Goal: Task Accomplishment & Management: Manage account settings

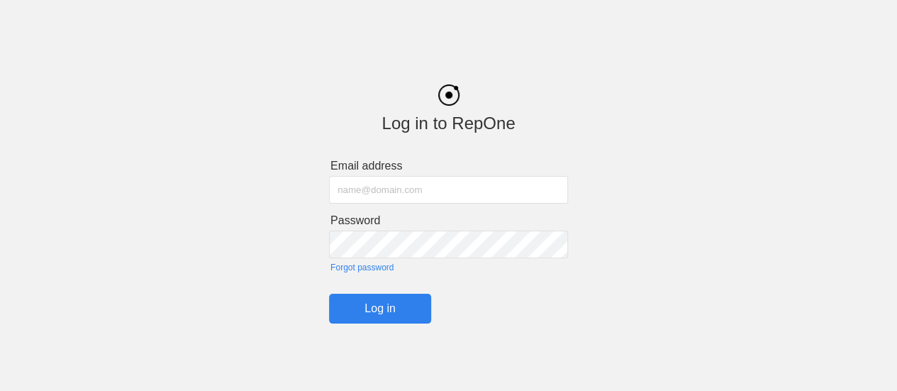
type input "[EMAIL_ADDRESS][DOMAIN_NAME]"
click at [409, 299] on input "Log in" at bounding box center [380, 309] width 102 height 30
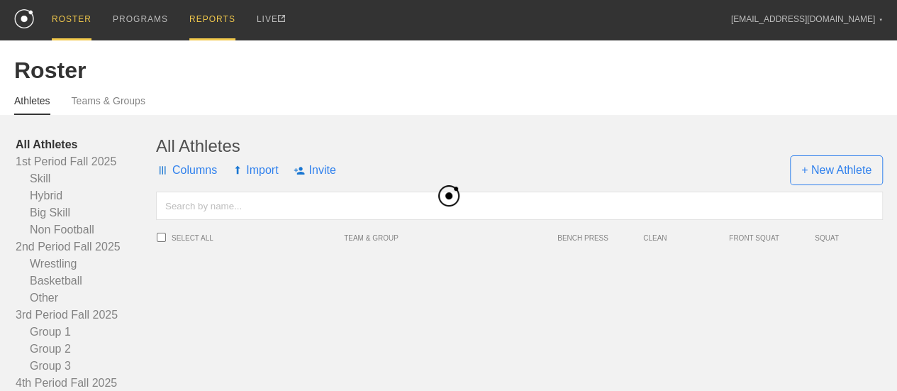
click at [131, 18] on div "PROGRAMS" at bounding box center [140, 19] width 55 height 38
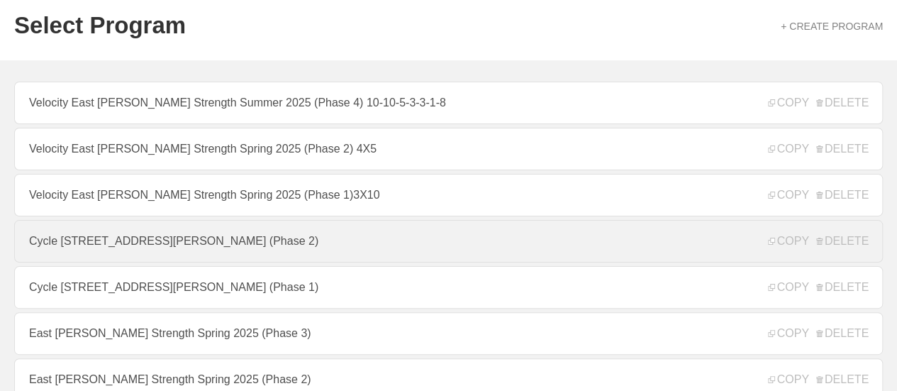
scroll to position [142, 0]
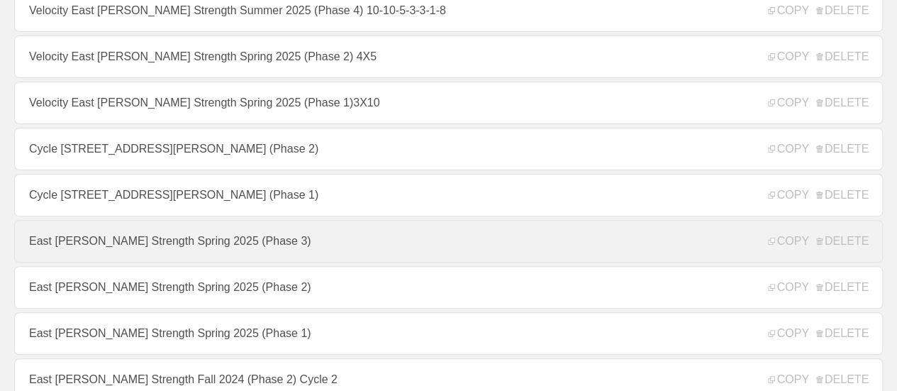
click at [157, 248] on link "East [PERSON_NAME] Strength Spring 2025 (Phase 3)" at bounding box center [448, 241] width 869 height 43
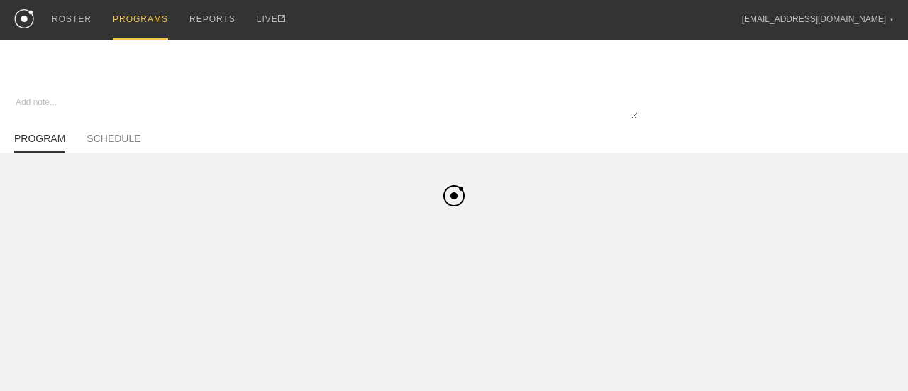
type textarea "x"
type input "East [PERSON_NAME] Strength Spring 2025 (Phase 3)"
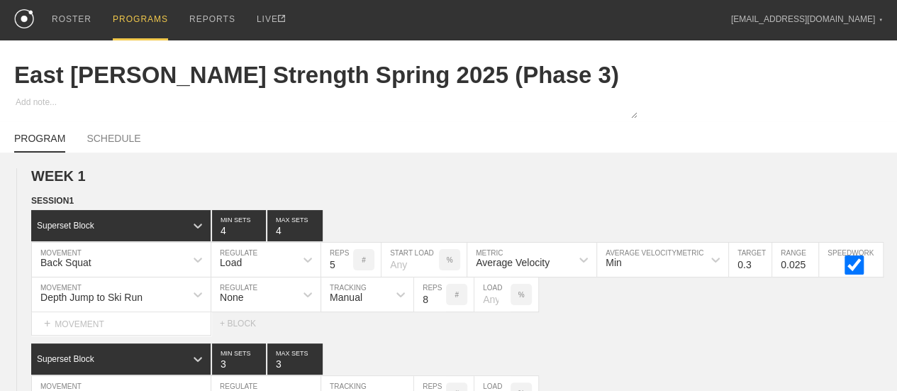
click at [157, 13] on div "PROGRAMS" at bounding box center [140, 20] width 55 height 40
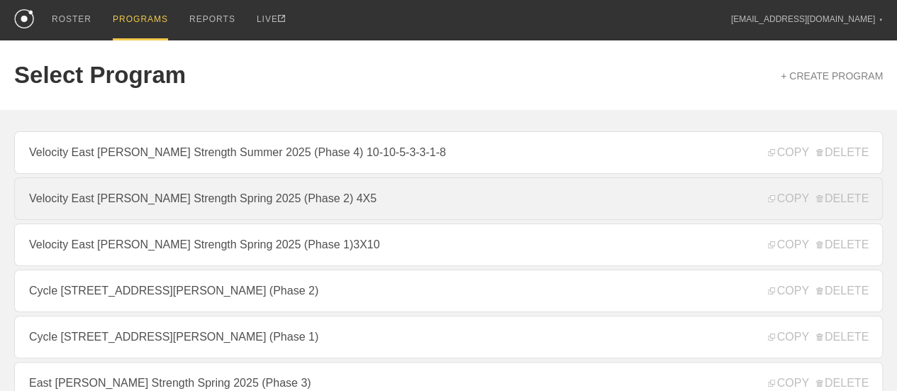
click at [338, 201] on link "Velocity East [PERSON_NAME] Strength Spring 2025 (Phase 2) 4X5" at bounding box center [448, 198] width 869 height 43
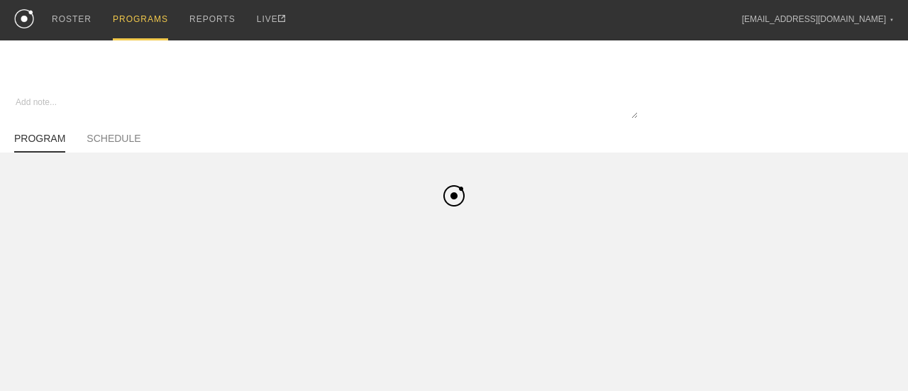
type textarea "x"
type input "Velocity East [PERSON_NAME] Strength Spring 2025 (Phase 2) 4X5"
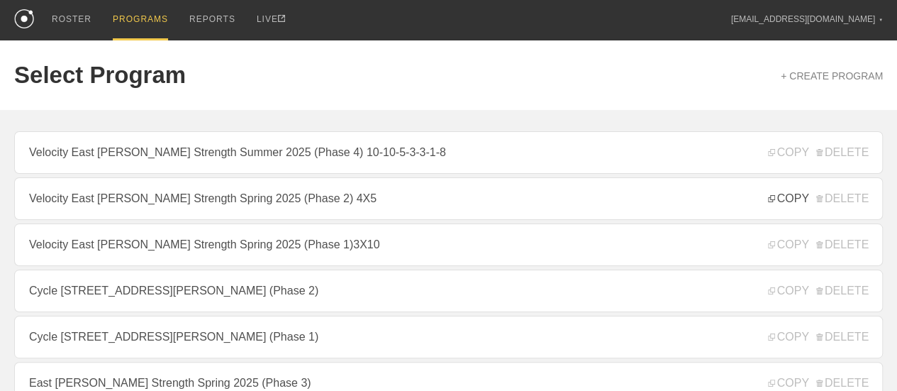
click at [780, 205] on span "COPY" at bounding box center [788, 198] width 40 height 13
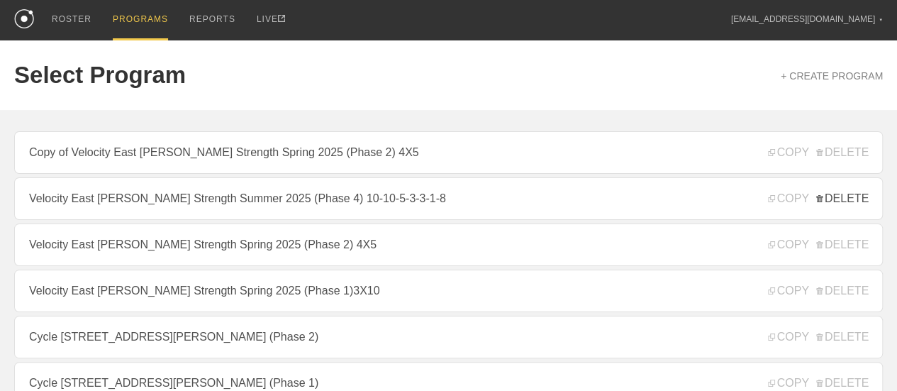
click at [858, 204] on span "DELETE" at bounding box center [843, 198] width 52 height 13
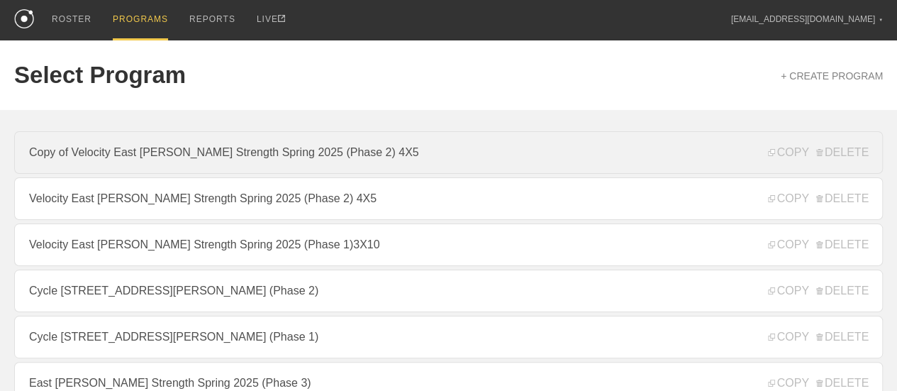
click at [421, 164] on link "Copy of Velocity East [PERSON_NAME] Strength Spring 2025 (Phase 2) 4X5" at bounding box center [448, 152] width 869 height 43
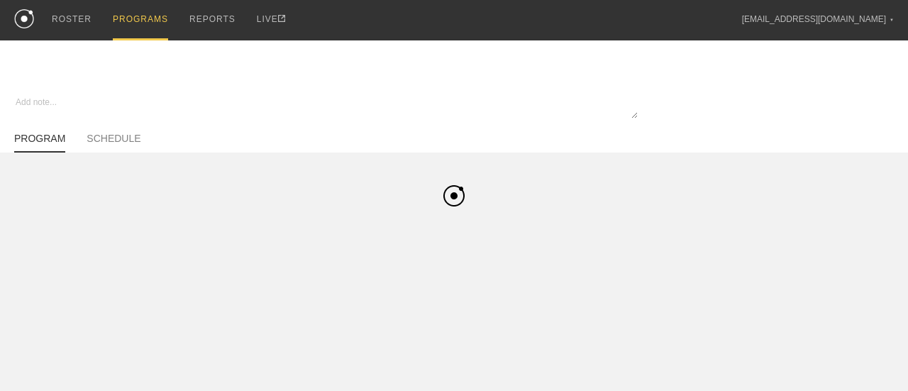
type textarea "x"
type input "Copy of Velocity East [PERSON_NAME] Strength Spring 2025 (Phase 2) 4X5"
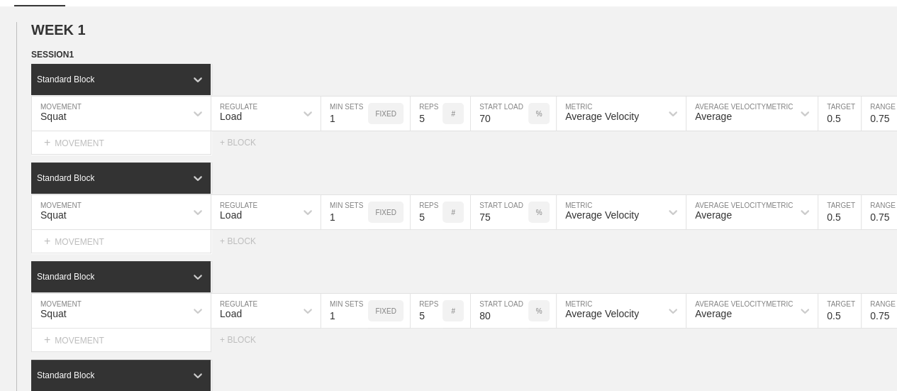
scroll to position [142, 0]
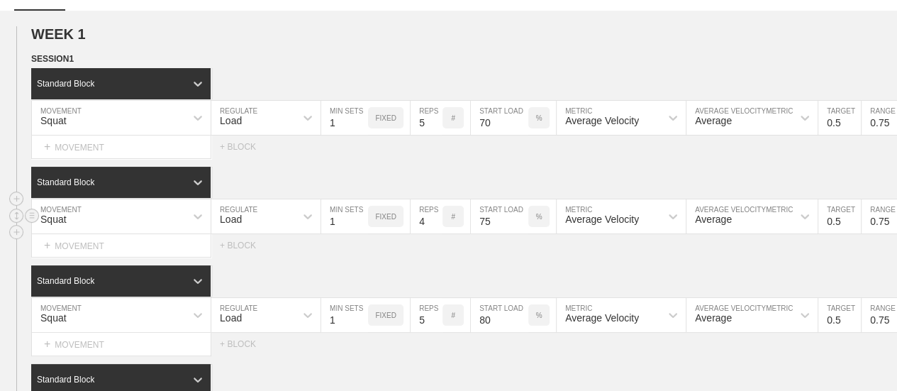
click at [434, 233] on input "4" at bounding box center [427, 216] width 32 height 34
type input "3"
click at [434, 233] on input "3" at bounding box center [427, 216] width 32 height 34
click at [438, 277] on div "Standard Block" at bounding box center [464, 280] width 866 height 31
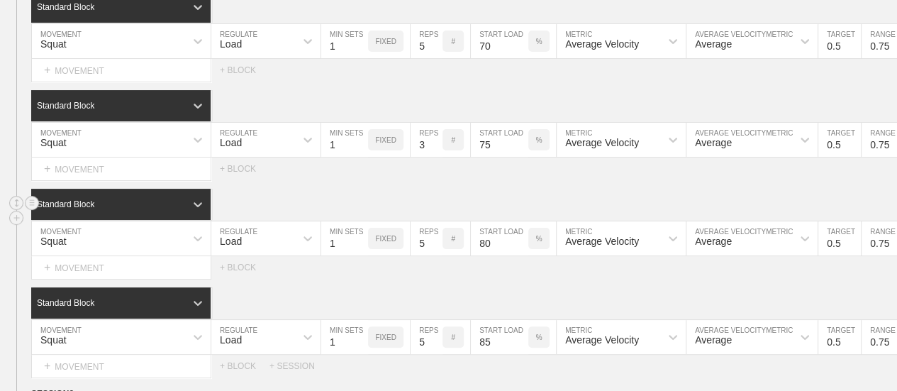
scroll to position [284, 0]
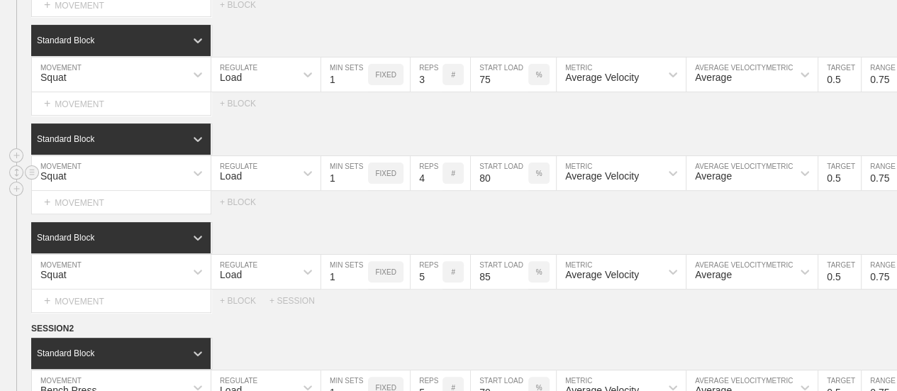
click at [436, 190] on input "4" at bounding box center [427, 173] width 32 height 34
type input "3"
click at [436, 190] on input "3" at bounding box center [427, 173] width 32 height 34
click at [433, 245] on div "Standard Block" at bounding box center [464, 237] width 866 height 31
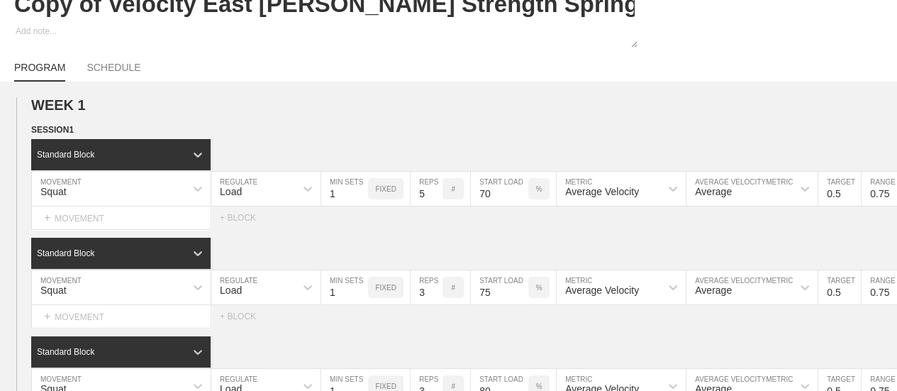
scroll to position [0, 0]
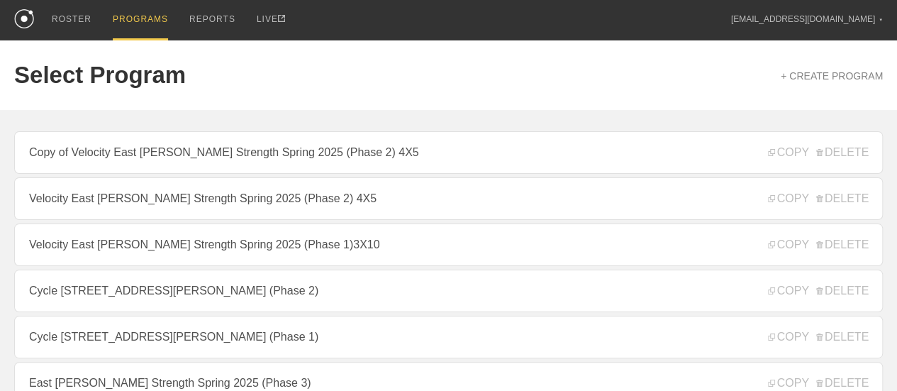
drag, startPoint x: 833, startPoint y: 158, endPoint x: 515, endPoint y: 52, distance: 335.2
click at [833, 158] on span "DELETE" at bounding box center [843, 152] width 52 height 13
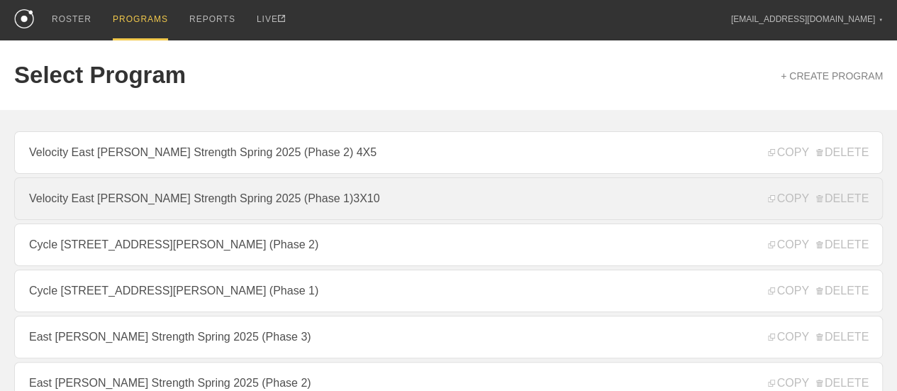
click at [409, 195] on link "Velocity East [PERSON_NAME] Strength Spring 2025 (Phase 1)3X10" at bounding box center [448, 198] width 869 height 43
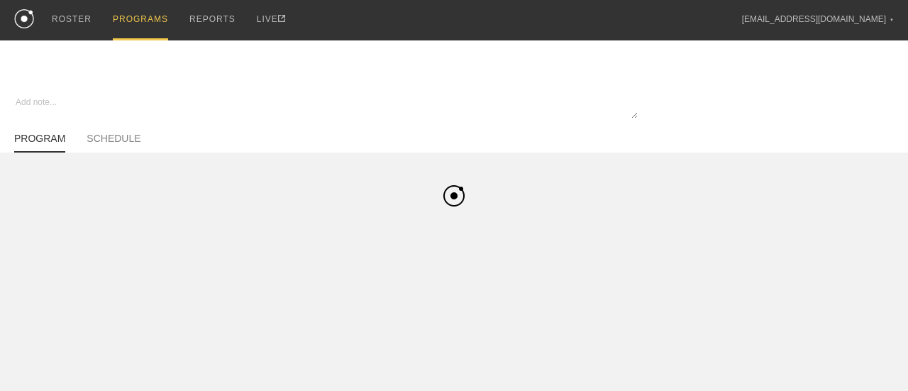
type textarea "x"
type input "Velocity East [PERSON_NAME] Strength Spring 2025 (Phase 1)3X10"
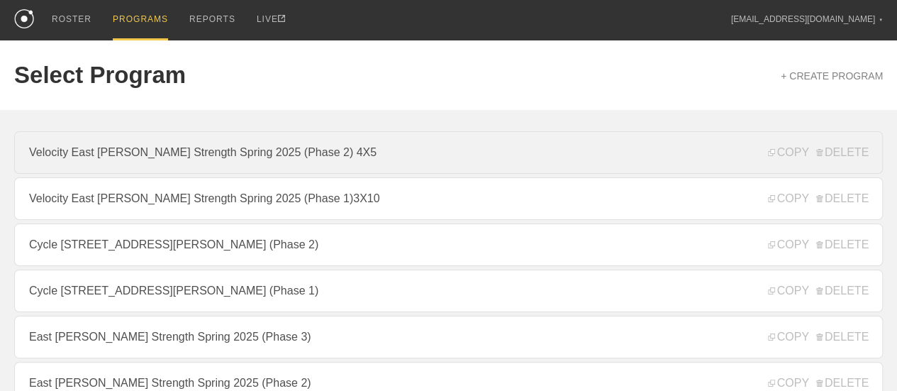
click at [412, 170] on link "Velocity East [PERSON_NAME] Strength Spring 2025 (Phase 2) 4X5" at bounding box center [448, 152] width 869 height 43
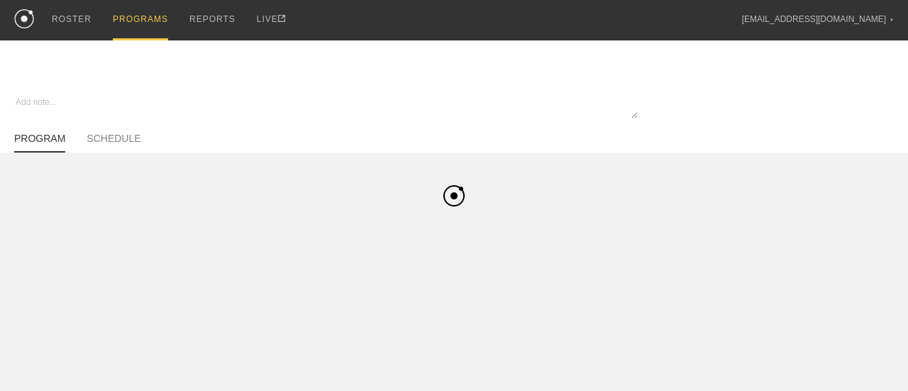
type textarea "x"
type input "Velocity East [PERSON_NAME] Strength Spring 2025 (Phase 2) 4X5"
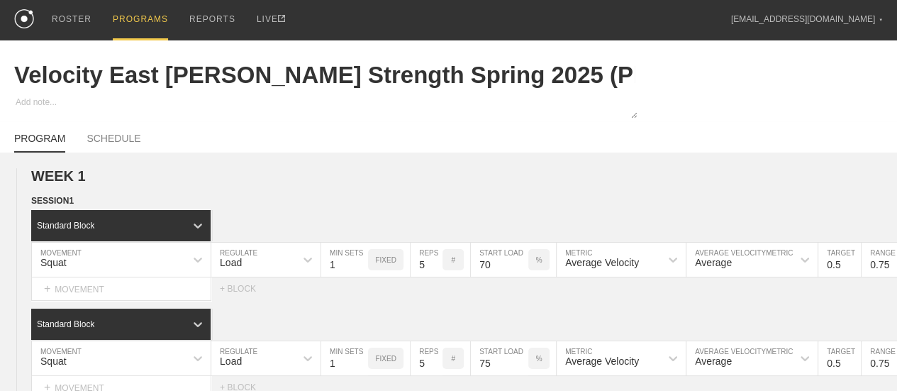
click at [139, 16] on div "PROGRAMS" at bounding box center [140, 20] width 55 height 40
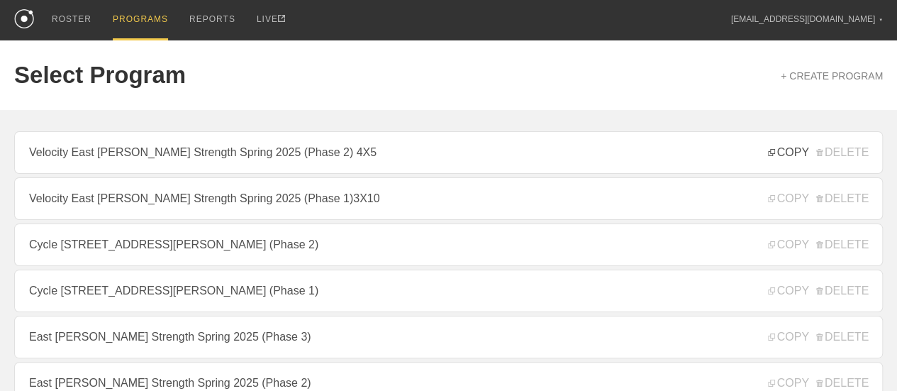
click at [790, 157] on span "COPY" at bounding box center [788, 152] width 40 height 13
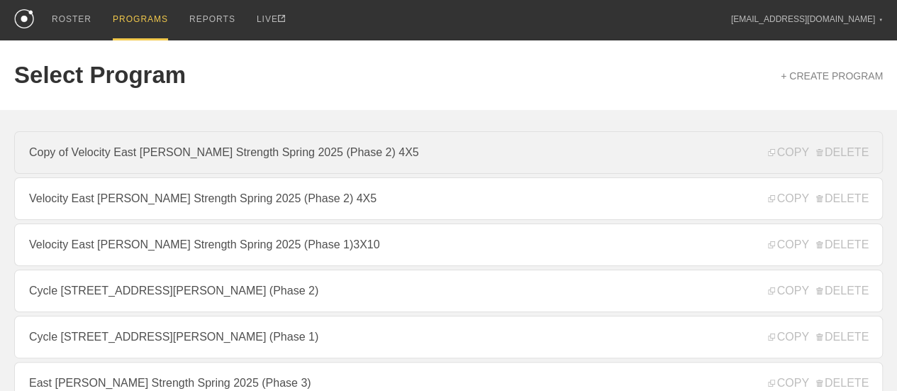
click at [441, 166] on link "Copy of Velocity East [PERSON_NAME] Strength Spring 2025 (Phase 2) 4X5" at bounding box center [448, 152] width 869 height 43
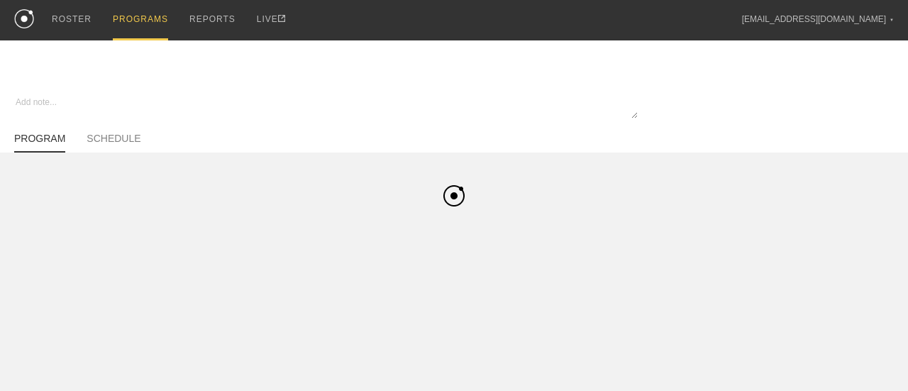
type textarea "x"
type input "Copy of Velocity East [PERSON_NAME] Strength Spring 2025 (Phase 2) 4X5"
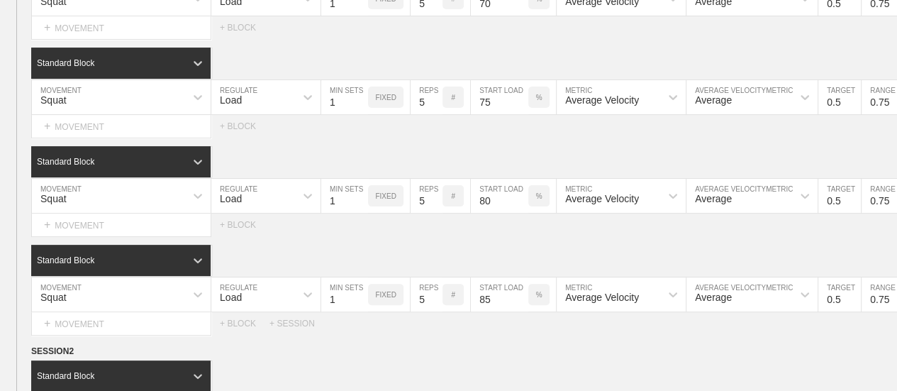
scroll to position [284, 0]
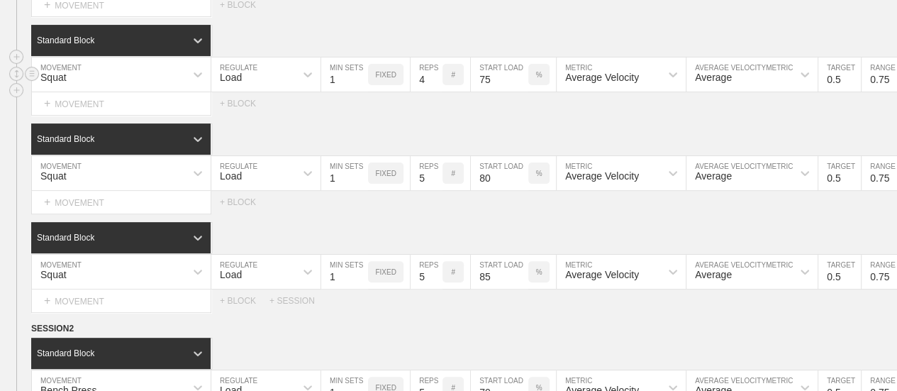
click at [433, 92] on input "4" at bounding box center [427, 74] width 32 height 34
type input "3"
click at [433, 92] on input "3" at bounding box center [427, 74] width 32 height 34
click at [433, 190] on input "4" at bounding box center [427, 173] width 32 height 34
type input "3"
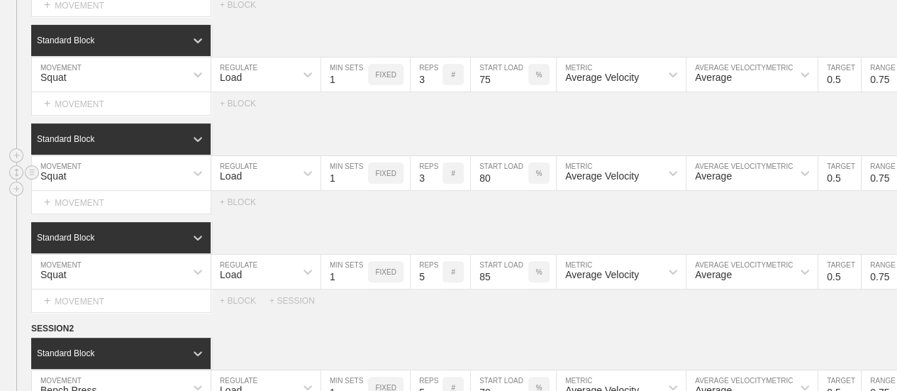
click at [433, 190] on input "3" at bounding box center [427, 173] width 32 height 34
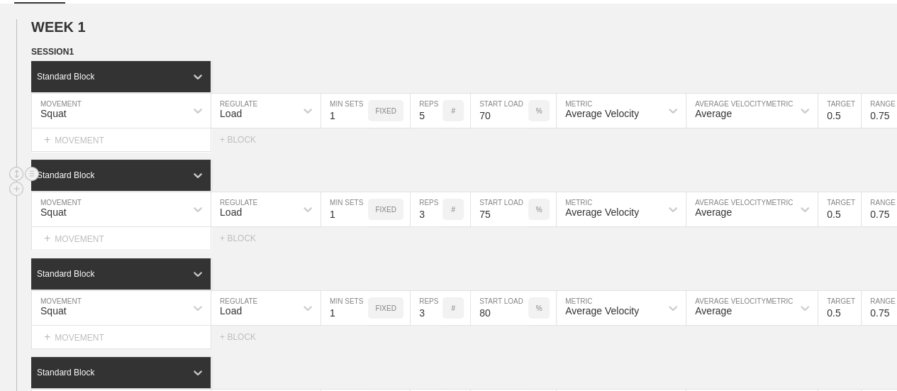
scroll to position [213, 0]
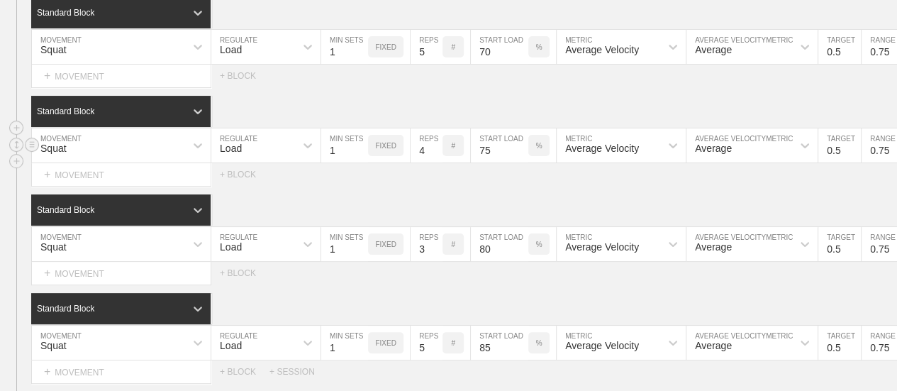
click at [435, 157] on input "4" at bounding box center [427, 145] width 32 height 34
click at [435, 157] on input "5" at bounding box center [427, 145] width 32 height 34
click at [433, 162] on input "4" at bounding box center [427, 145] width 32 height 34
click at [433, 162] on input "3" at bounding box center [427, 145] width 32 height 34
click at [433, 158] on input "4" at bounding box center [427, 145] width 32 height 34
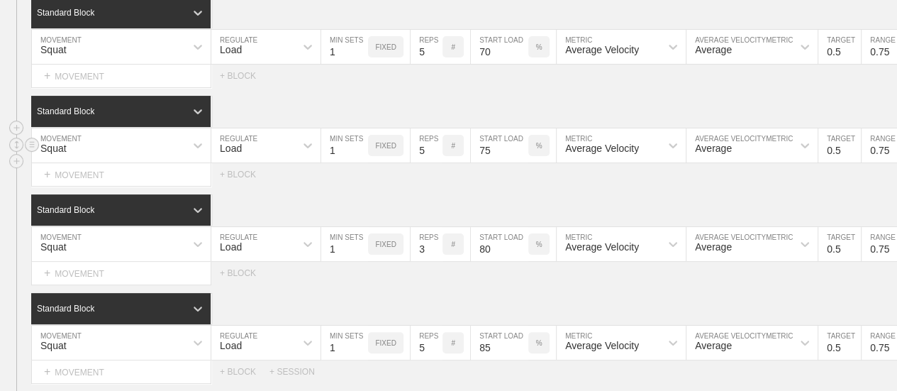
type input "5"
click at [433, 158] on input "5" at bounding box center [427, 145] width 32 height 34
click at [434, 261] on input "2" at bounding box center [427, 244] width 32 height 34
type input "3"
click at [434, 257] on input "3" at bounding box center [427, 244] width 32 height 34
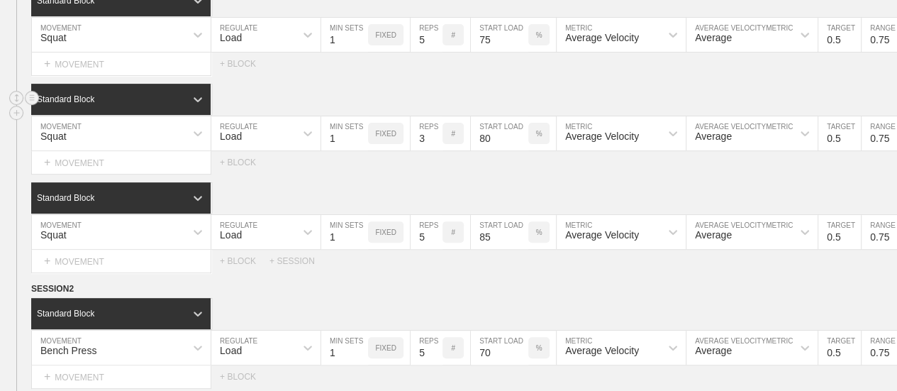
scroll to position [355, 0]
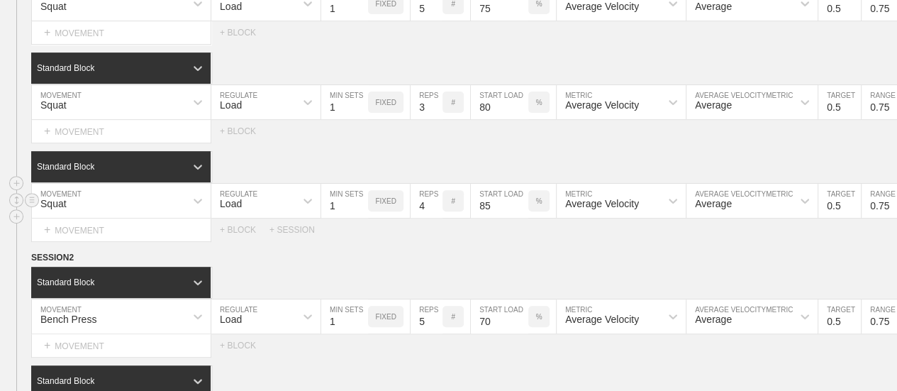
click at [435, 218] on input "4" at bounding box center [427, 201] width 32 height 34
type input "3"
click at [435, 218] on input "3" at bounding box center [427, 201] width 32 height 34
click at [140, 173] on div "Standard Block" at bounding box center [108, 166] width 154 height 13
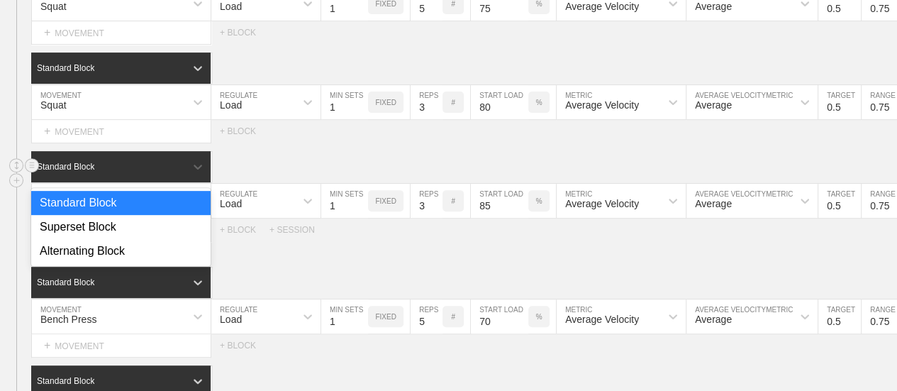
click at [140, 173] on div "Standard Block" at bounding box center [108, 166] width 154 height 13
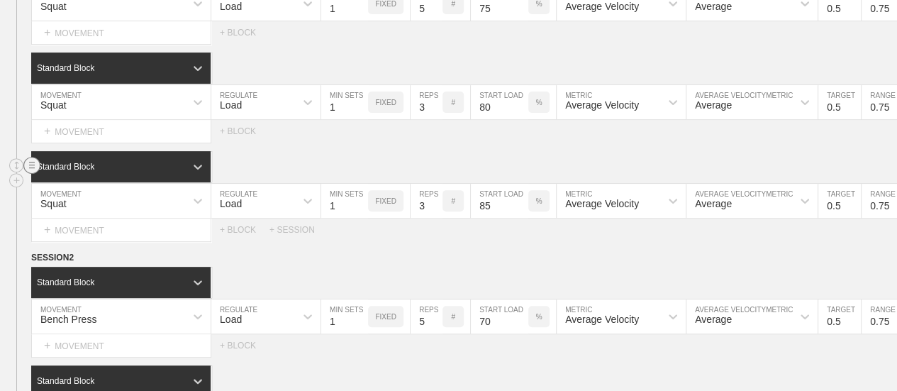
click at [38, 174] on circle at bounding box center [32, 165] width 16 height 16
click at [87, 187] on div "DUPLICATE" at bounding box center [100, 184] width 114 height 21
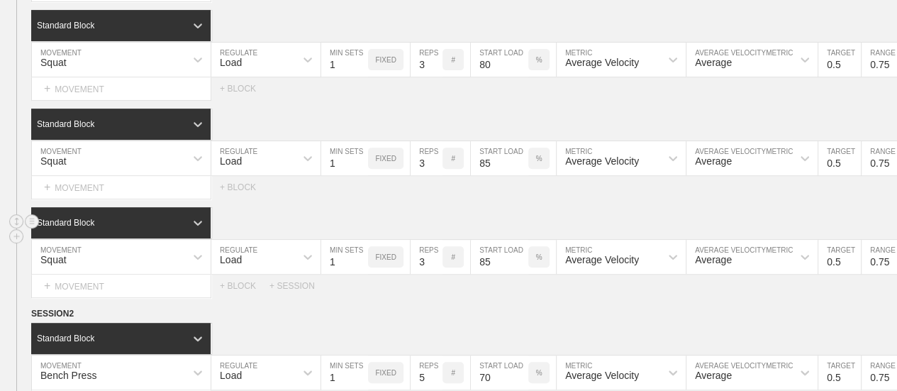
scroll to position [426, 0]
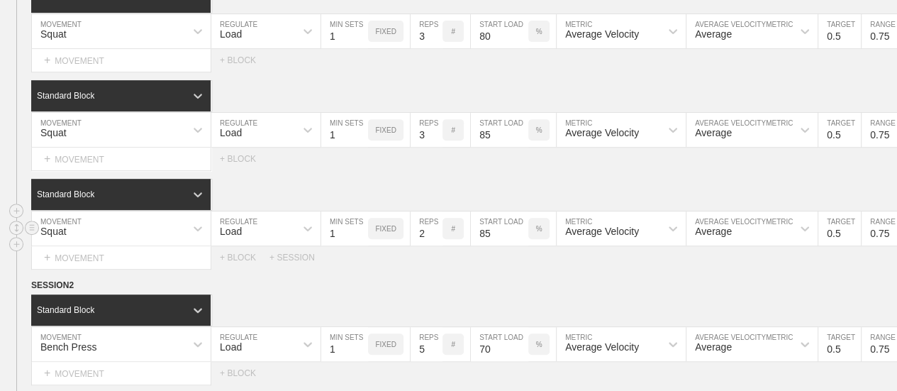
click at [434, 245] on input "2" at bounding box center [427, 228] width 32 height 34
type input "1"
click at [434, 245] on input "1" at bounding box center [427, 228] width 32 height 34
click at [443, 269] on div "Select... MOVEMENT + MOVEMENT + BLOCK + SESSION" at bounding box center [448, 257] width 897 height 23
click at [520, 242] on input "86" at bounding box center [499, 228] width 57 height 34
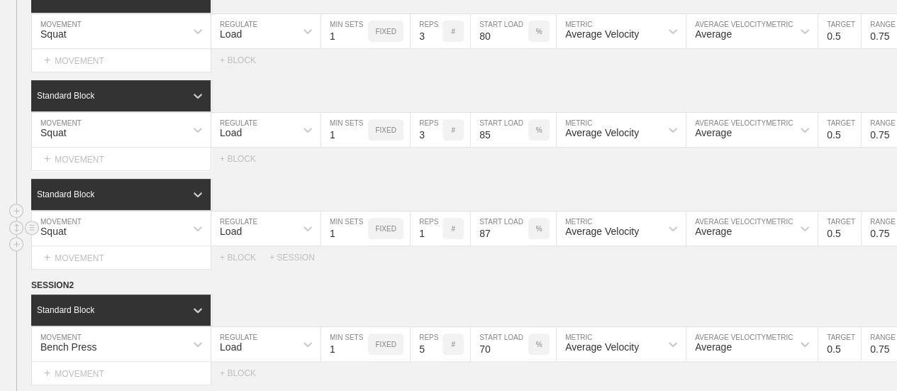
click at [520, 242] on input "87" at bounding box center [499, 228] width 57 height 34
click at [520, 242] on input "88" at bounding box center [499, 228] width 57 height 34
click at [520, 242] on input "89" at bounding box center [499, 228] width 57 height 34
type input "90"
click at [520, 242] on input "90" at bounding box center [499, 228] width 57 height 34
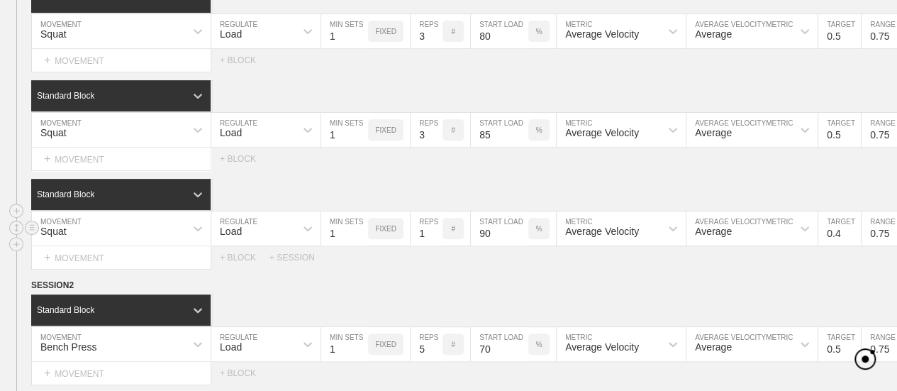
click at [853, 245] on input "0.4" at bounding box center [840, 228] width 43 height 34
click at [853, 245] on input "0.3" at bounding box center [840, 228] width 43 height 34
type input "0.4"
click at [851, 238] on input "0.4" at bounding box center [840, 228] width 43 height 34
click at [834, 267] on div "Select... MOVEMENT + MOVEMENT + BLOCK + SESSION" at bounding box center [448, 257] width 897 height 23
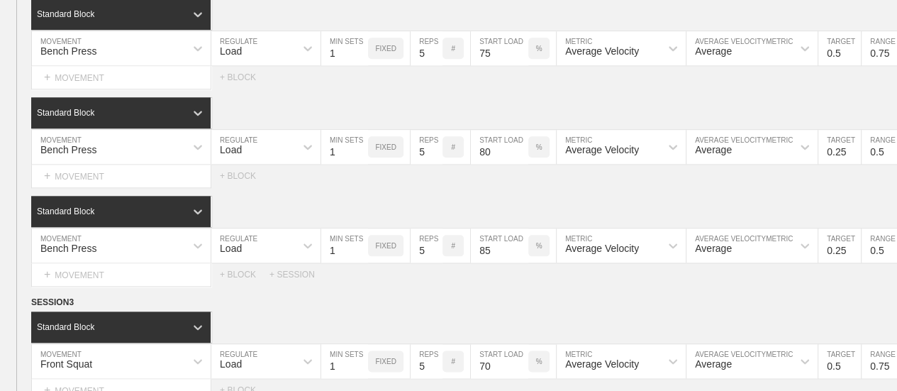
scroll to position [851, 0]
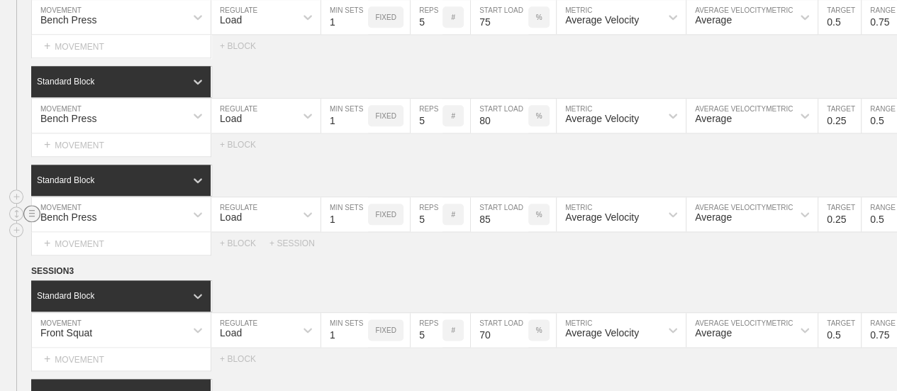
click at [35, 221] on circle at bounding box center [32, 213] width 16 height 16
click at [95, 227] on div "DUPLICATE" at bounding box center [100, 229] width 114 height 21
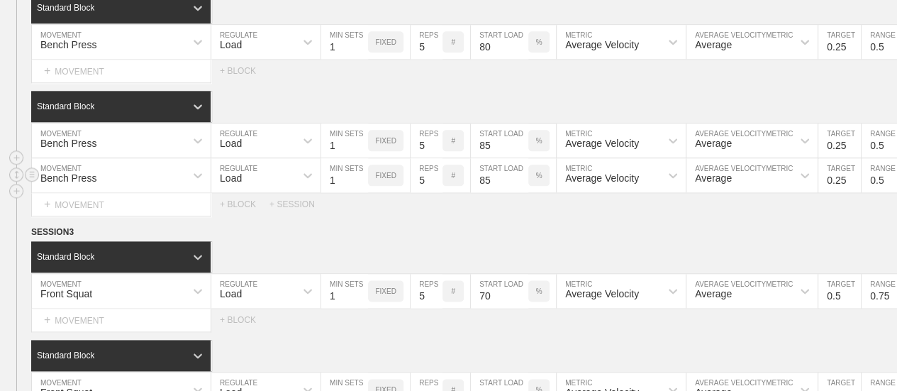
click at [98, 192] on div "Bench Press" at bounding box center [121, 175] width 179 height 34
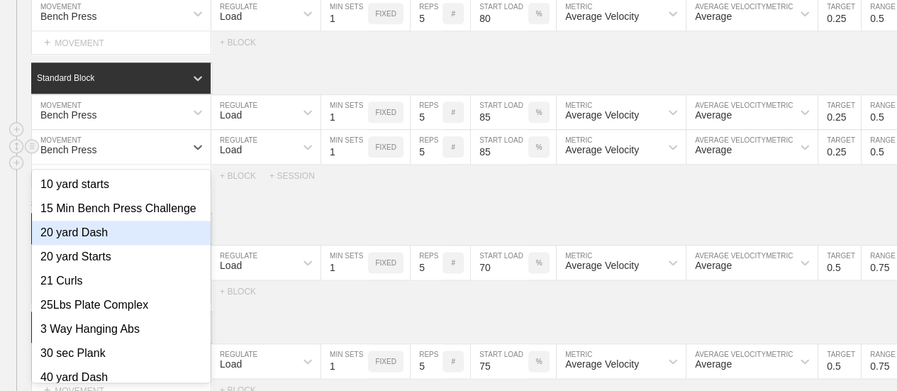
scroll to position [959, 0]
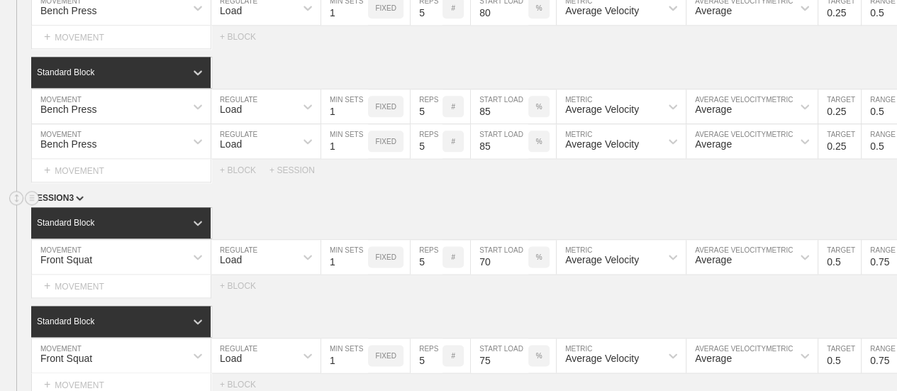
click at [314, 207] on div "SESSION 3" at bounding box center [464, 199] width 866 height 16
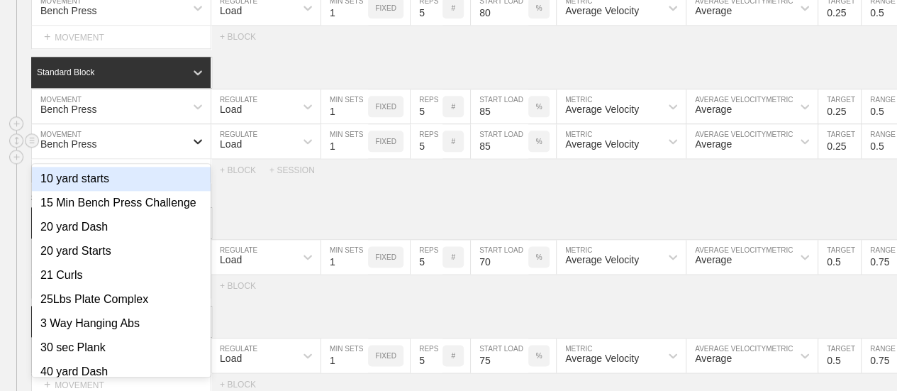
click at [201, 144] on icon at bounding box center [198, 141] width 9 height 5
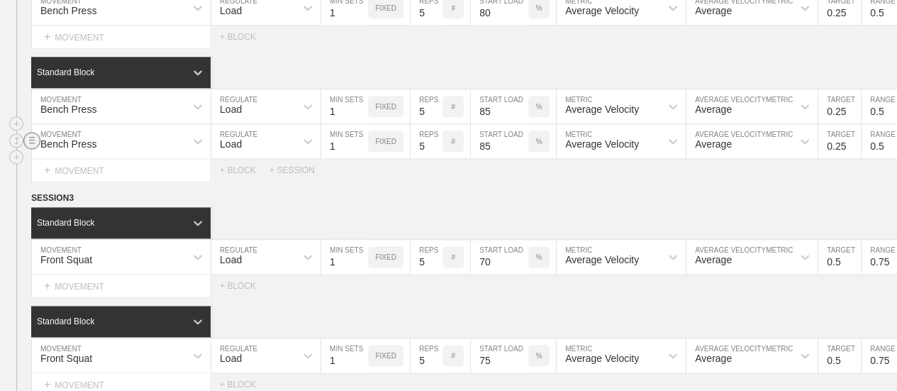
click at [34, 140] on line at bounding box center [32, 140] width 6 height 0
click at [92, 177] on div "DELETE" at bounding box center [100, 177] width 114 height 21
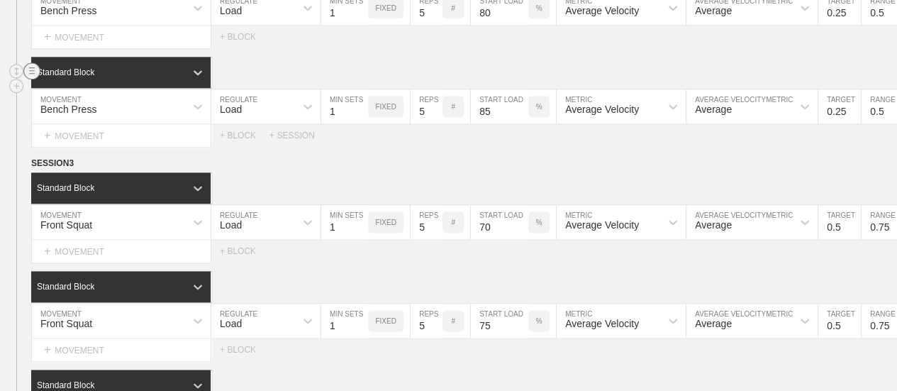
click at [33, 79] on circle at bounding box center [32, 71] width 16 height 16
click at [65, 86] on div "DUPLICATE" at bounding box center [100, 88] width 114 height 21
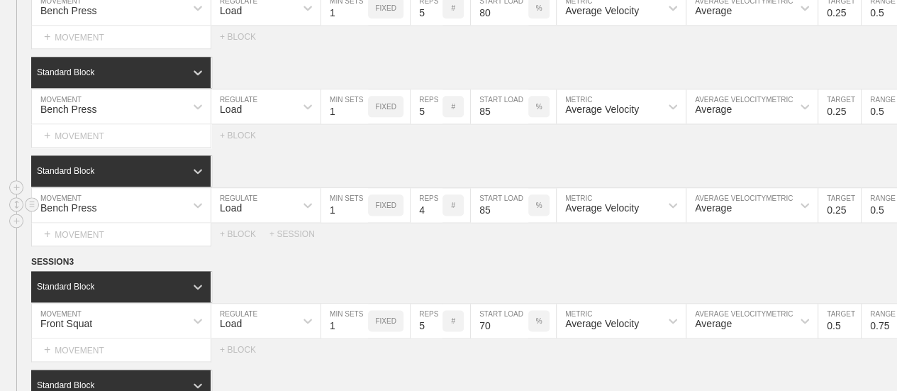
click at [433, 221] on input "4" at bounding box center [427, 205] width 32 height 34
click at [433, 221] on input "3" at bounding box center [427, 205] width 32 height 34
click at [433, 221] on input "2" at bounding box center [427, 205] width 32 height 34
type input "1"
click at [433, 221] on input "1" at bounding box center [427, 205] width 32 height 34
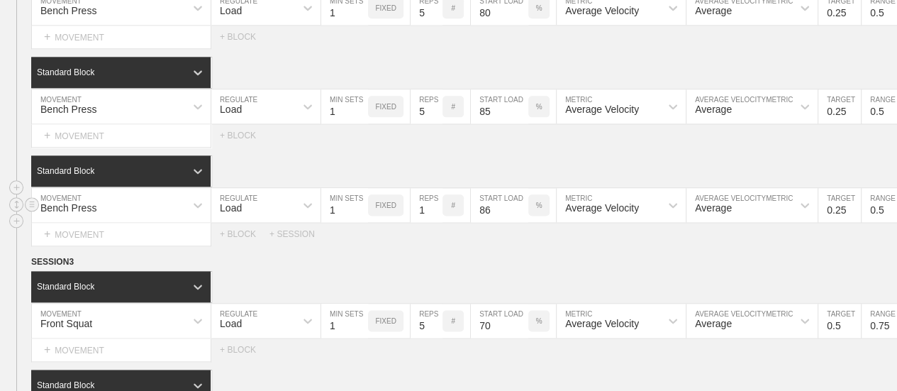
click at [521, 214] on input "86" at bounding box center [499, 205] width 57 height 34
click at [521, 214] on input "87" at bounding box center [499, 205] width 57 height 34
click at [521, 214] on input "88" at bounding box center [499, 205] width 57 height 34
click at [521, 214] on input "89" at bounding box center [499, 205] width 57 height 34
type input "90"
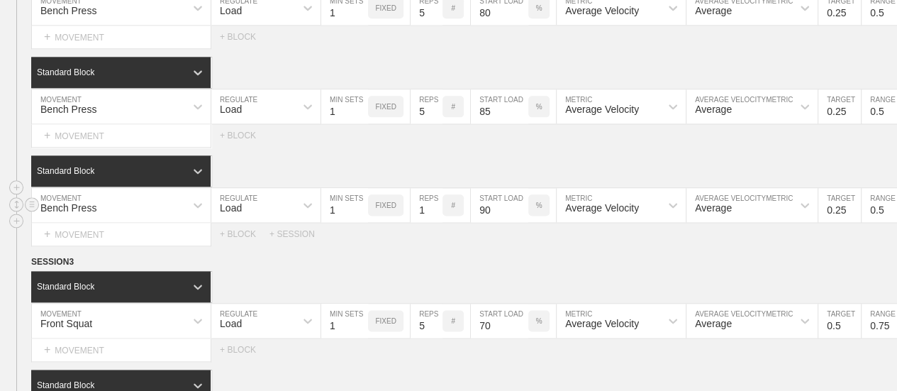
click at [521, 214] on input "90" at bounding box center [499, 205] width 57 height 34
click at [825, 245] on div "Select... MOVEMENT + MOVEMENT + BLOCK + SESSION" at bounding box center [448, 234] width 897 height 23
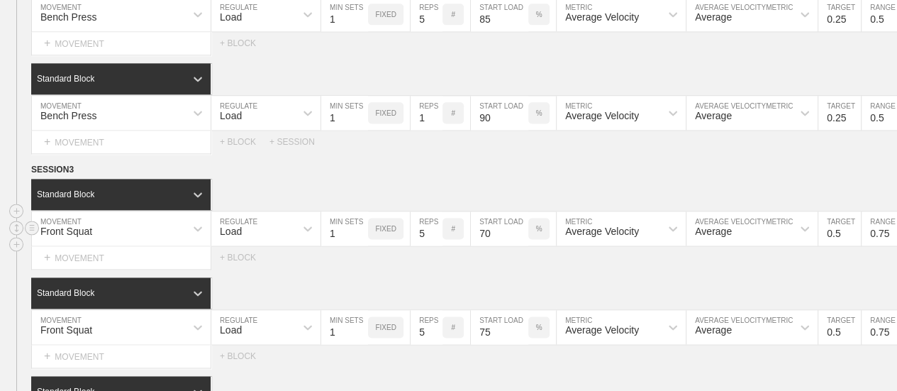
scroll to position [1030, 0]
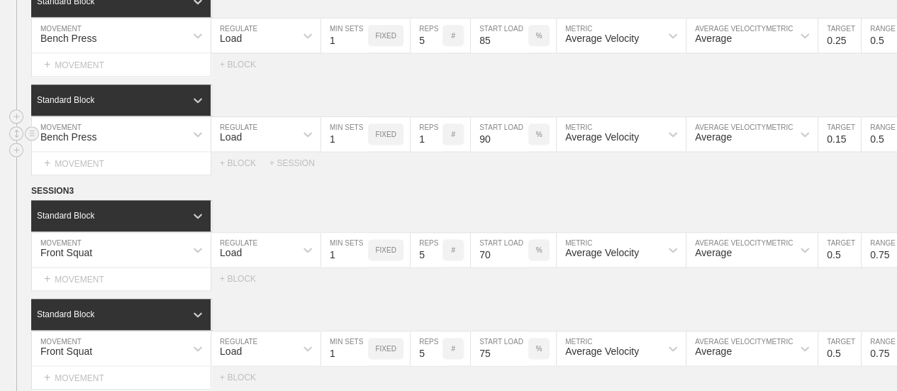
click at [850, 149] on input "0.15" at bounding box center [840, 134] width 43 height 34
click at [850, 149] on input "0.05" at bounding box center [840, 134] width 43 height 34
click at [850, 149] on input "-0.05" at bounding box center [840, 134] width 43 height 34
click at [853, 144] on input "0.05" at bounding box center [840, 134] width 43 height 34
click at [853, 144] on input "0.15" at bounding box center [840, 134] width 43 height 34
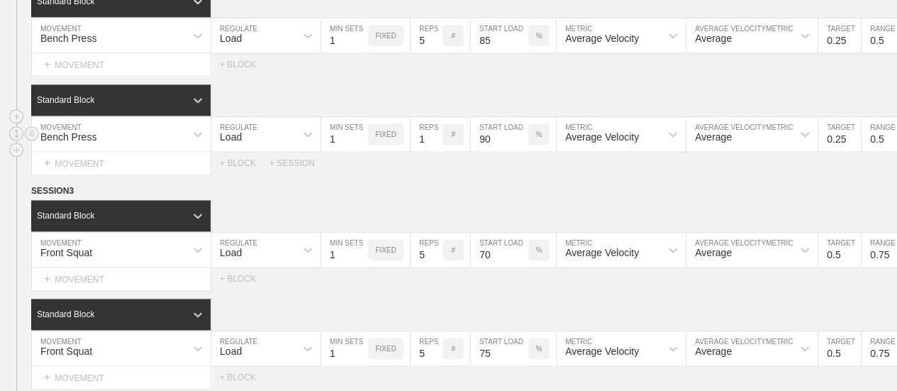
click at [853, 144] on input "0.25" at bounding box center [840, 134] width 43 height 34
type input "0.15"
click at [854, 151] on input "0.15" at bounding box center [840, 134] width 43 height 34
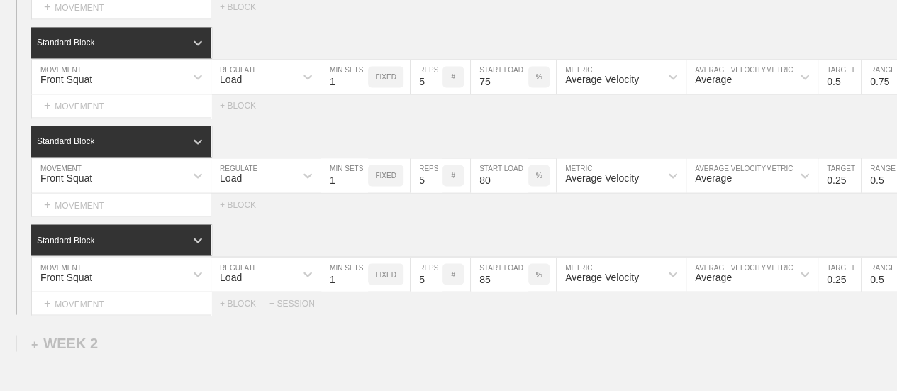
scroll to position [1314, 0]
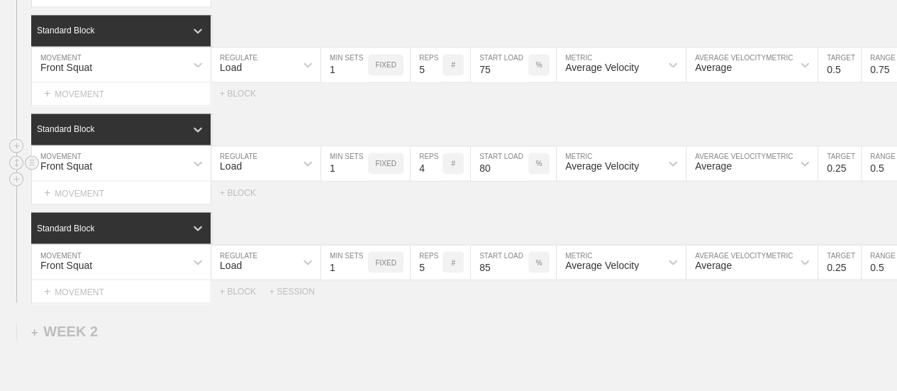
click at [436, 179] on input "4" at bounding box center [427, 163] width 32 height 34
type input "3"
click at [436, 179] on input "3" at bounding box center [427, 163] width 32 height 34
click at [436, 277] on input "4" at bounding box center [427, 262] width 32 height 34
type input "3"
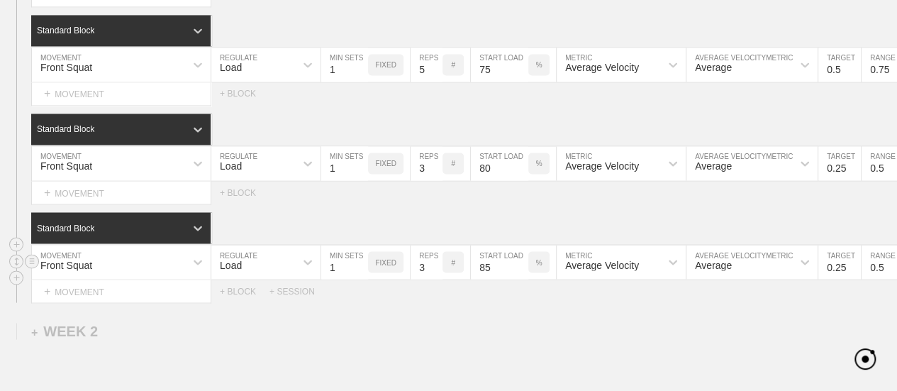
click at [436, 277] on input "3" at bounding box center [427, 262] width 32 height 34
click at [30, 235] on circle at bounding box center [32, 226] width 16 height 16
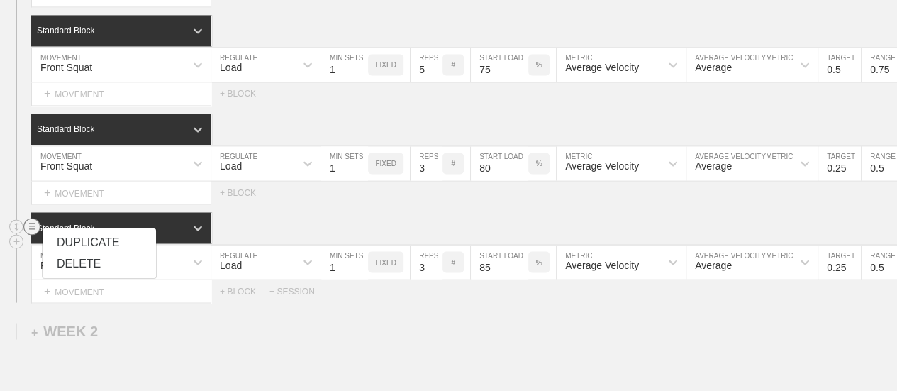
click at [72, 242] on div "DUPLICATE" at bounding box center [100, 242] width 114 height 21
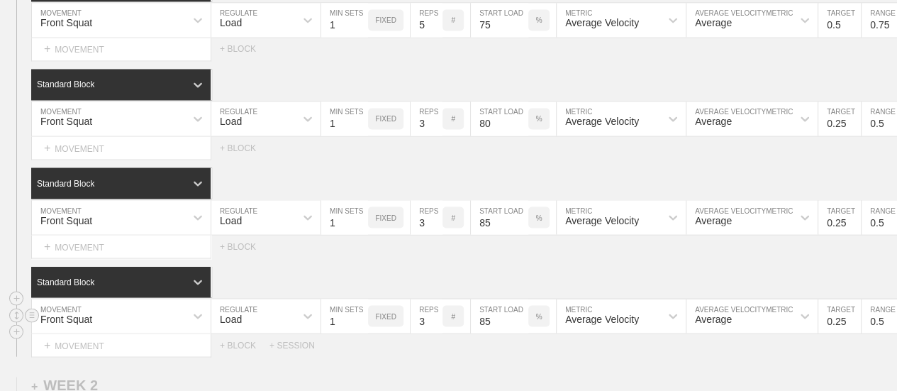
scroll to position [1456, 0]
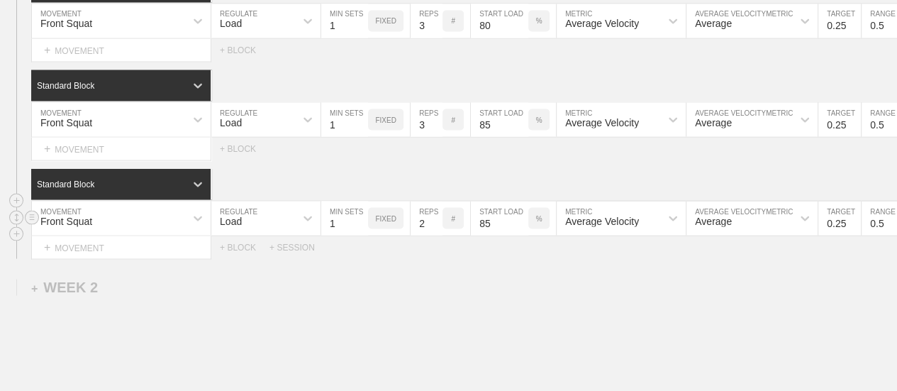
click at [436, 235] on input "2" at bounding box center [427, 218] width 32 height 34
type input "1"
click at [436, 235] on input "1" at bounding box center [427, 218] width 32 height 34
click at [521, 228] on input "86" at bounding box center [499, 218] width 57 height 34
click at [521, 228] on input "87" at bounding box center [499, 218] width 57 height 34
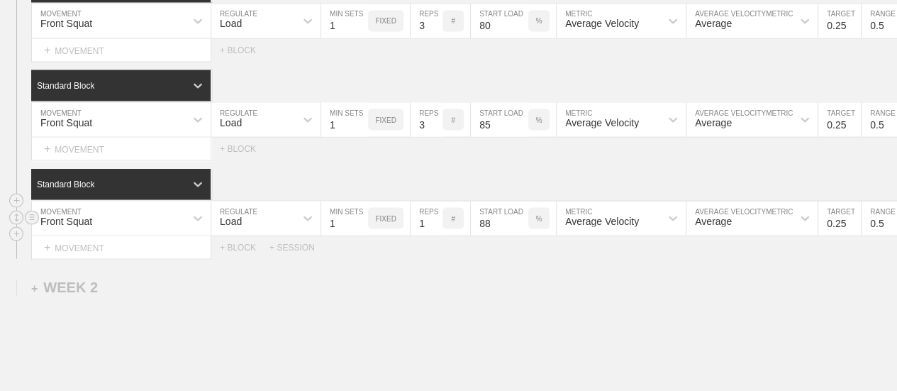
click at [521, 228] on input "88" at bounding box center [499, 218] width 57 height 34
click at [521, 228] on input "89" at bounding box center [499, 218] width 57 height 34
type input "90"
click at [521, 228] on input "90" at bounding box center [499, 218] width 57 height 34
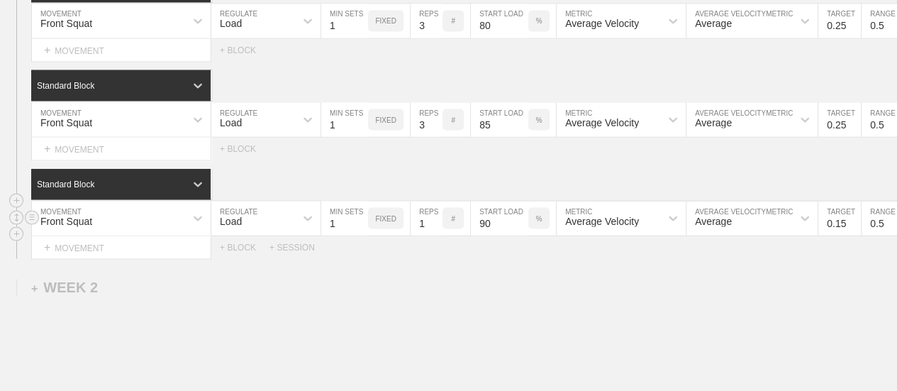
type input "0.15"
click at [851, 232] on input "0.15" at bounding box center [840, 218] width 43 height 34
click at [836, 259] on div "Select... MOVEMENT + MOVEMENT + BLOCK + SESSION" at bounding box center [448, 247] width 897 height 23
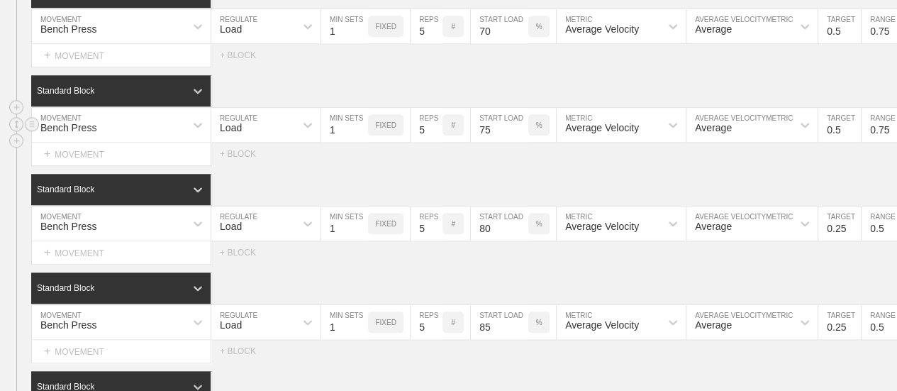
scroll to position [709, 0]
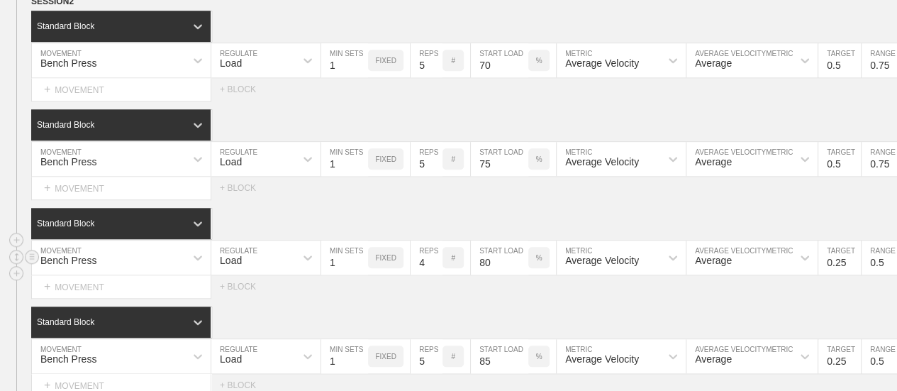
click at [436, 275] on input "4" at bounding box center [427, 257] width 32 height 34
type input "3"
click at [436, 275] on input "3" at bounding box center [427, 257] width 32 height 34
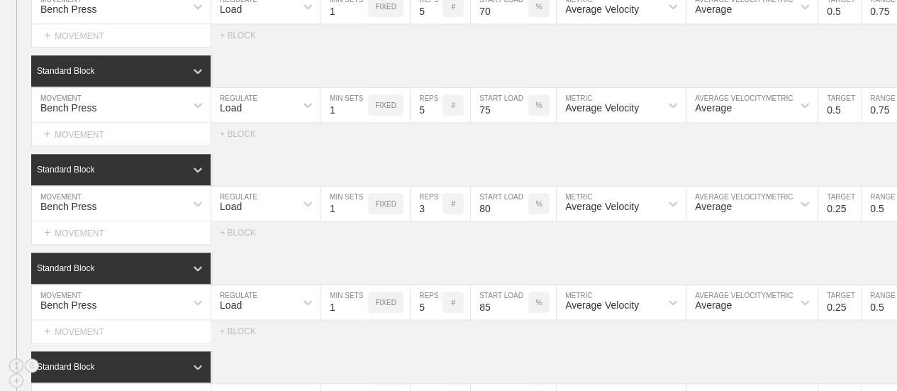
scroll to position [851, 0]
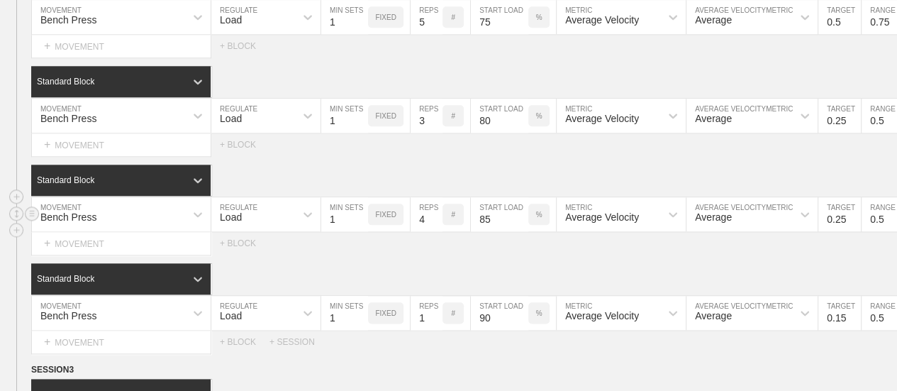
click at [434, 231] on input "4" at bounding box center [427, 214] width 32 height 34
type input "3"
click at [434, 231] on input "3" at bounding box center [427, 214] width 32 height 34
click at [431, 267] on div "SESSION 2 Standard Block DUPLICATE INSERT MOVEMENT AFTER DELETE Bench Press MOV…" at bounding box center [448, 102] width 897 height 501
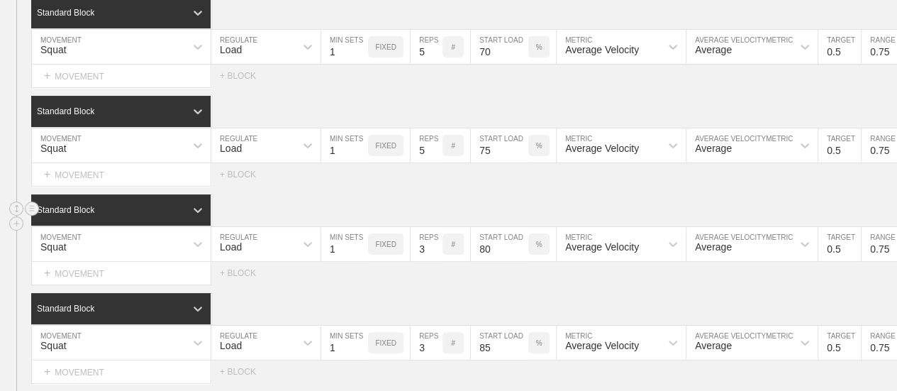
scroll to position [0, 0]
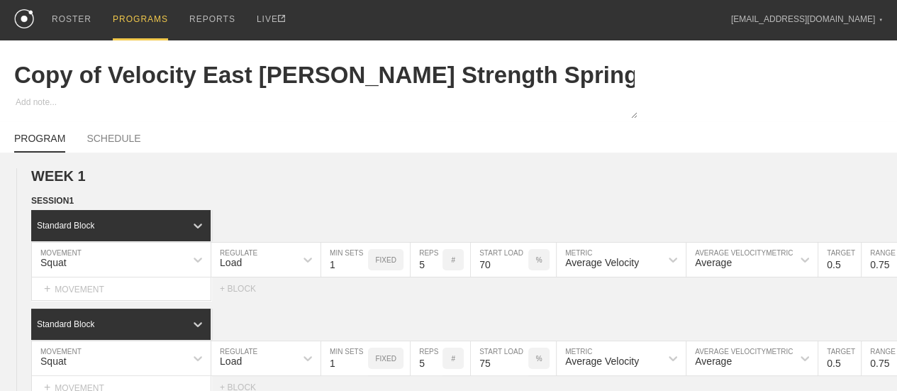
click at [142, 18] on div "PROGRAMS" at bounding box center [140, 20] width 55 height 40
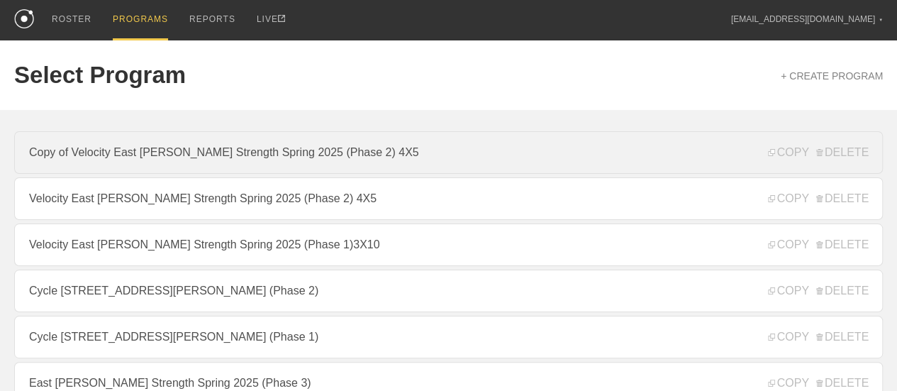
click at [410, 155] on link "Copy of Velocity East [PERSON_NAME] Strength Spring 2025 (Phase 2) 4X5" at bounding box center [448, 152] width 869 height 43
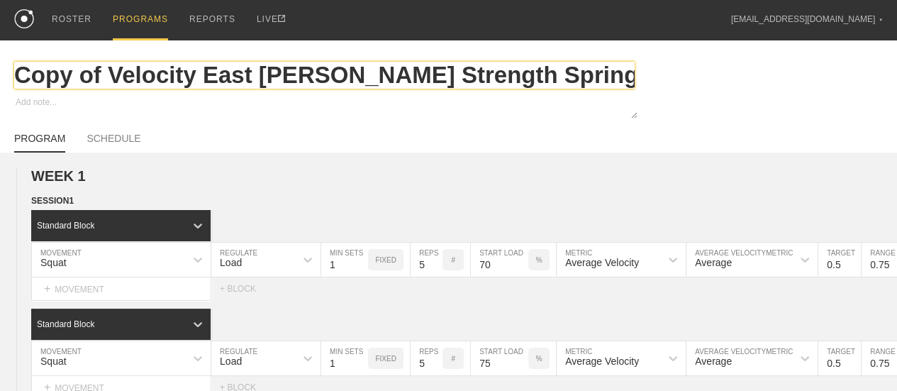
click at [596, 82] on input "Copy of Velocity East [PERSON_NAME] Strength Spring 2025 (Phase 2) 4X5" at bounding box center [324, 75] width 621 height 27
click at [614, 79] on input "Copy of Velocity East [PERSON_NAME] Strength Spring 2025 (Phase 2) 4X5" at bounding box center [324, 75] width 621 height 27
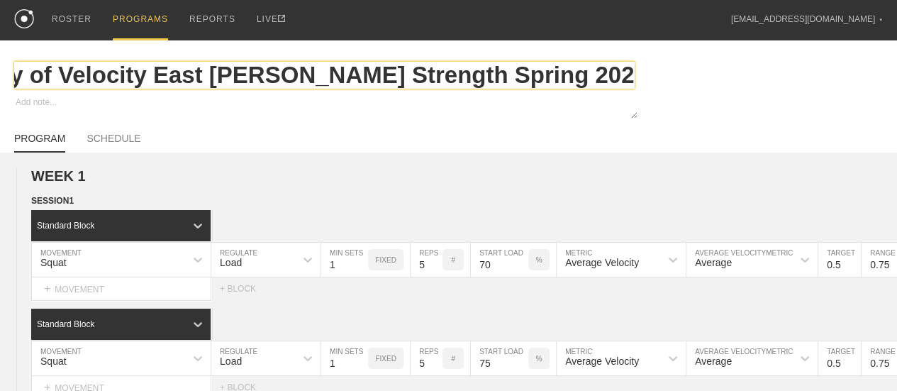
scroll to position [0, 62]
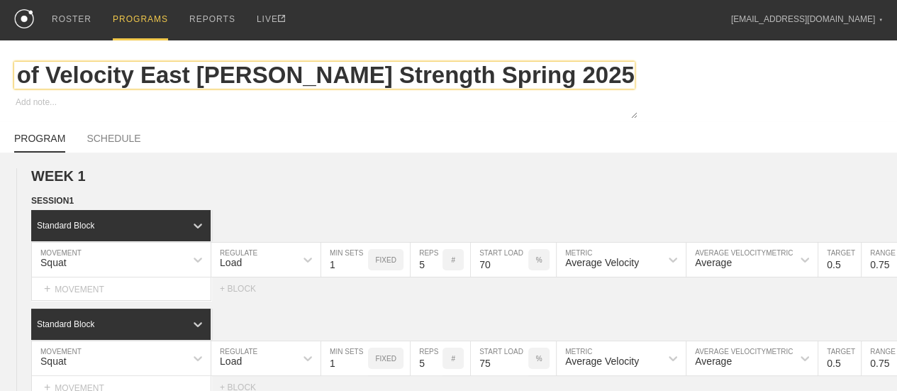
type textarea "x"
type input "Copy of Velocity East [PERSON_NAME] Strength Spring 2025 (Phase 23) 4X5"
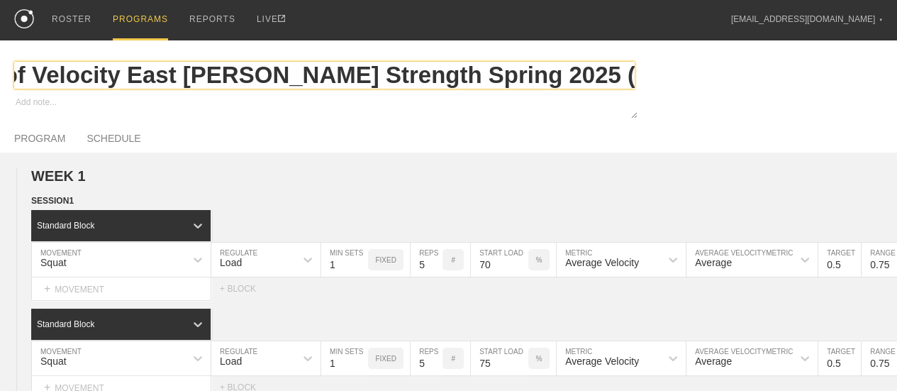
type textarea "x"
type input "Copy of Velocity East [PERSON_NAME] Strength Spring 2025 (Phase 2) 4X5"
type textarea "x"
type input "Copy of Velocity East [PERSON_NAME] Strength Spring 2025 (Phase 3) 4X5"
type textarea "x"
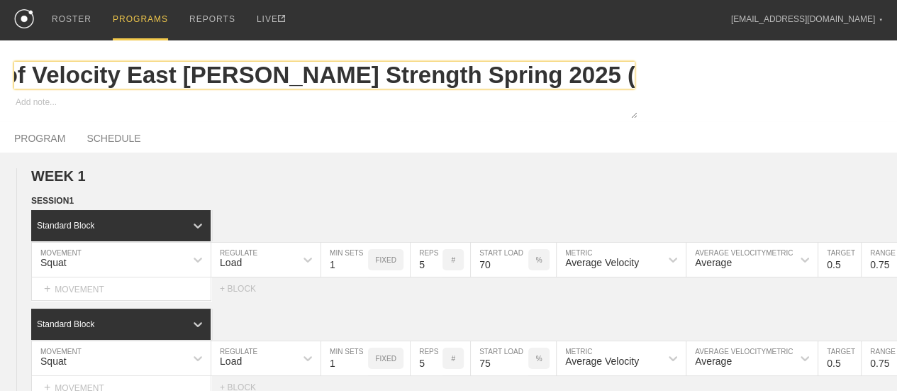
type input "Copy of Velocity East [PERSON_NAME] Strength Spring 2025 (Phase 3)"
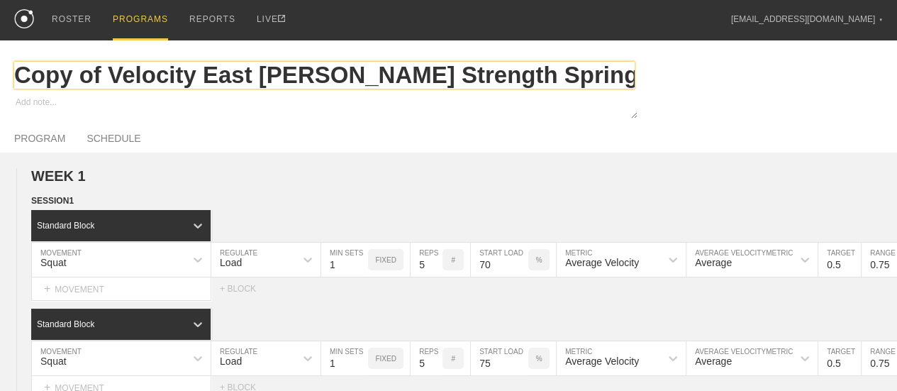
drag, startPoint x: 138, startPoint y: 81, endPoint x: 0, endPoint y: 102, distance: 139.3
click at [0, 102] on div "Copy of Velocity East [PERSON_NAME] Strength Spring 2025 (Phase 3)" at bounding box center [448, 80] width 897 height 81
type textarea "x"
type input "East [PERSON_NAME] Strength Spring 2025 (Phase 3)"
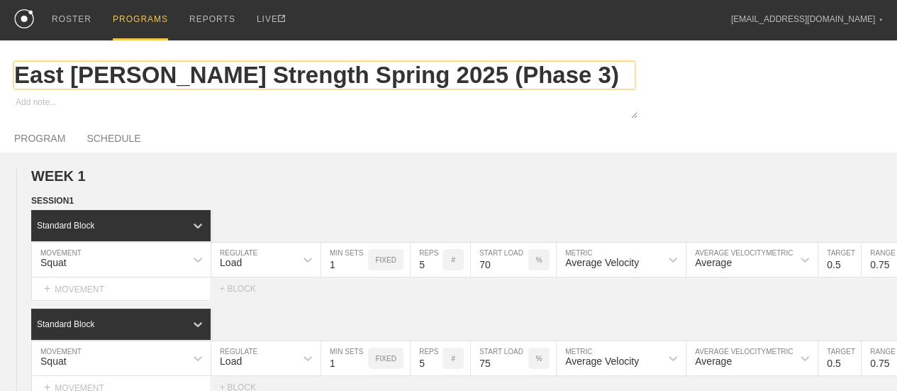
click at [548, 76] on input "East [PERSON_NAME] Strength Spring 2025 (Phase 3)" at bounding box center [324, 75] width 621 height 27
type textarea "x"
type input "East [PERSON_NAME] Strength Spring 2025 (Phase 3)5"
type textarea "x"
type input "East [PERSON_NAME] Strength Spring 2025 (Phase 3)5-"
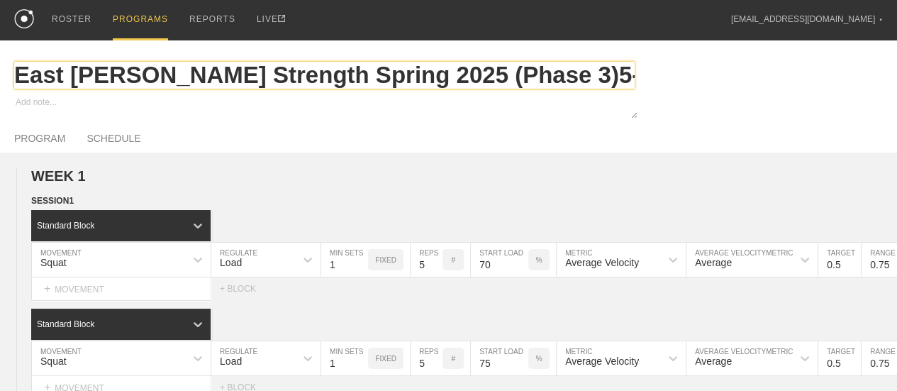
type textarea "x"
type input "East [PERSON_NAME] Strength Spring 2025 (Phase 3)5-5"
type textarea "x"
type input "East [PERSON_NAME] Strength Spring 2025 (Phase 3)5-5-"
type textarea "x"
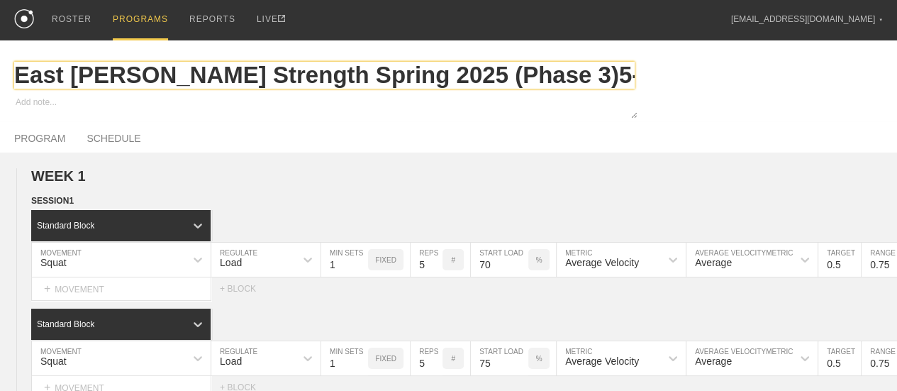
type input "East [PERSON_NAME] Strength Spring 2025 (Phase 3)5-5-3-"
type textarea "x"
type input "East [PERSON_NAME] Strength Spring 2025 (Phase 3)5-5-3-3-"
type textarea "x"
type input "East [PERSON_NAME] Strength Spring 2025 (Phase 3)5-5-3-3-1"
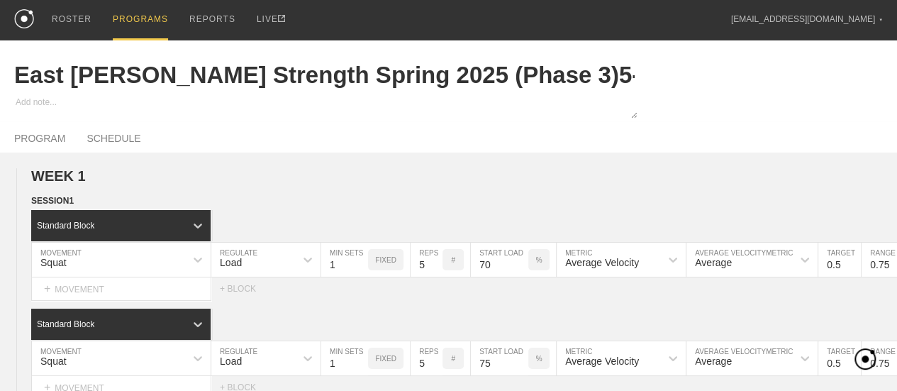
click at [714, 132] on div "PROGRAM SCHEDULE" at bounding box center [448, 136] width 869 height 31
click at [118, 150] on link "SCHEDULE" at bounding box center [114, 143] width 54 height 20
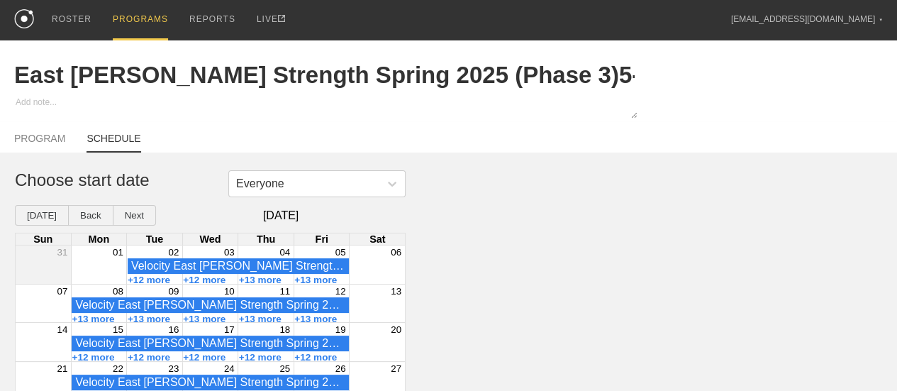
scroll to position [60, 0]
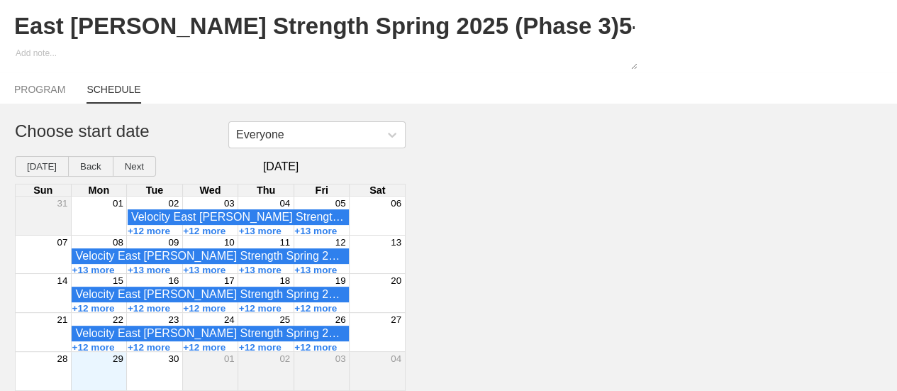
click at [100, 364] on div "29" at bounding box center [98, 358] width 55 height 13
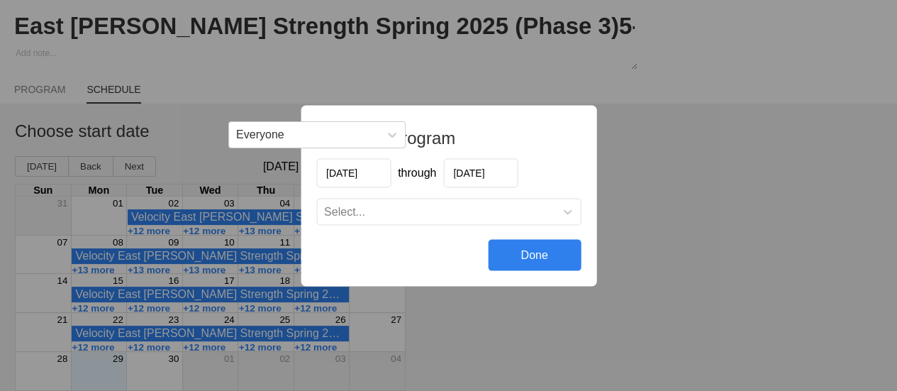
click at [444, 211] on div "Select..." at bounding box center [436, 211] width 238 height 14
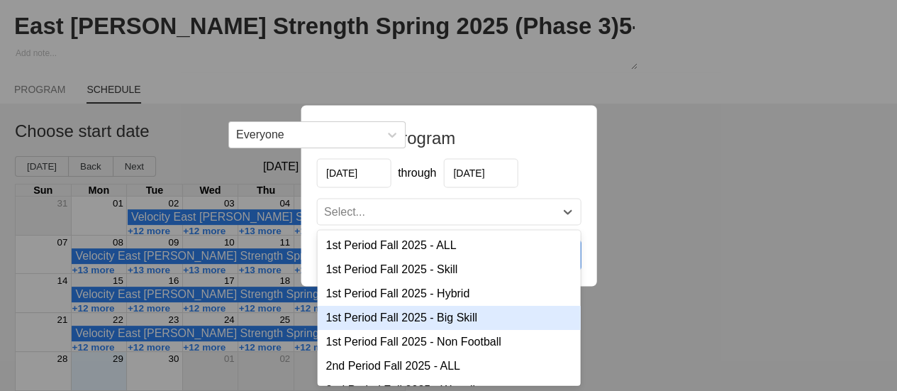
scroll to position [71, 0]
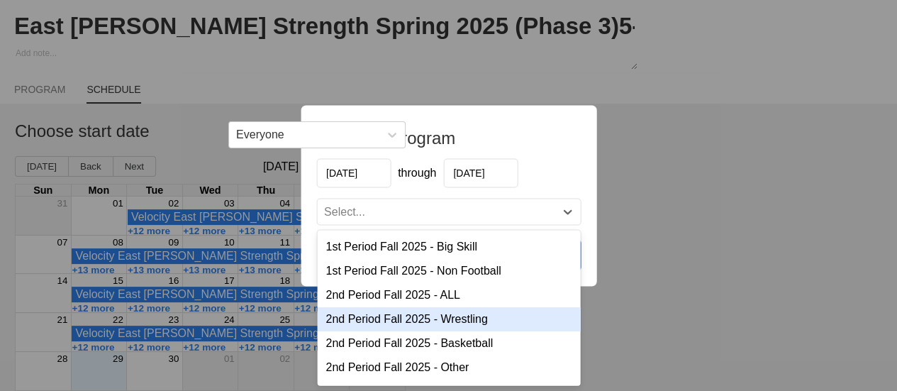
click at [446, 321] on div "2nd Period Fall 2025 - Wrestling" at bounding box center [448, 318] width 263 height 24
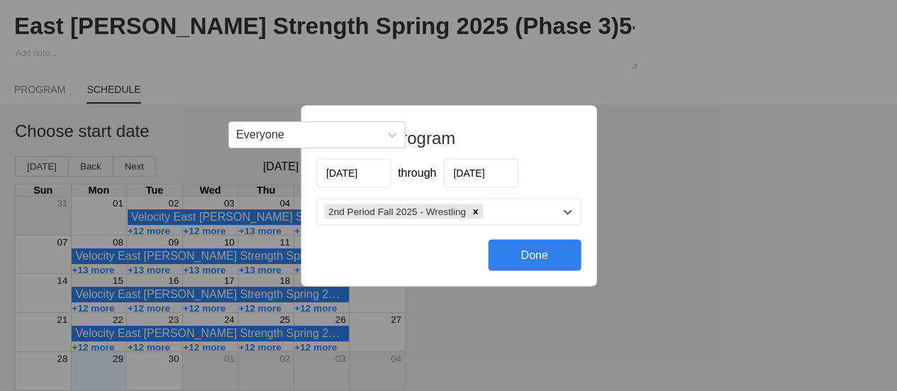
click at [495, 217] on div "2nd Period Fall 2025 - Wrestling" at bounding box center [436, 211] width 238 height 21
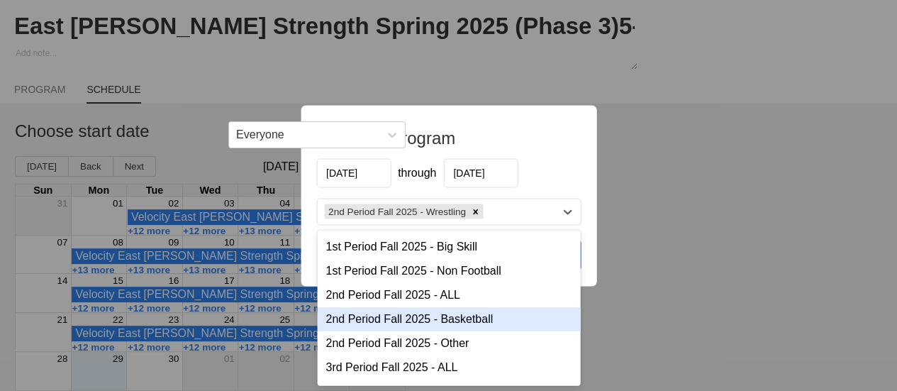
click at [421, 325] on div "2nd Period Fall 2025 - Basketball" at bounding box center [448, 318] width 263 height 24
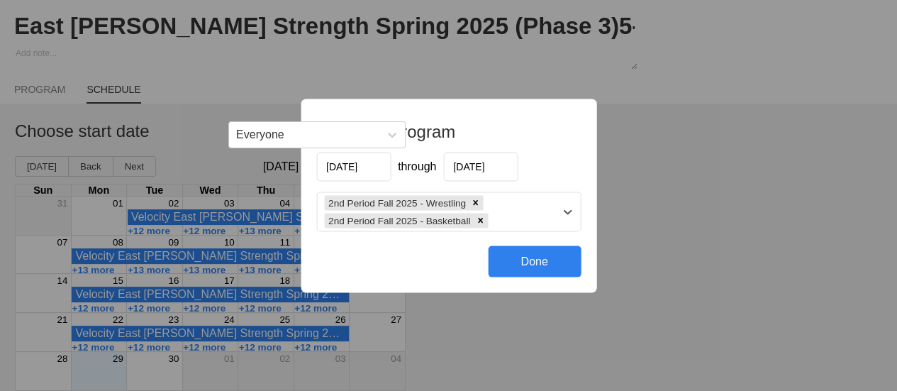
click at [518, 221] on div "2nd Period Fall 2025 - Wrestling 2nd Period Fall 2025 - Basketball" at bounding box center [436, 211] width 238 height 38
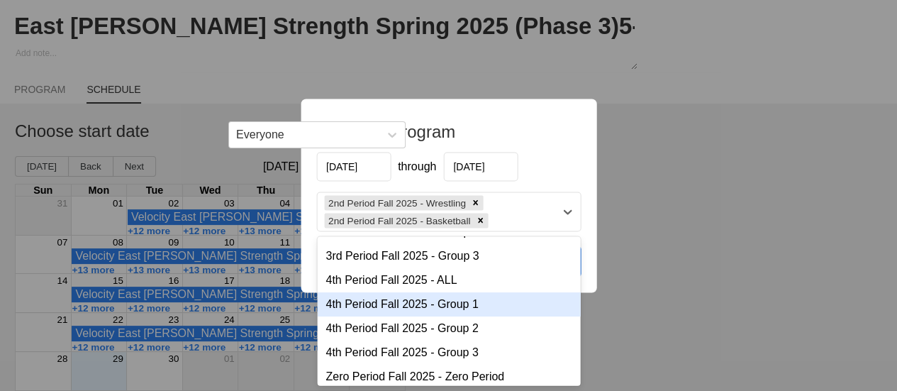
scroll to position [142, 0]
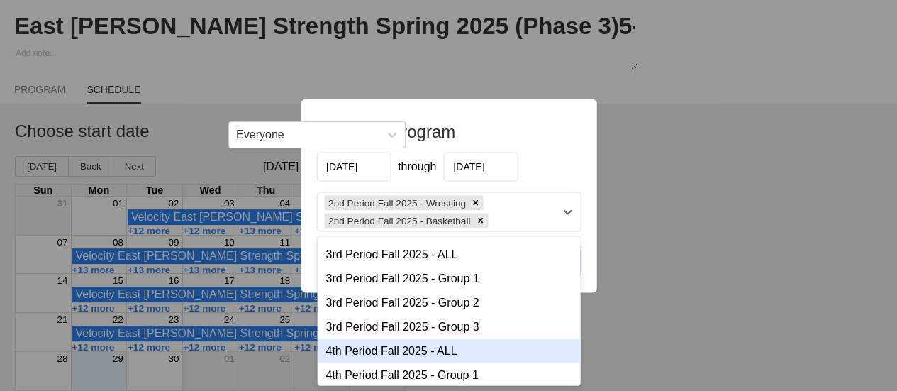
click at [465, 355] on div "4th Period Fall 2025 - ALL" at bounding box center [448, 350] width 263 height 24
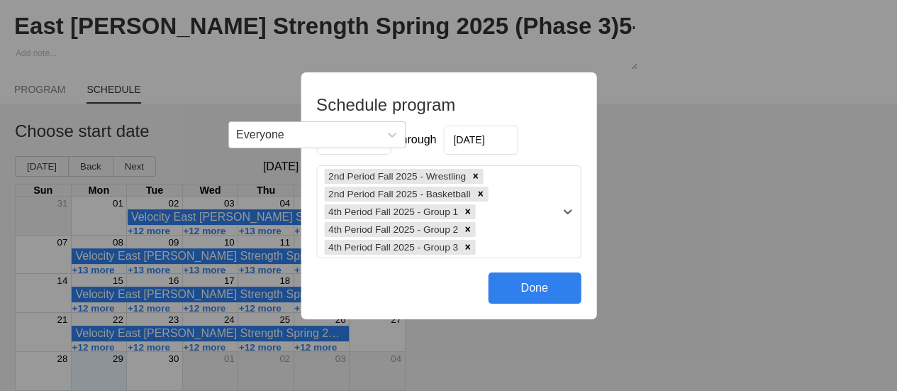
click at [507, 240] on div "2nd Period Fall 2025 - Wrestling 2nd Period Fall 2025 - Basketball 4th Period F…" at bounding box center [436, 212] width 238 height 92
click at [685, 263] on div "Schedule program [DATE] through [DATE] 2nd Period Fall 2025 - Wrestling 2nd Per…" at bounding box center [448, 195] width 897 height 391
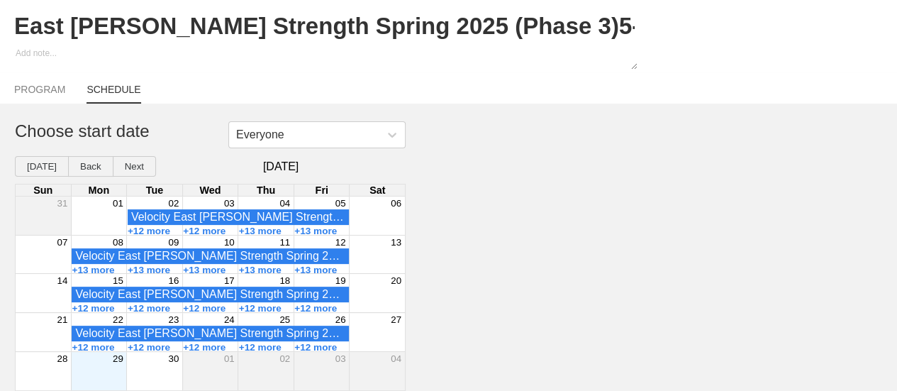
click at [689, 263] on div "Everyone Choose start date [DATE] Back Next [DATE] Sun Mon Tue Wed Thu Fri Sat …" at bounding box center [448, 256] width 897 height 270
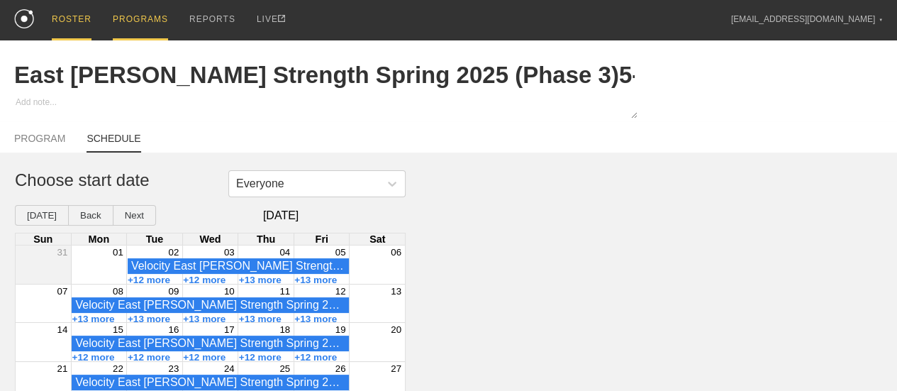
click at [87, 20] on div "ROSTER" at bounding box center [72, 20] width 40 height 40
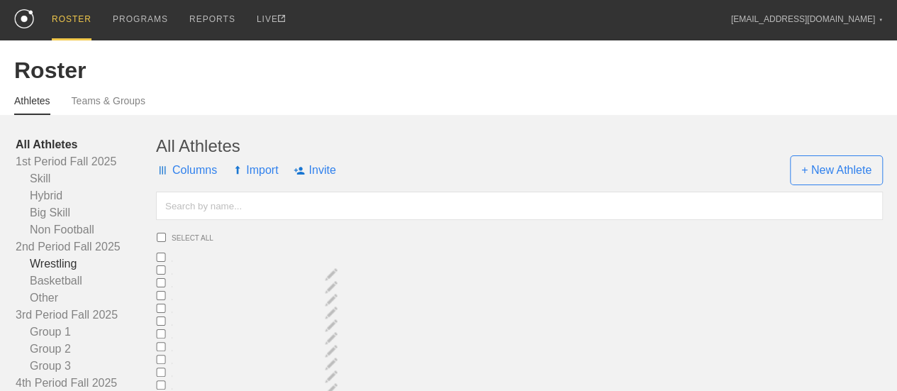
click at [61, 272] on link "Wrestling" at bounding box center [86, 263] width 140 height 17
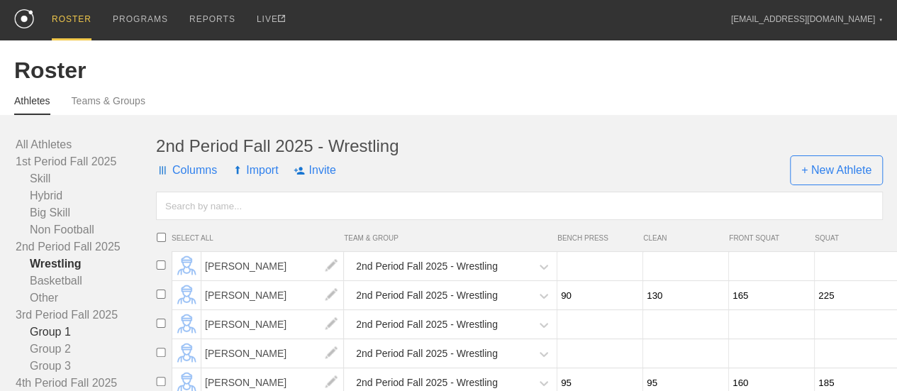
scroll to position [71, 0]
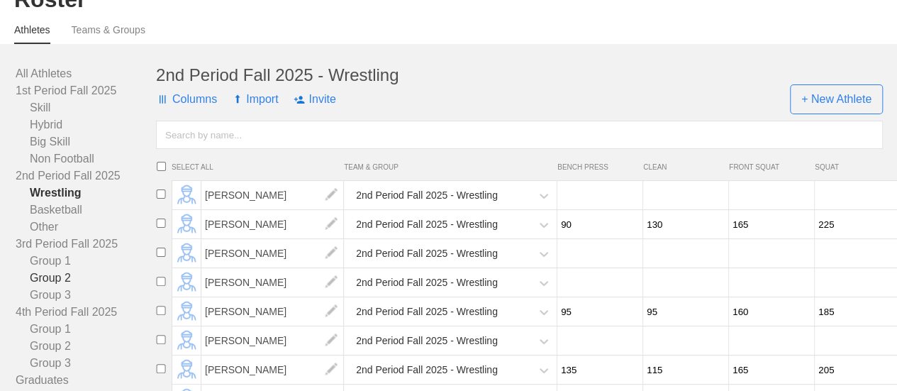
click at [55, 287] on link "Group 2" at bounding box center [86, 278] width 140 height 17
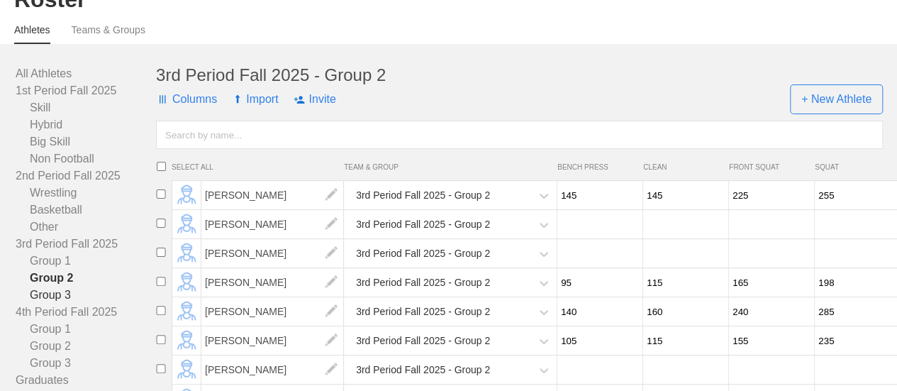
click at [57, 304] on link "Group 3" at bounding box center [86, 295] width 140 height 17
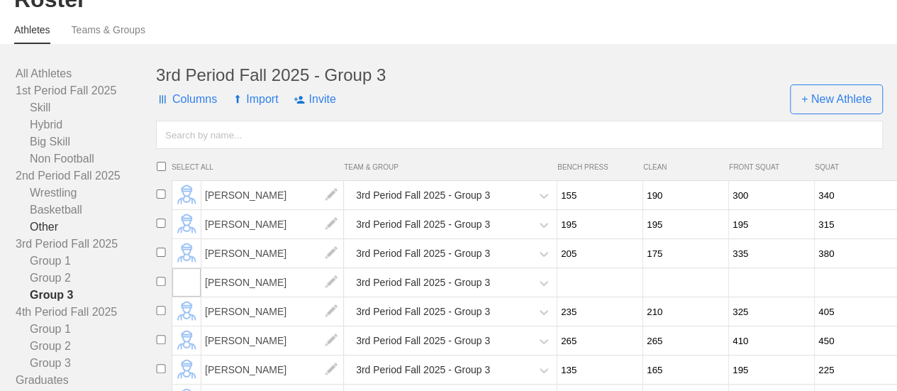
click at [55, 234] on link "Other" at bounding box center [86, 226] width 140 height 17
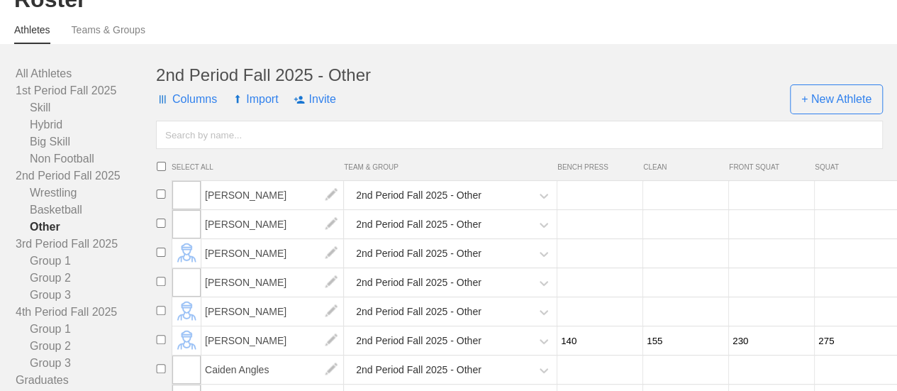
click at [543, 84] on div "2nd Period Fall 2025 - Other" at bounding box center [519, 75] width 727 height 20
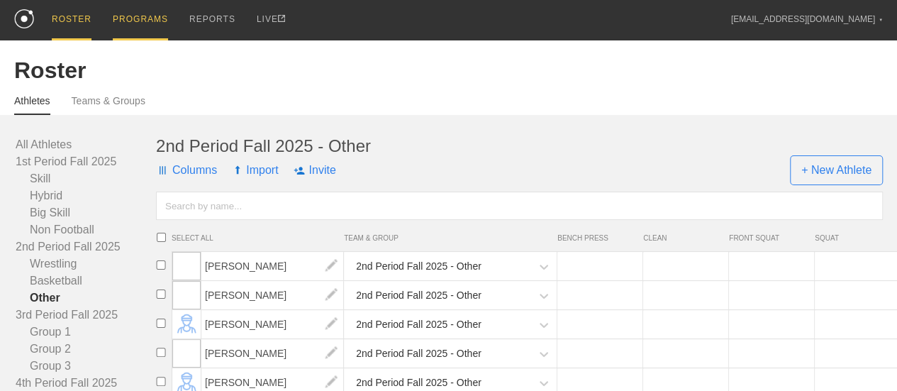
click at [139, 17] on div "PROGRAMS" at bounding box center [140, 20] width 55 height 40
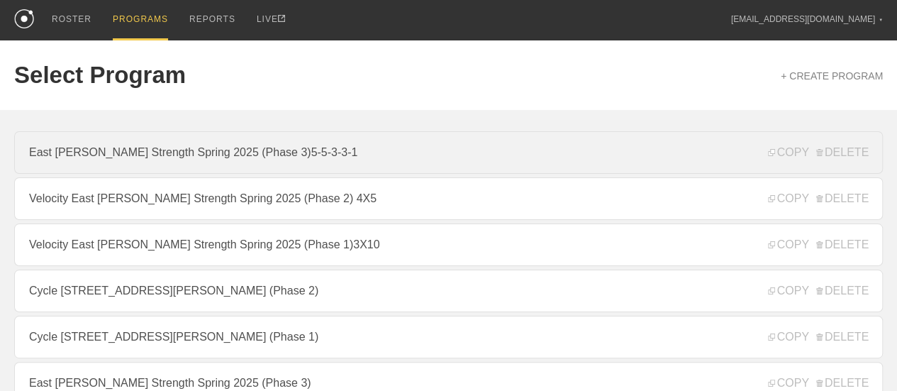
click at [531, 152] on link "East [PERSON_NAME] Strength Spring 2025 (Phase 3)5-5-3-3-1" at bounding box center [448, 152] width 869 height 43
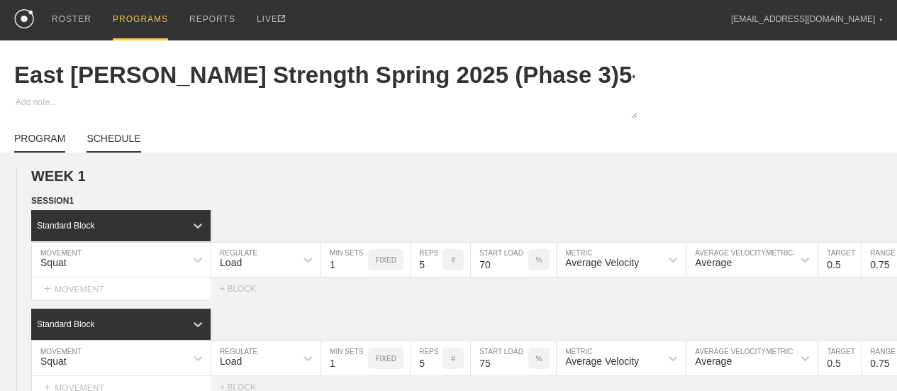
click at [118, 148] on link "SCHEDULE" at bounding box center [114, 143] width 54 height 20
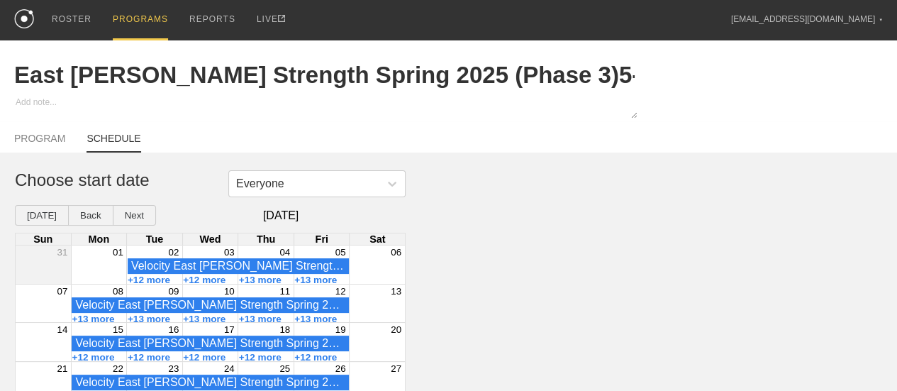
type textarea "x"
click at [99, 363] on button "+12 more" at bounding box center [93, 357] width 43 height 11
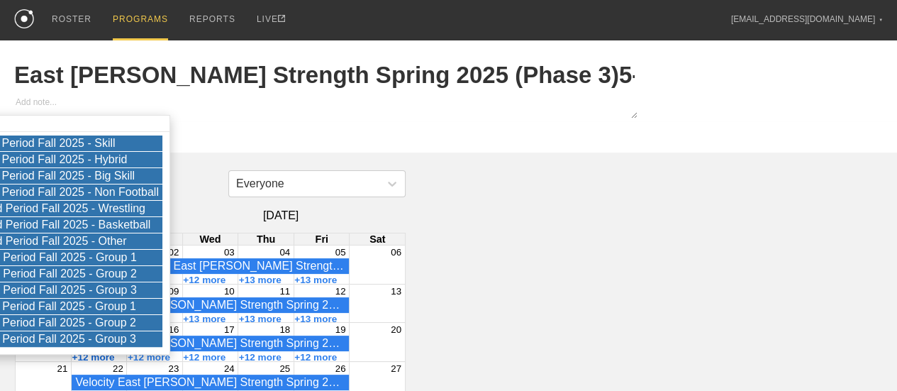
scroll to position [60, 0]
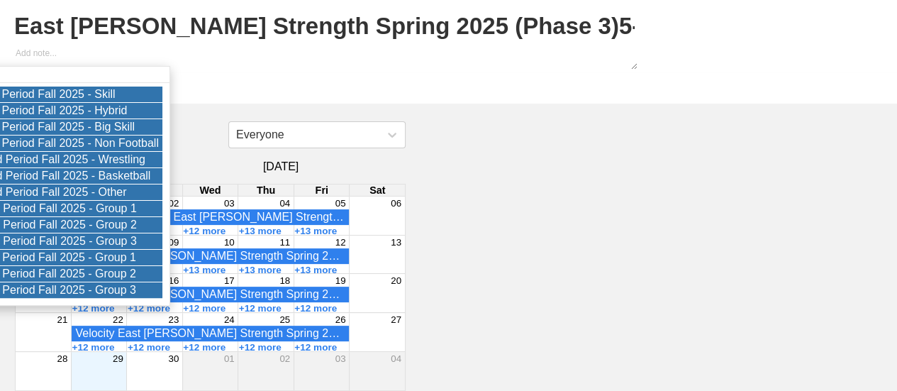
click at [554, 258] on div "Everyone Choose start date [DATE] Back Next [DATE] Sun Mon Tue Wed Thu Fri Sat …" at bounding box center [448, 256] width 897 height 270
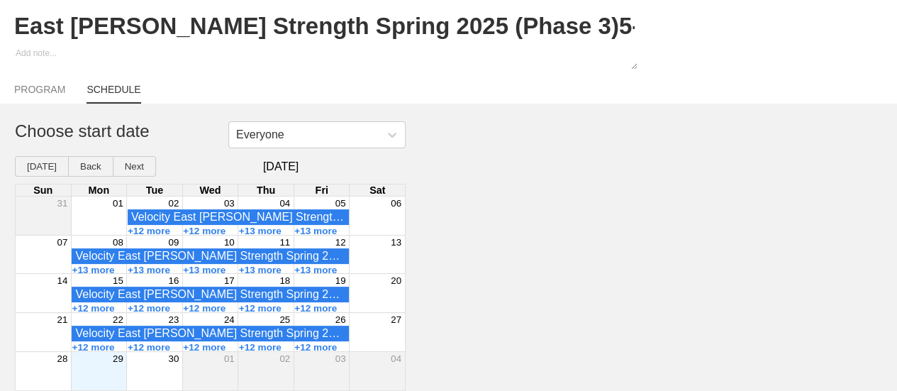
click at [111, 372] on div "Month View" at bounding box center [99, 371] width 56 height 38
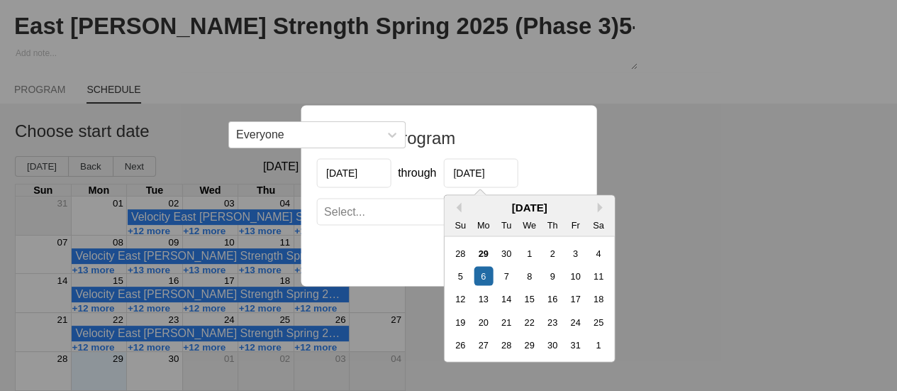
click at [493, 174] on input "[DATE]" at bounding box center [480, 172] width 74 height 29
click at [572, 252] on div "3" at bounding box center [574, 252] width 19 height 19
type input "[DATE]"
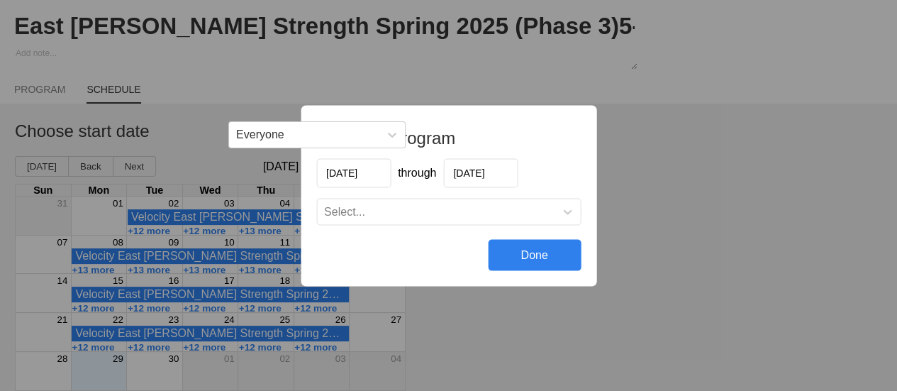
click at [421, 216] on div "Select..." at bounding box center [436, 211] width 238 height 14
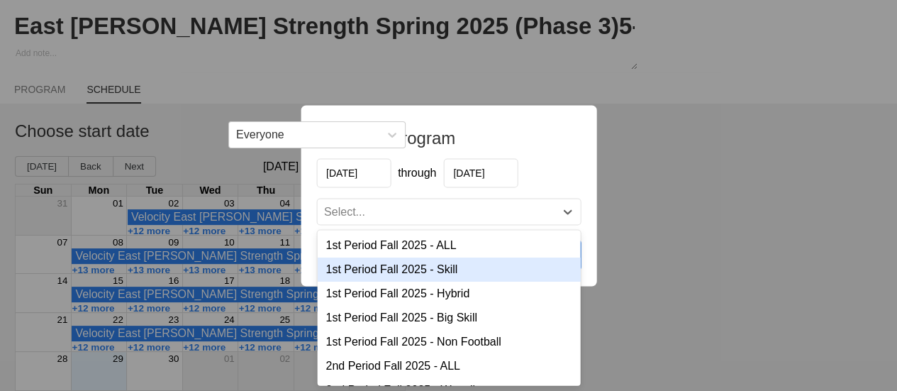
click at [450, 269] on div "1st Period Fall 2025 - Skill" at bounding box center [448, 269] width 263 height 24
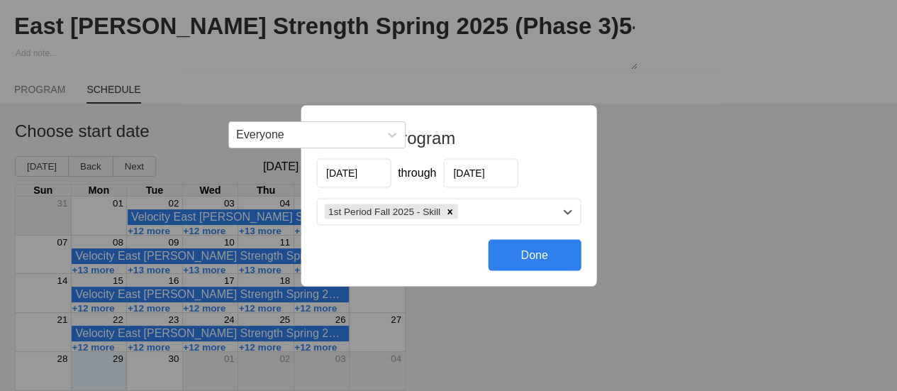
click at [482, 213] on div "1st Period Fall 2025 - Skill" at bounding box center [436, 211] width 238 height 21
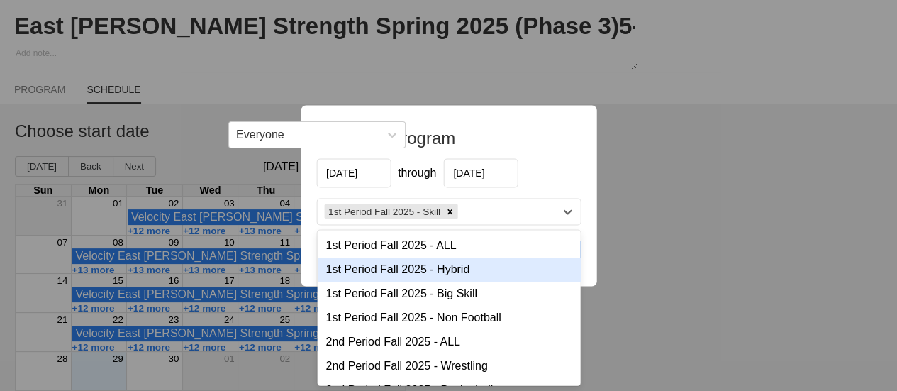
click at [472, 268] on div "1st Period Fall 2025 - Hybrid" at bounding box center [448, 269] width 263 height 24
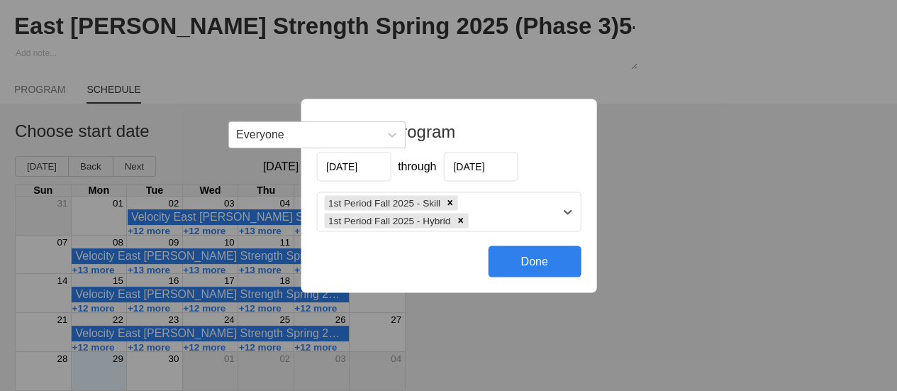
click at [482, 222] on div "1st Period Fall 2025 - Skill 1st Period Fall 2025 - Hybrid" at bounding box center [436, 211] width 238 height 38
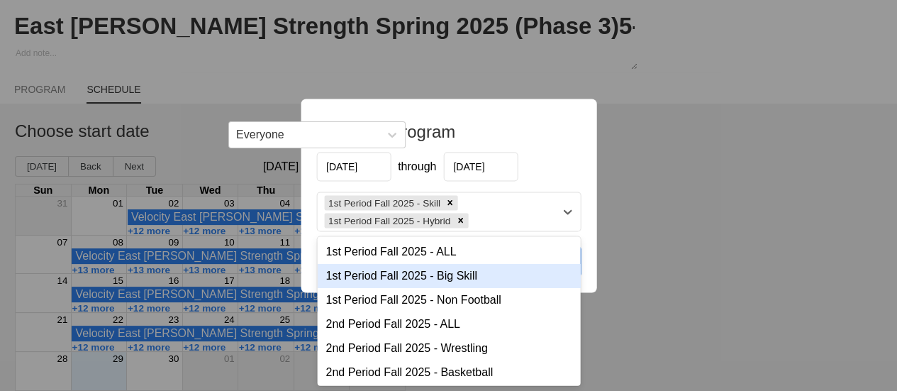
click at [471, 280] on div "1st Period Fall 2025 - Big Skill" at bounding box center [448, 275] width 263 height 24
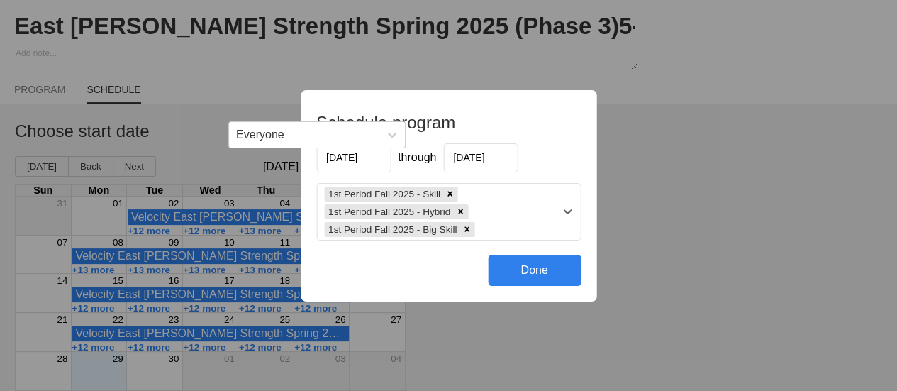
click at [489, 220] on div "1st Period Fall 2025 - Skill 1st Period Fall 2025 - Hybrid 1st Period Fall 2025…" at bounding box center [436, 212] width 238 height 56
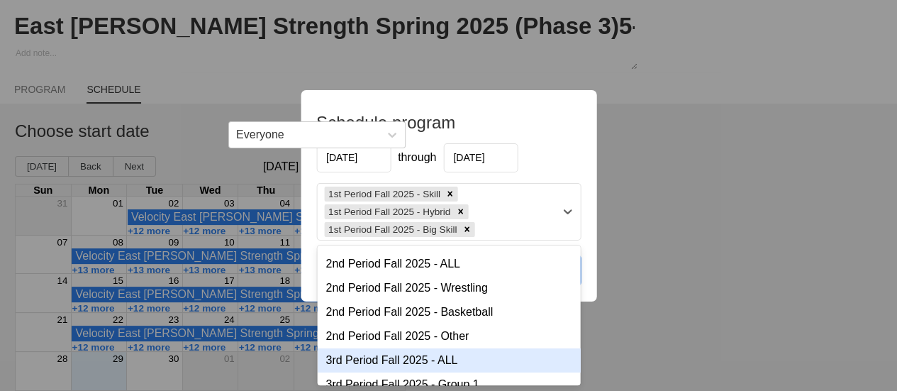
scroll to position [0, 0]
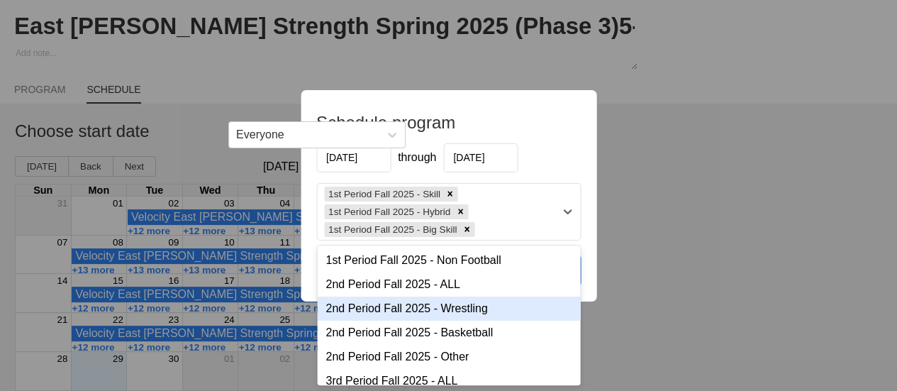
click at [467, 310] on div "2nd Period Fall 2025 - Wrestling" at bounding box center [448, 309] width 263 height 24
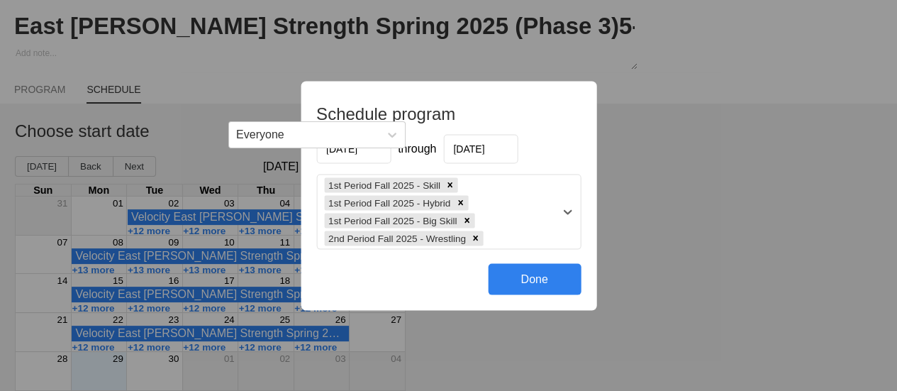
click at [489, 238] on div "1st Period Fall 2025 - Skill 1st Period Fall 2025 - Hybrid 1st Period Fall 2025…" at bounding box center [436, 212] width 238 height 74
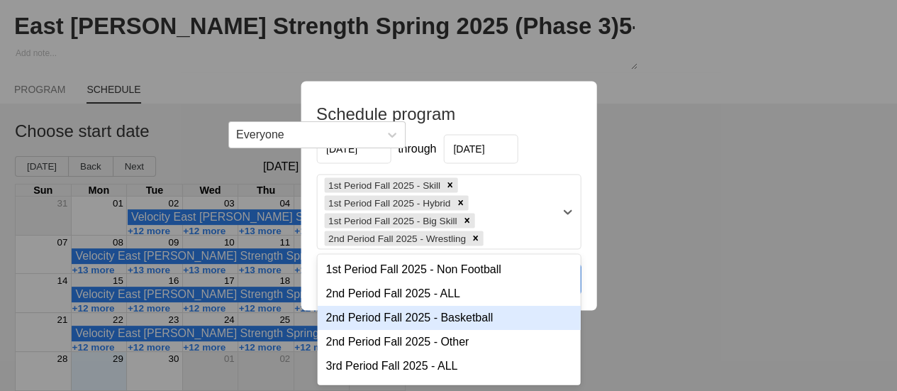
click at [475, 325] on div "2nd Period Fall 2025 - Basketball" at bounding box center [448, 317] width 263 height 24
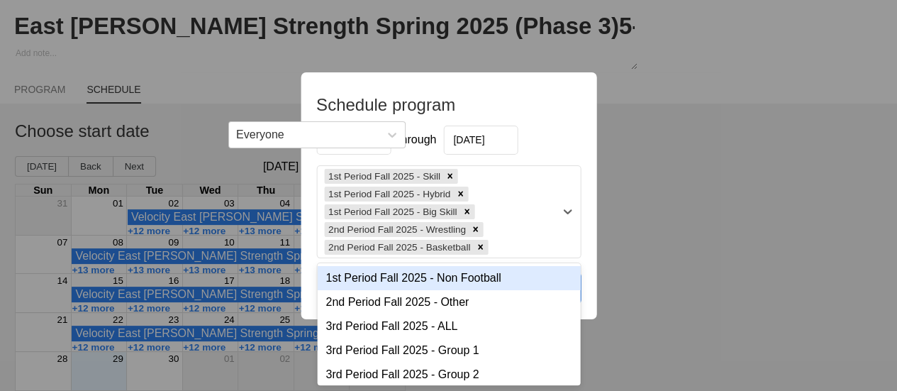
click at [506, 246] on div "1st Period Fall 2025 - Skill 1st Period Fall 2025 - Hybrid 1st Period Fall 2025…" at bounding box center [436, 212] width 238 height 92
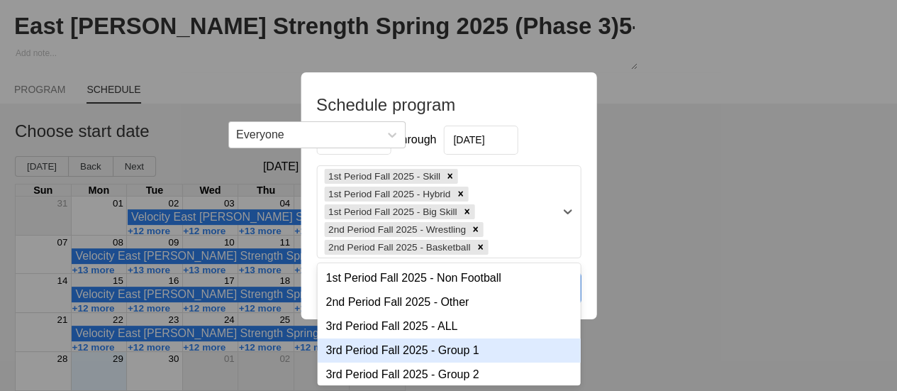
click at [448, 353] on div "3rd Period Fall 2025 - Group 1" at bounding box center [448, 350] width 263 height 24
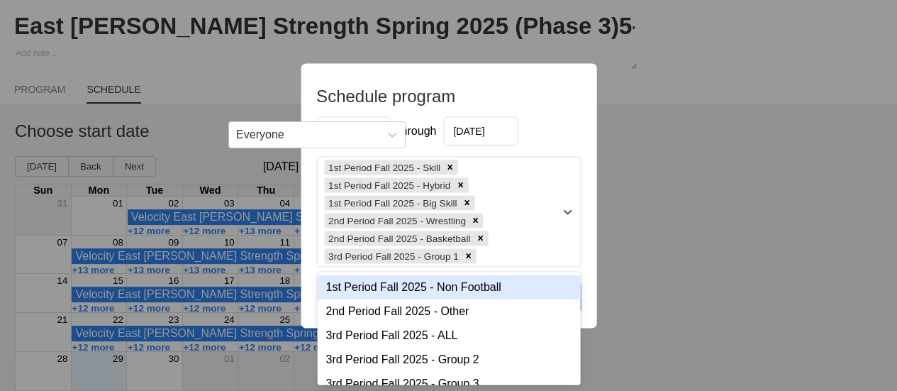
click at [524, 250] on div "1st Period Fall 2025 - Skill 1st Period Fall 2025 - Hybrid 1st Period Fall 2025…" at bounding box center [436, 211] width 238 height 109
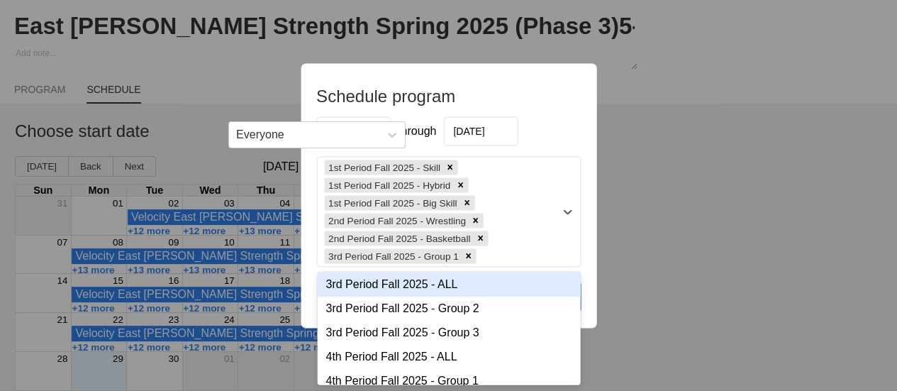
scroll to position [71, 0]
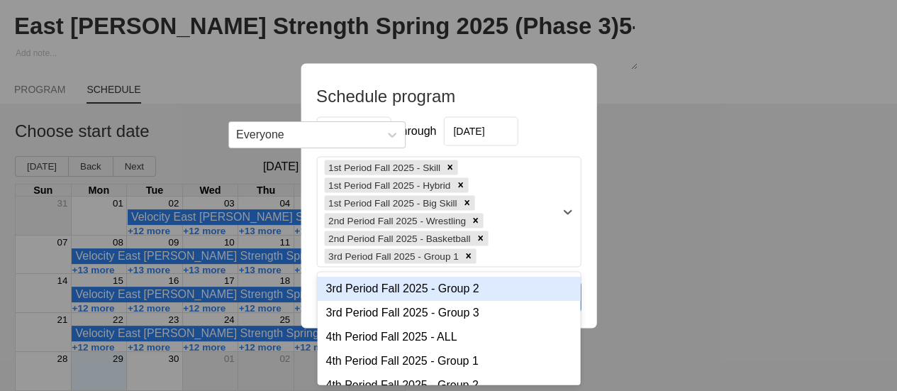
click at [448, 297] on div "3rd Period Fall 2025 - Group 2" at bounding box center [448, 288] width 263 height 24
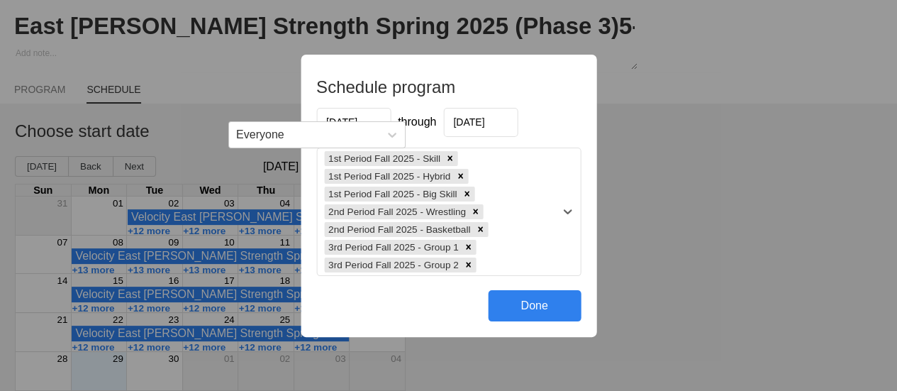
click at [506, 262] on div "1st Period Fall 2025 - Skill 1st Period Fall 2025 - Hybrid 1st Period Fall 2025…" at bounding box center [436, 211] width 238 height 127
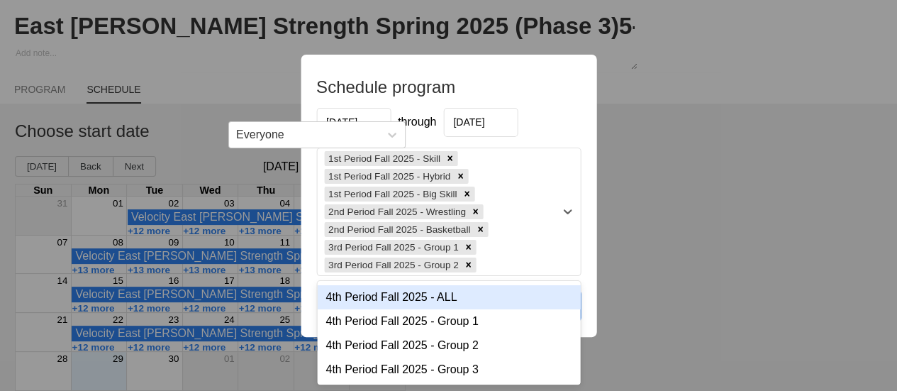
click at [411, 302] on div "4th Period Fall 2025 - ALL" at bounding box center [448, 297] width 263 height 24
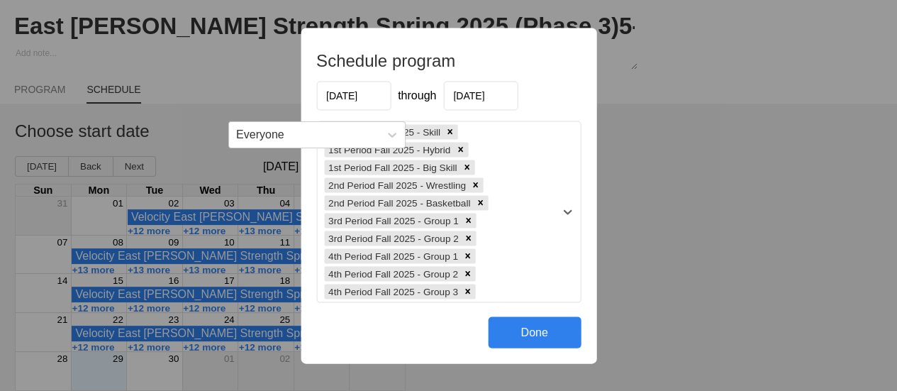
click at [533, 333] on div "Done" at bounding box center [534, 331] width 93 height 31
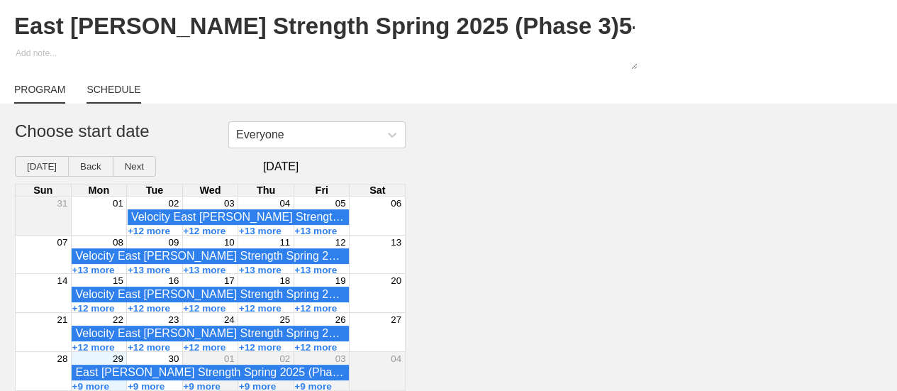
click at [26, 92] on link "PROGRAM" at bounding box center [39, 94] width 51 height 20
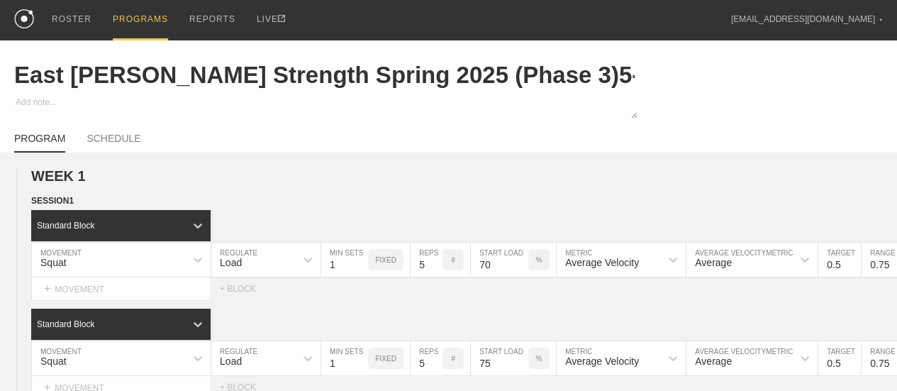
click at [138, 18] on div "PROGRAMS" at bounding box center [140, 20] width 55 height 40
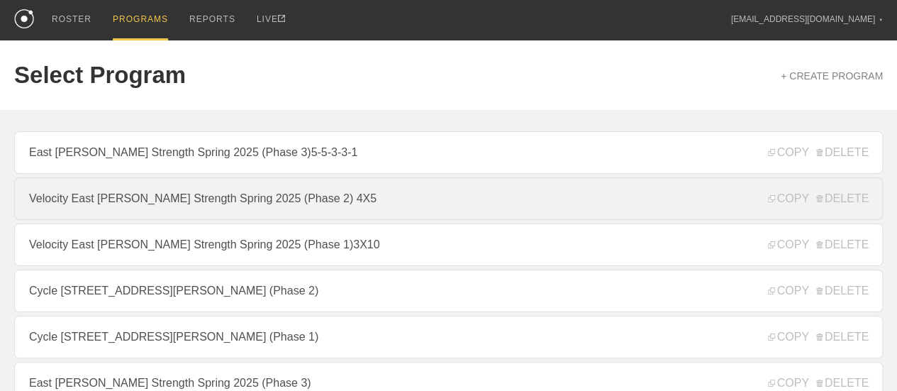
click at [414, 209] on link "Velocity East [PERSON_NAME] Strength Spring 2025 (Phase 2) 4X5" at bounding box center [448, 198] width 869 height 43
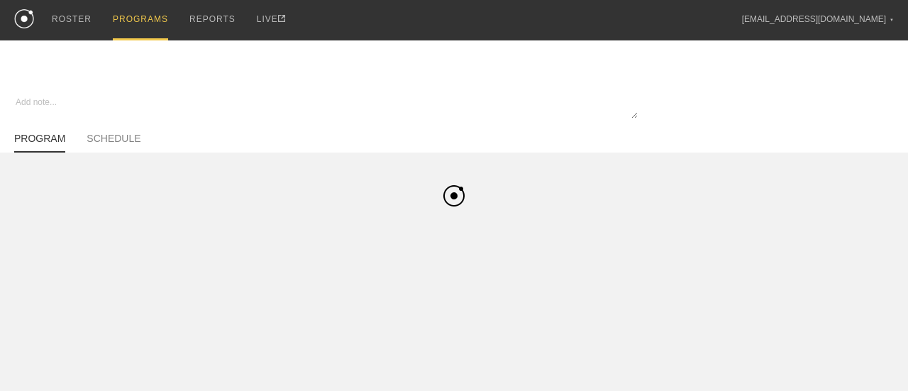
type textarea "x"
type input "Velocity East [PERSON_NAME] Strength Spring 2025 (Phase 2) 4X5"
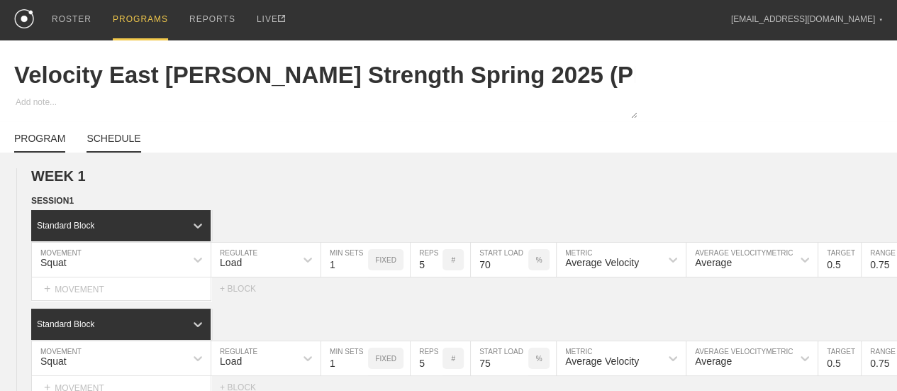
drag, startPoint x: 99, startPoint y: 153, endPoint x: 126, endPoint y: 155, distance: 27.0
click at [99, 153] on link "SCHEDULE" at bounding box center [114, 143] width 54 height 20
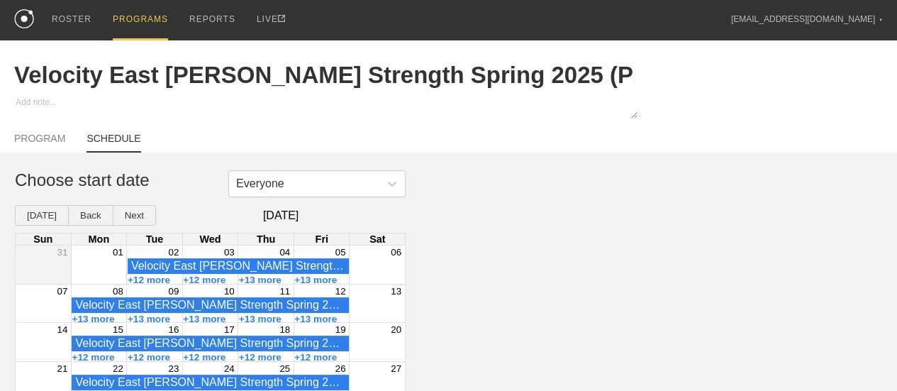
type textarea "x"
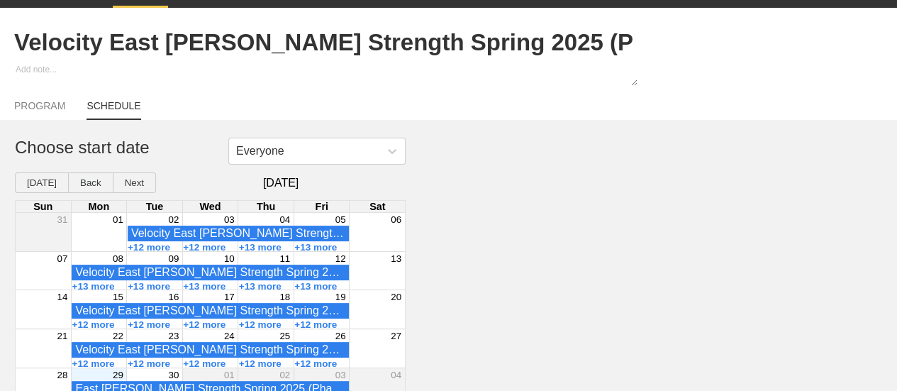
scroll to position [60, 0]
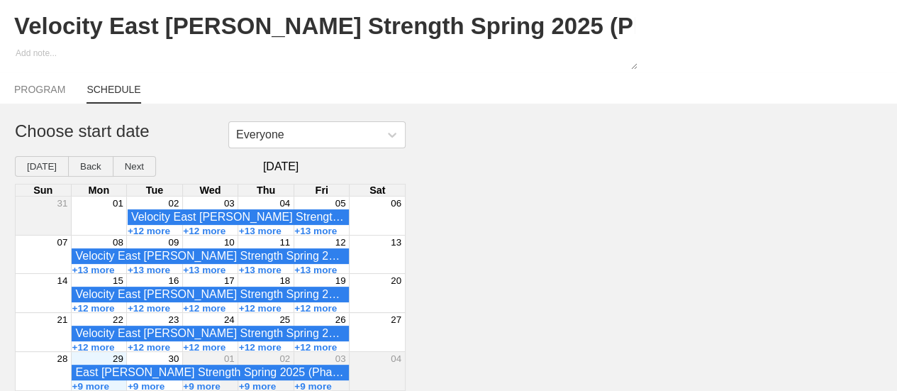
click at [99, 359] on div "29" at bounding box center [98, 358] width 55 height 13
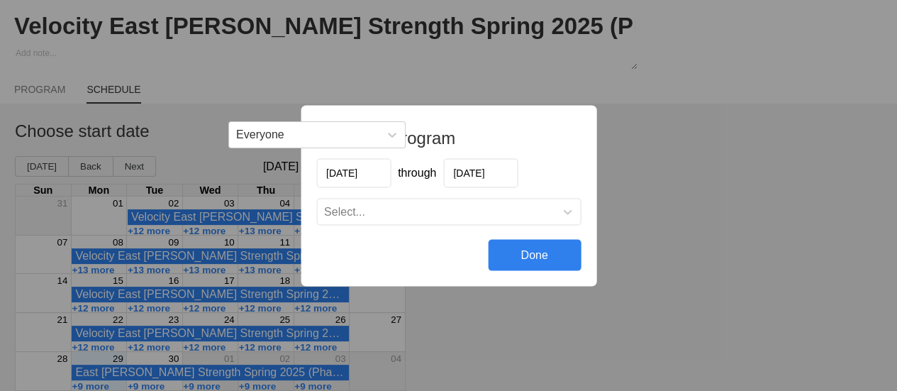
click at [489, 172] on input "[DATE]" at bounding box center [480, 172] width 74 height 29
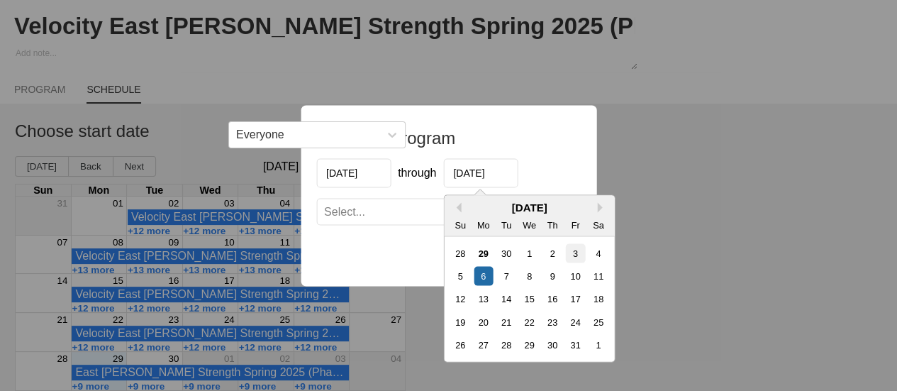
click at [579, 259] on div "3" at bounding box center [574, 252] width 19 height 19
type input "[DATE]"
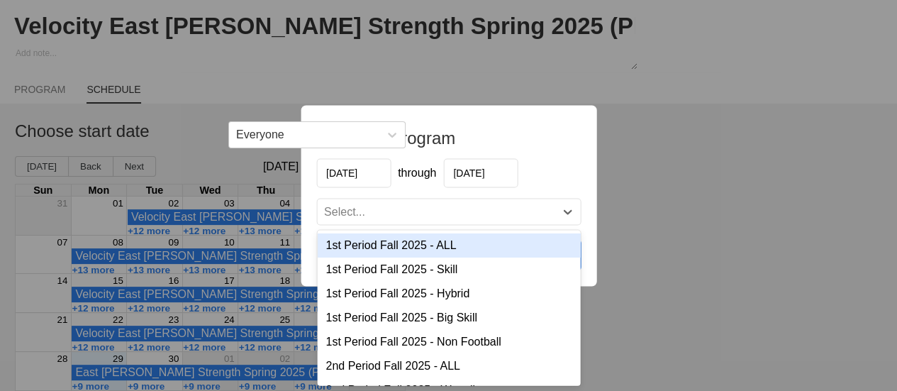
click at [426, 218] on div "Select..." at bounding box center [436, 211] width 238 height 14
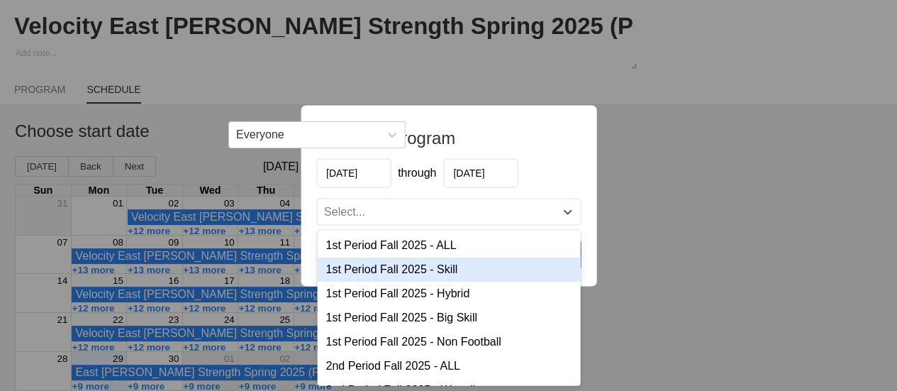
click at [660, 283] on div "Schedule program [DATE] through [DATE] option 1st Period Fall 2025 - Skill focu…" at bounding box center [448, 195] width 897 height 391
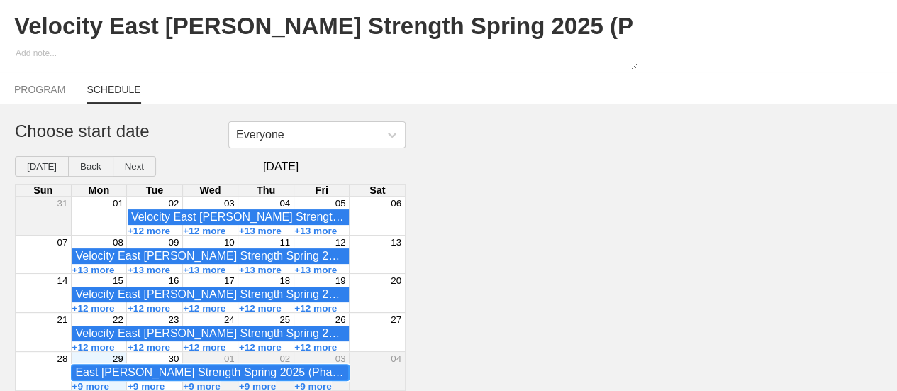
click at [122, 371] on div "East [PERSON_NAME] Strength Spring 2025 (Phase 3)5-5-3-3-1 - 1st Period Fall 20…" at bounding box center [210, 372] width 270 height 13
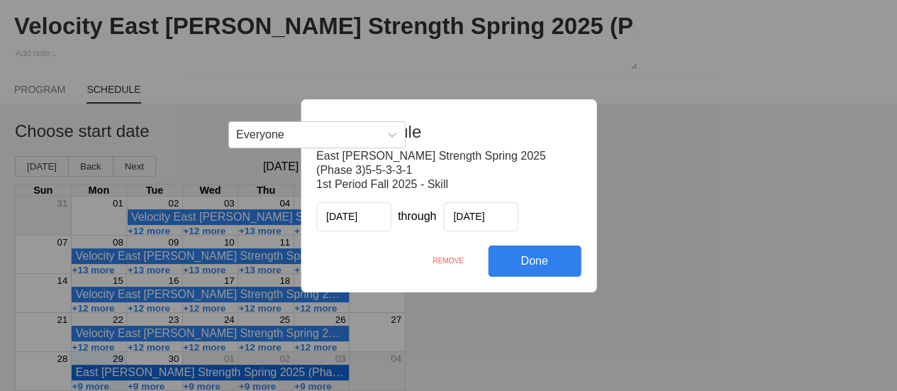
click at [560, 348] on div "Edit Schedule East [PERSON_NAME] Strength Spring 2025 (Phase 3)5-5-3-3-1 1st Pe…" at bounding box center [448, 195] width 897 height 391
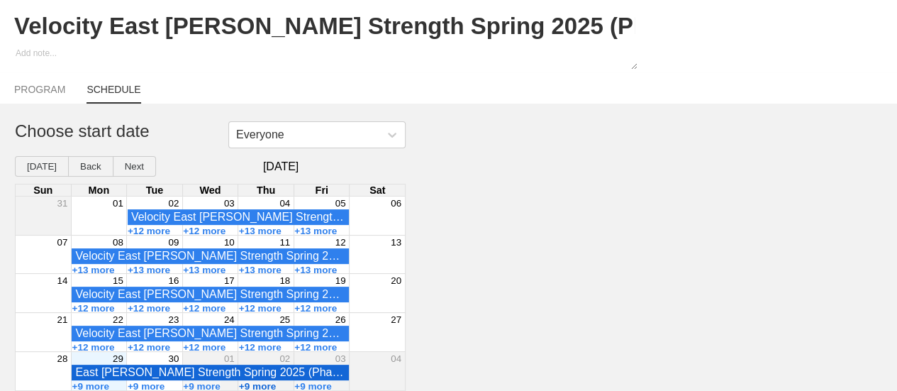
click at [266, 387] on button "+9 more" at bounding box center [258, 386] width 38 height 11
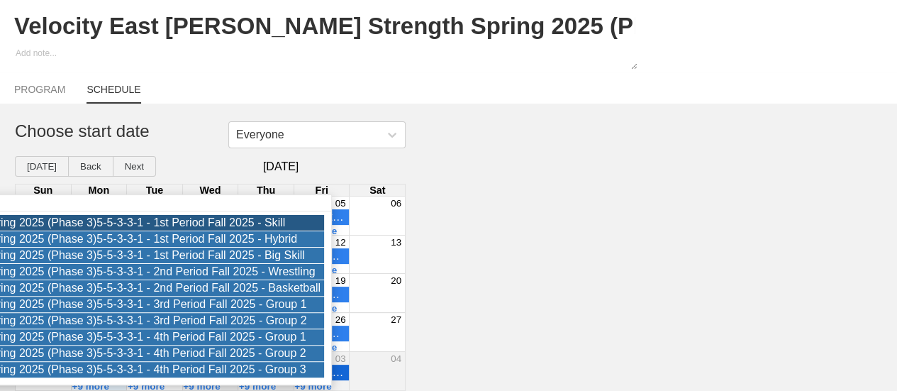
click at [633, 287] on div "Everyone Choose start date [DATE] Back Next [DATE] Sun Mon Tue Wed Thu Fri Sat …" at bounding box center [448, 256] width 897 height 270
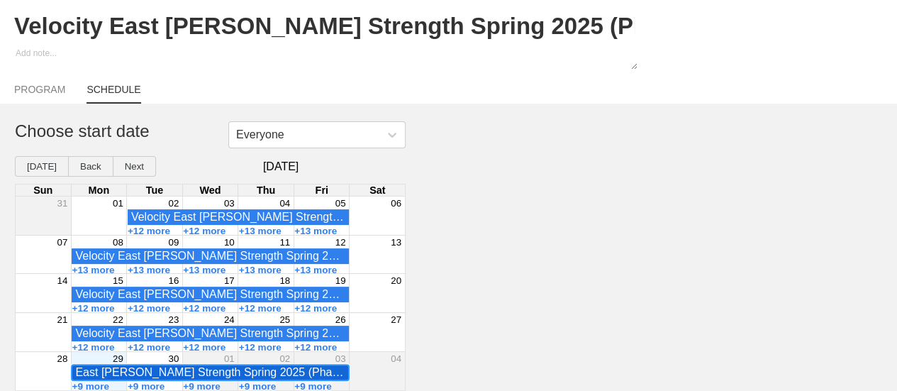
click at [314, 372] on div "East [PERSON_NAME] Strength Spring 2025 (Phase 3)5-5-3-3-1 - 1st Period Fall 20…" at bounding box center [210, 372] width 270 height 13
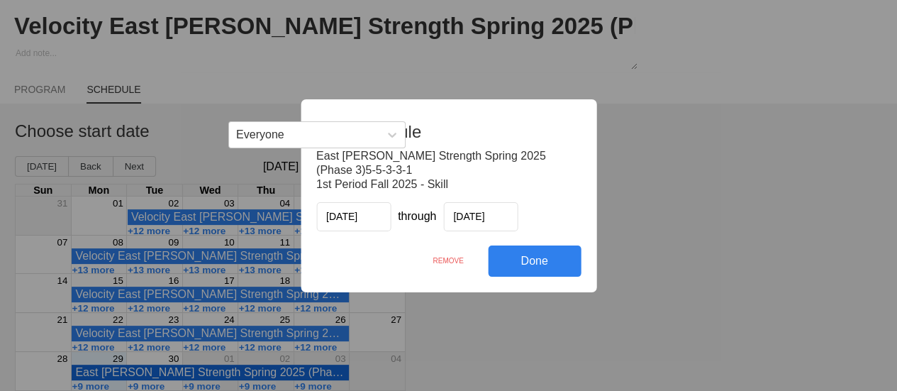
click at [442, 259] on div "REMOVE" at bounding box center [448, 260] width 79 height 31
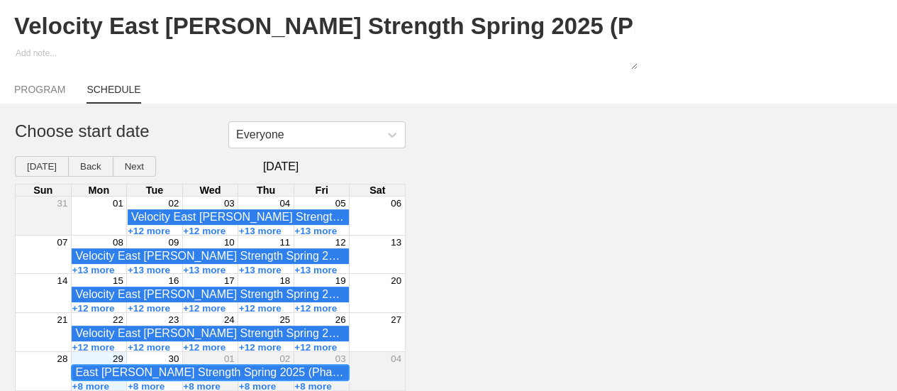
click at [292, 371] on div "East [PERSON_NAME] Strength Spring 2025 (Phase 3)5-5-3-3-1 - 1st Period Fall 20…" at bounding box center [210, 372] width 270 height 13
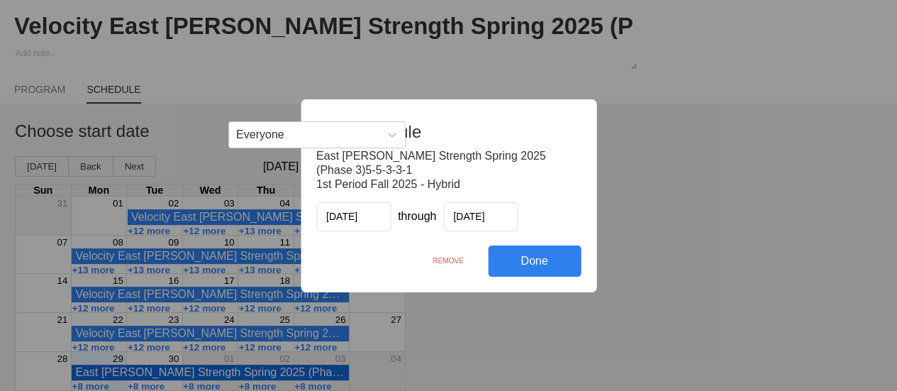
click at [440, 264] on div "REMOVE" at bounding box center [448, 260] width 79 height 31
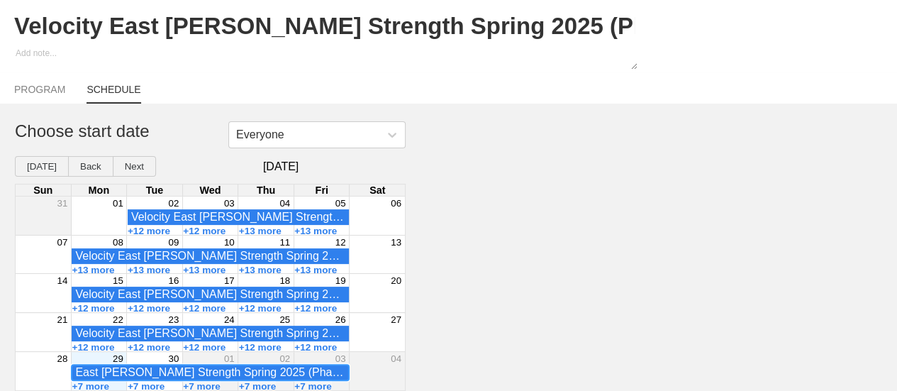
click at [253, 371] on div "East [PERSON_NAME] Strength Spring 2025 (Phase 3)5-5-3-3-1 - 1st Period Fall 20…" at bounding box center [210, 372] width 270 height 13
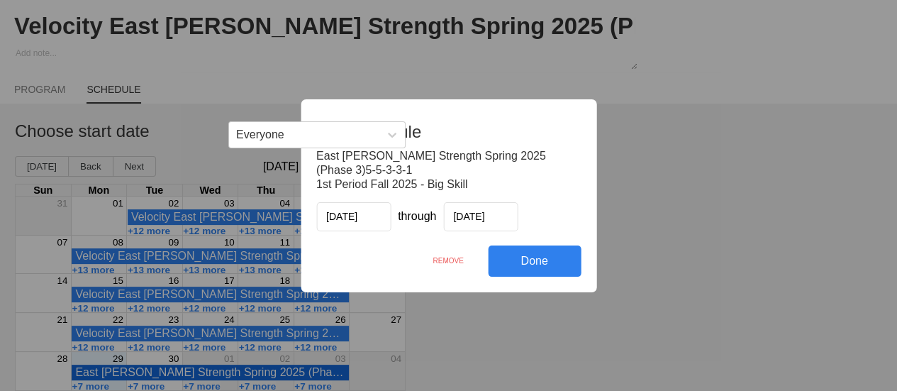
click at [436, 262] on div "REMOVE" at bounding box center [448, 260] width 79 height 31
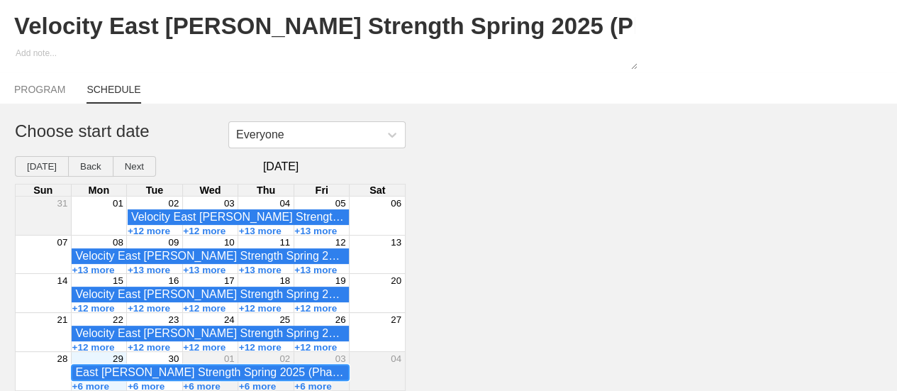
click at [288, 372] on div "East [PERSON_NAME] Strength Spring 2025 (Phase 3)5-5-3-3-1 - 2nd Period Fall 20…" at bounding box center [210, 372] width 270 height 13
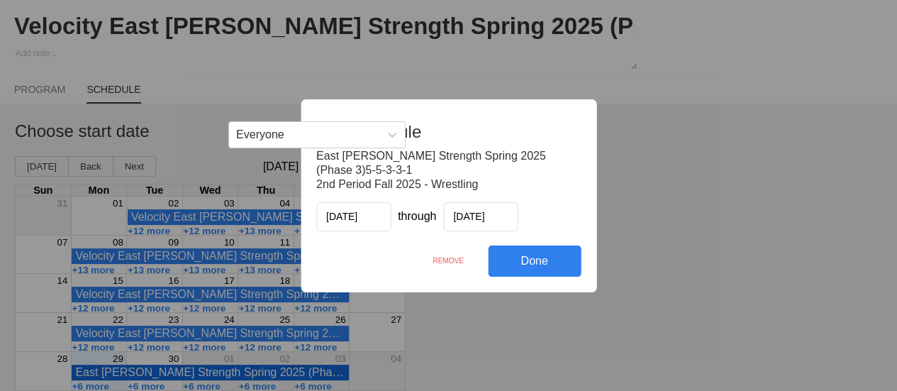
click at [440, 262] on div "REMOVE" at bounding box center [448, 260] width 79 height 31
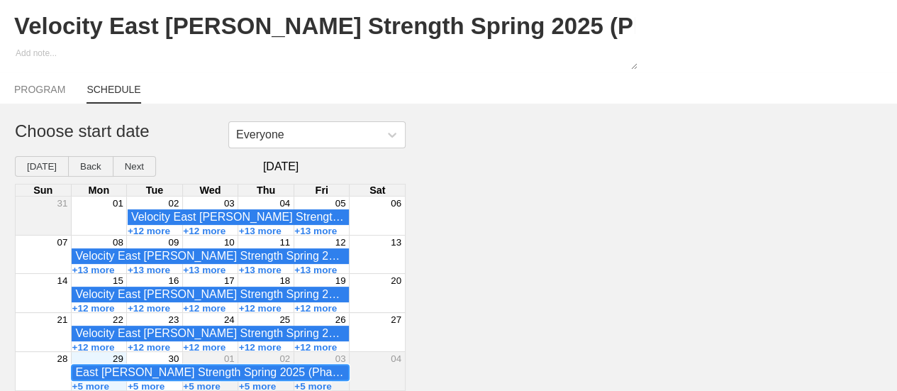
click at [264, 372] on div "East [PERSON_NAME] Strength Spring 2025 (Phase 3)5-5-3-3-1 - 2nd Period Fall 20…" at bounding box center [210, 372] width 270 height 13
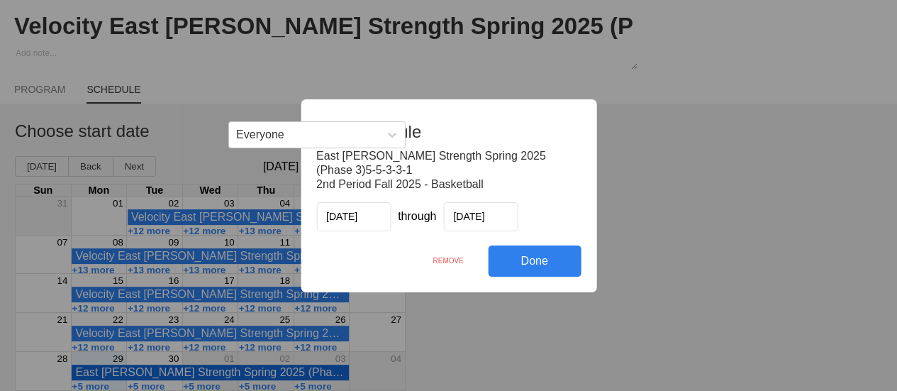
click at [450, 262] on div "REMOVE" at bounding box center [448, 260] width 79 height 31
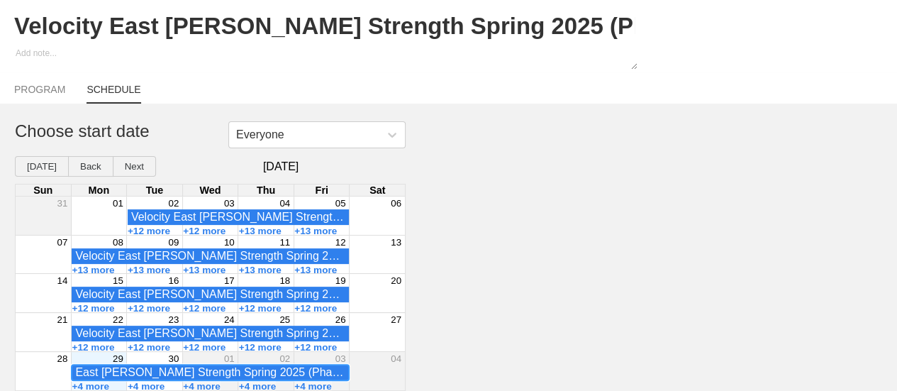
click at [287, 369] on div "East [PERSON_NAME] Strength Spring 2025 (Phase 3)5-5-3-3-1 - 3rd Period Fall 20…" at bounding box center [210, 372] width 270 height 13
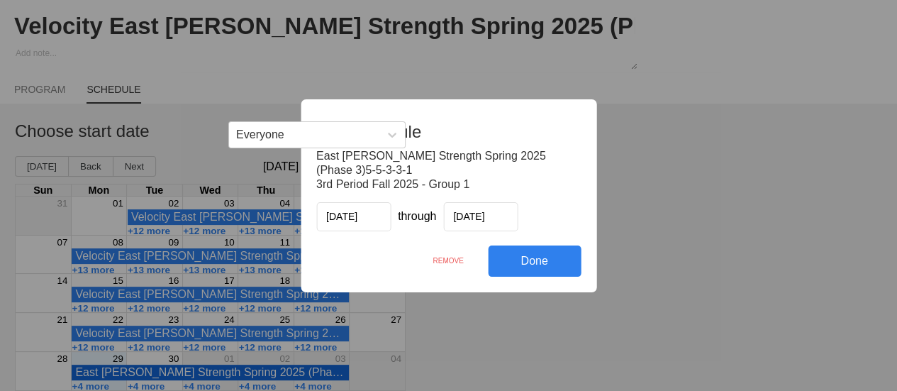
click at [440, 261] on div "REMOVE" at bounding box center [448, 260] width 79 height 31
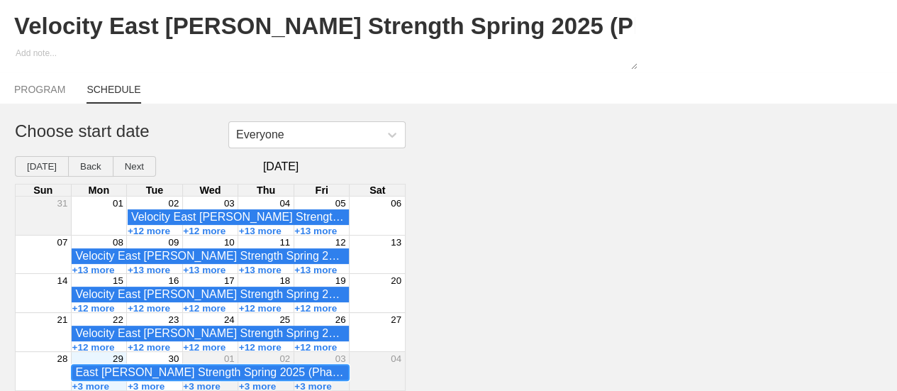
click at [284, 372] on div "East [PERSON_NAME] Strength Spring 2025 (Phase 3)5-5-3-3-1 - 3rd Period Fall 20…" at bounding box center [210, 372] width 270 height 13
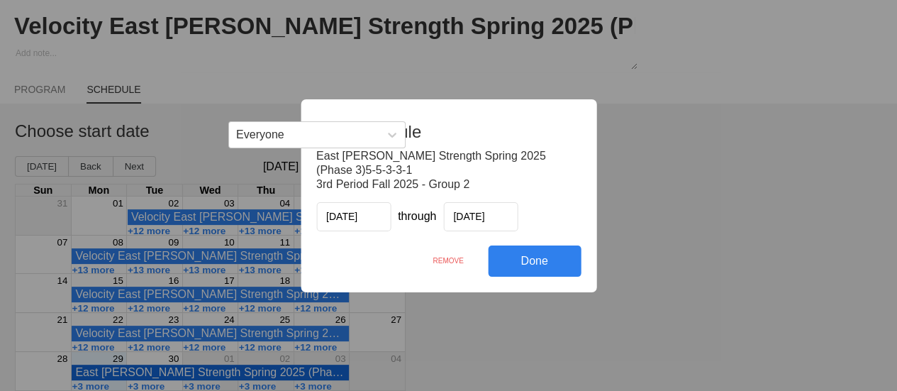
click at [443, 260] on div "REMOVE" at bounding box center [448, 260] width 79 height 31
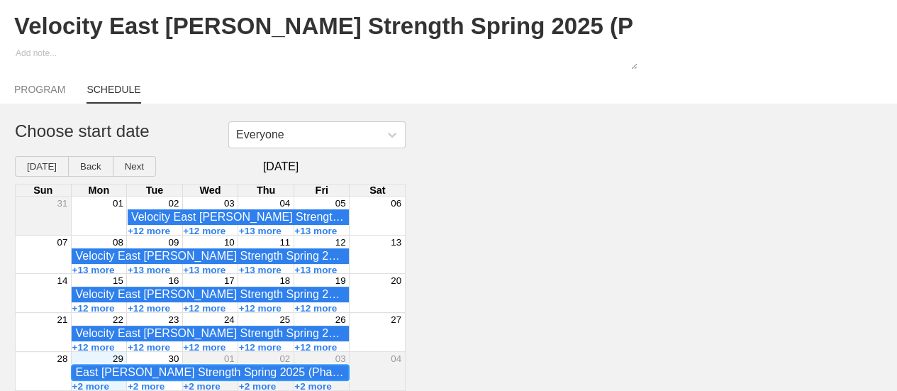
click at [283, 373] on div "East [PERSON_NAME] Strength Spring 2025 (Phase 3)5-5-3-3-1 - 4th Period Fall 20…" at bounding box center [210, 372] width 270 height 13
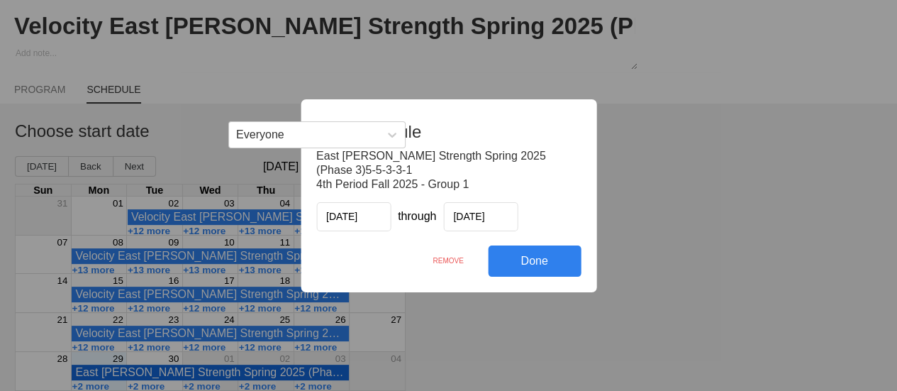
click at [449, 260] on div "REMOVE" at bounding box center [448, 260] width 79 height 31
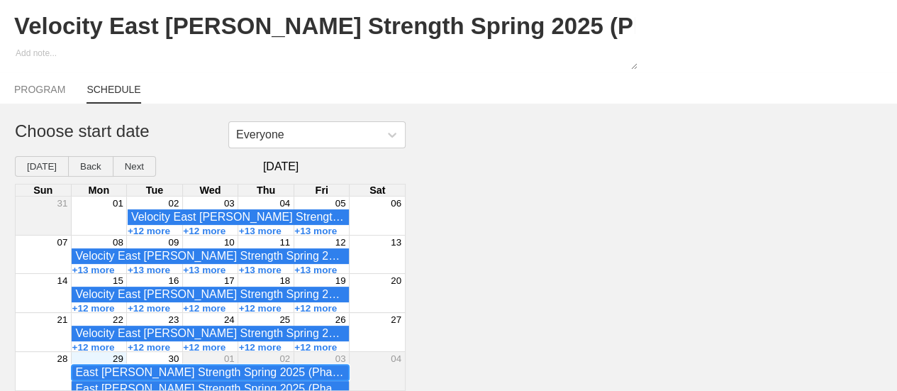
click at [271, 372] on div "East [PERSON_NAME] Strength Spring 2025 (Phase 3)5-5-3-3-1 - 4th Period Fall 20…" at bounding box center [210, 372] width 270 height 13
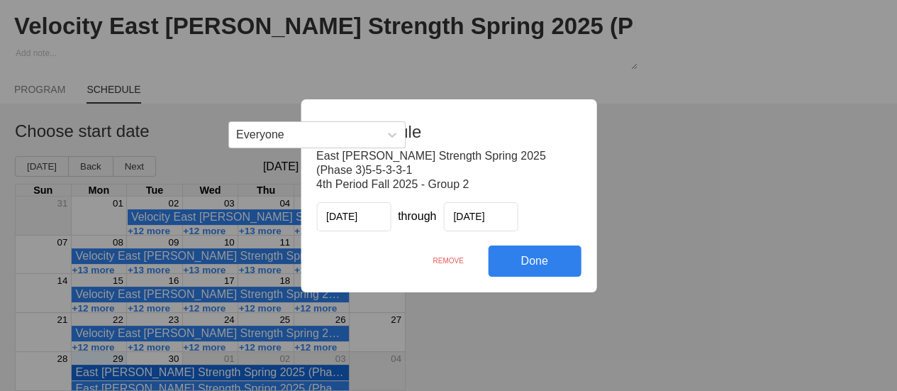
click at [446, 258] on div "REMOVE" at bounding box center [448, 260] width 79 height 31
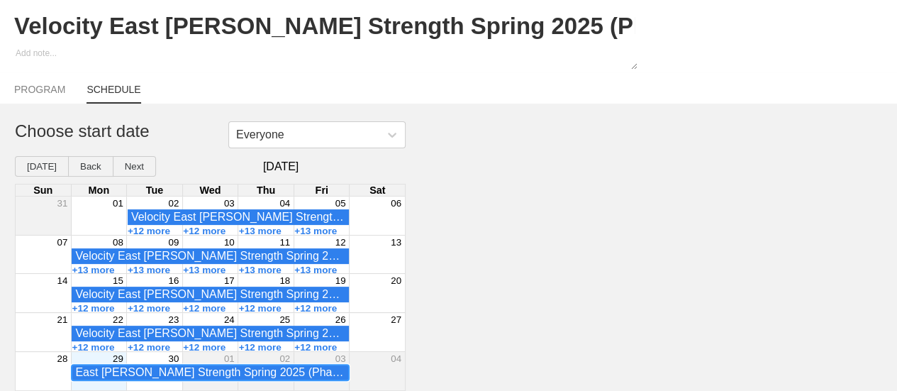
click at [295, 371] on div "East [PERSON_NAME] Strength Spring 2025 (Phase 3)5-5-3-3-1 - 4th Period Fall 20…" at bounding box center [210, 372] width 270 height 13
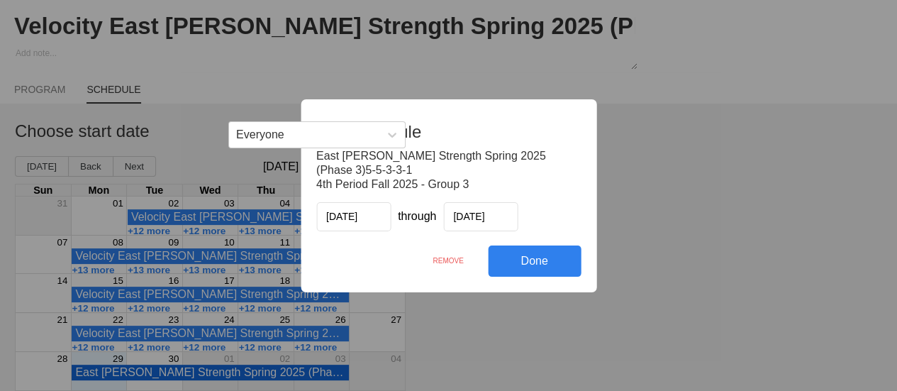
click at [445, 262] on div "REMOVE" at bounding box center [448, 260] width 79 height 31
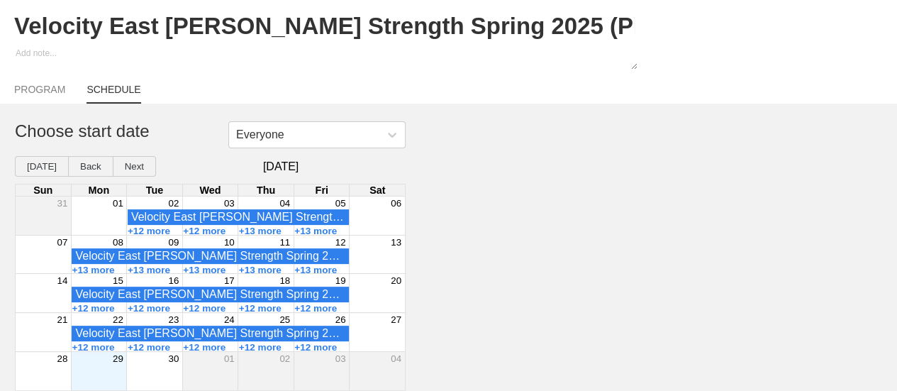
click at [97, 371] on div "Month View" at bounding box center [99, 371] width 56 height 38
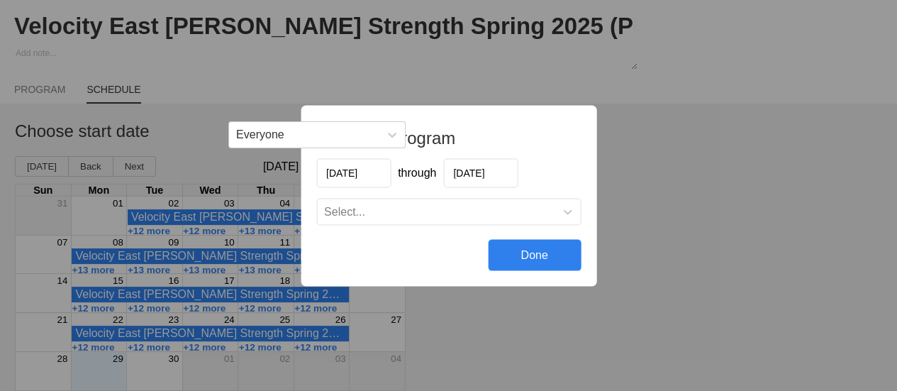
click at [470, 177] on input "[DATE]" at bounding box center [480, 172] width 74 height 29
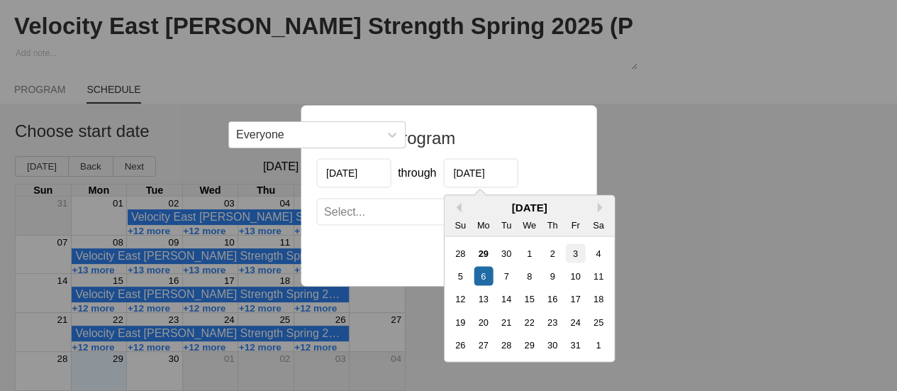
click at [574, 252] on div "3" at bounding box center [574, 252] width 19 height 19
type input "[DATE]"
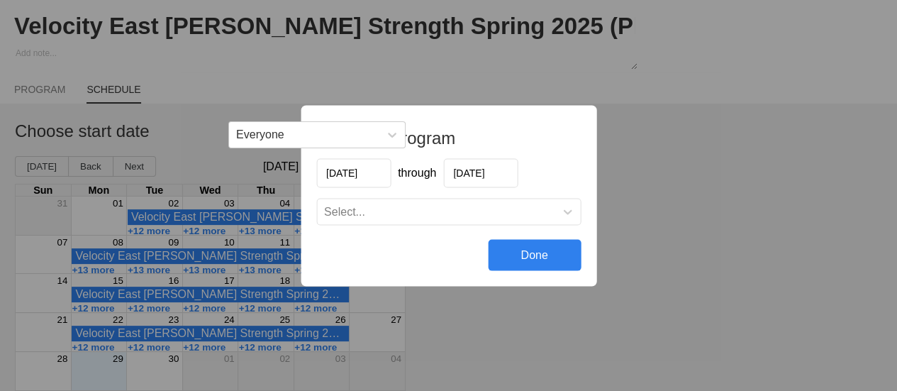
click at [424, 218] on div "Select..." at bounding box center [448, 212] width 263 height 26
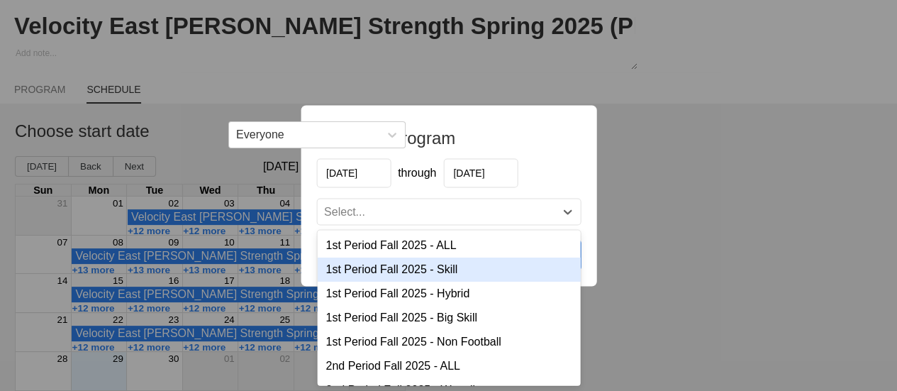
click at [431, 271] on div "1st Period Fall 2025 - Skill" at bounding box center [448, 269] width 263 height 24
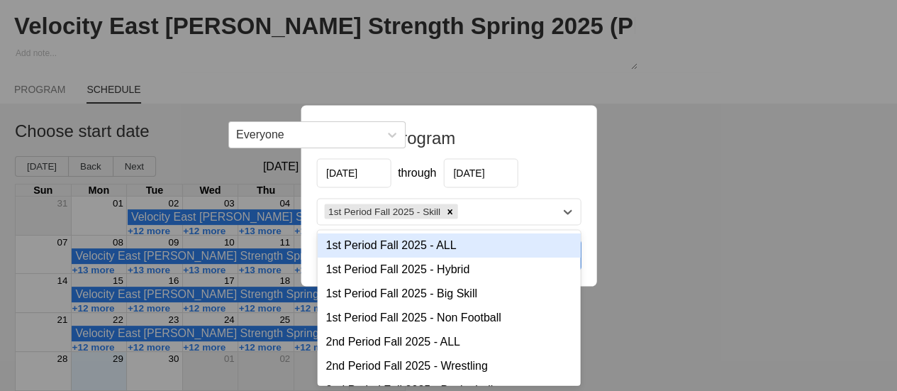
click at [468, 214] on div "1st Period Fall 2025 - Skill" at bounding box center [436, 211] width 238 height 21
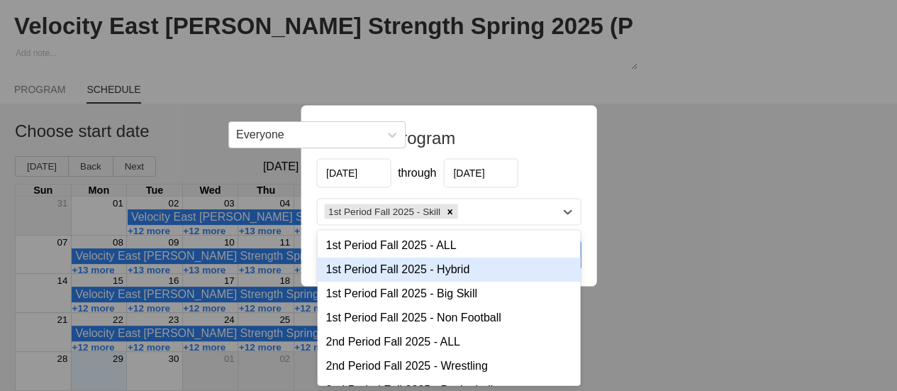
click at [450, 268] on div "1st Period Fall 2025 - Hybrid" at bounding box center [448, 269] width 263 height 24
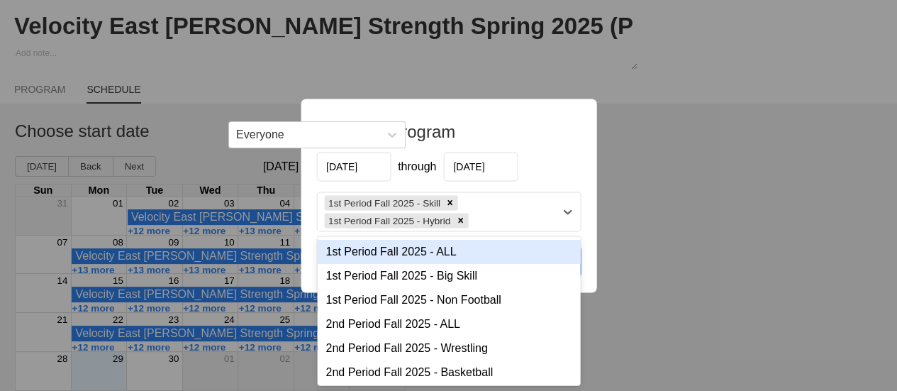
click at [485, 216] on div "1st Period Fall 2025 - Skill 1st Period Fall 2025 - Hybrid" at bounding box center [436, 211] width 238 height 38
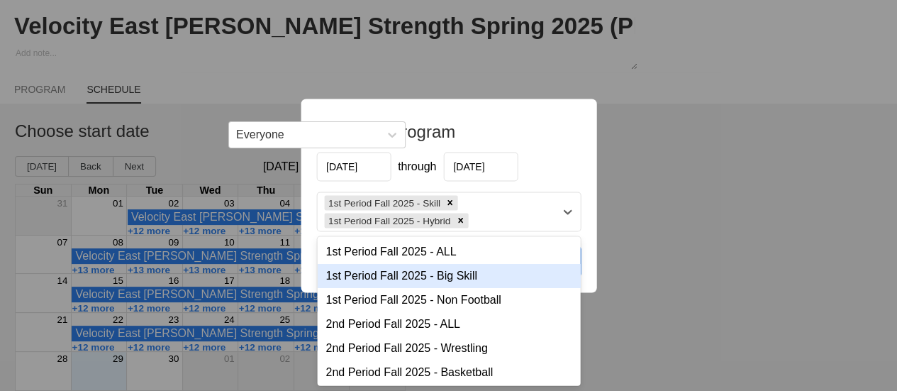
click at [462, 278] on div "1st Period Fall 2025 - Big Skill" at bounding box center [448, 275] width 263 height 24
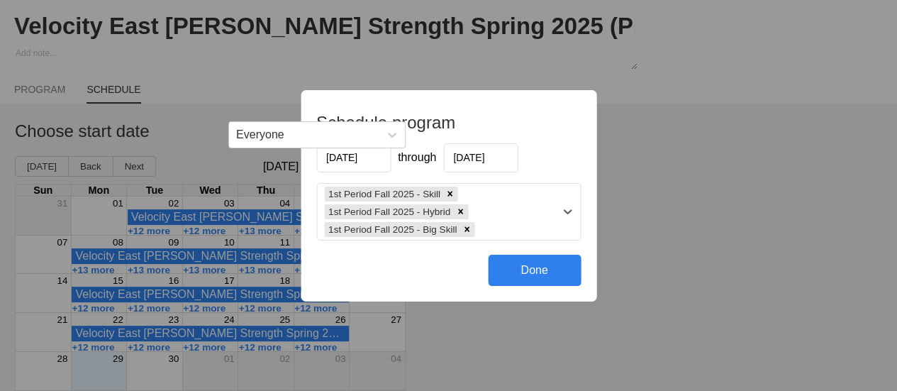
click at [493, 229] on div "1st Period Fall 2025 - Skill 1st Period Fall 2025 - Hybrid 1st Period Fall 2025…" at bounding box center [436, 212] width 238 height 56
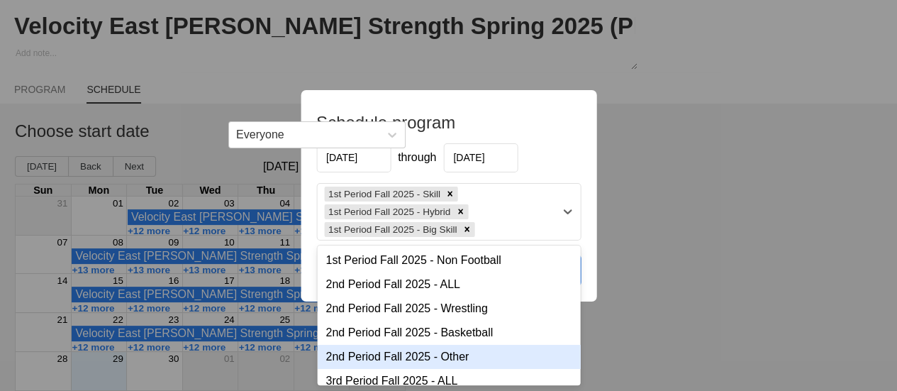
click at [426, 363] on div "2nd Period Fall 2025 - Other" at bounding box center [448, 357] width 263 height 24
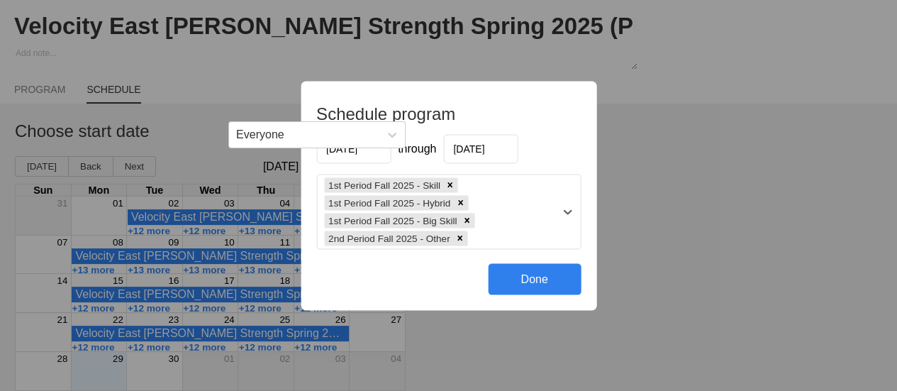
click at [516, 236] on div "1st Period Fall 2025 - Skill 1st Period Fall 2025 - Hybrid 1st Period Fall 2025…" at bounding box center [436, 212] width 238 height 74
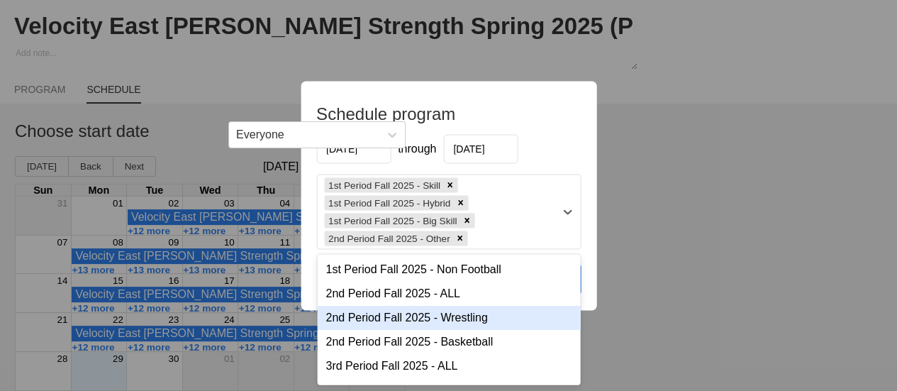
scroll to position [71, 0]
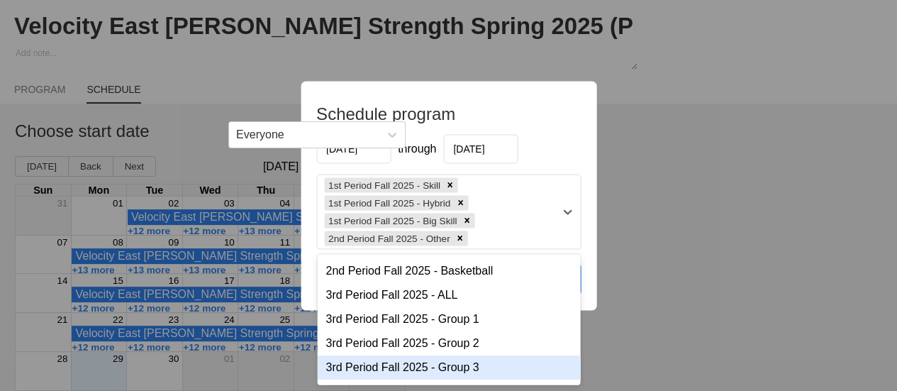
click at [427, 367] on div "3rd Period Fall 2025 - Group 3" at bounding box center [448, 367] width 263 height 24
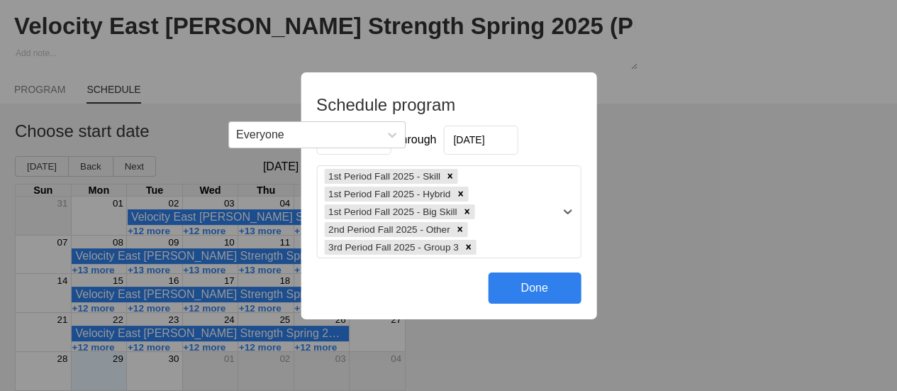
click at [533, 288] on div "Done" at bounding box center [534, 287] width 93 height 31
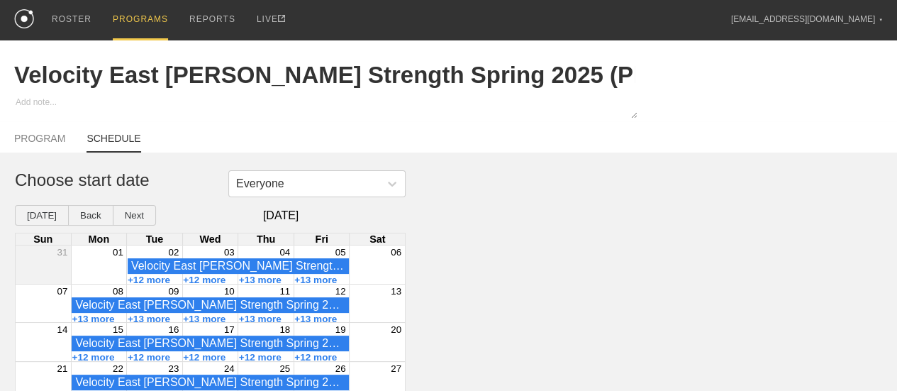
scroll to position [0, 0]
click at [129, 18] on div "PROGRAMS" at bounding box center [140, 20] width 55 height 40
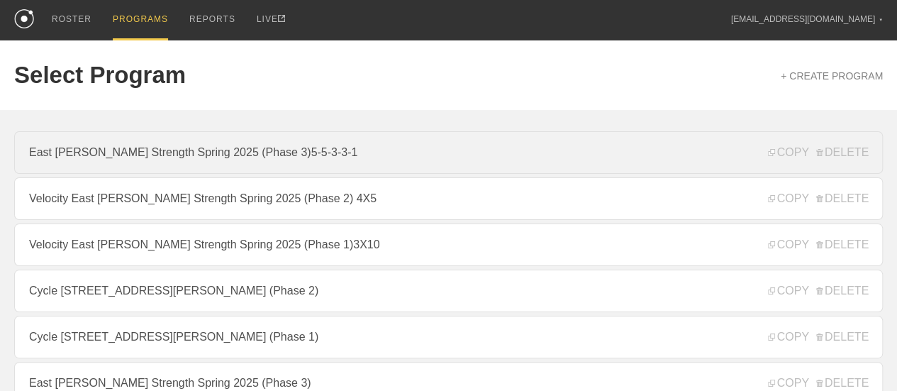
click at [338, 160] on link "East [PERSON_NAME] Strength Spring 2025 (Phase 3)5-5-3-3-1" at bounding box center [448, 152] width 869 height 43
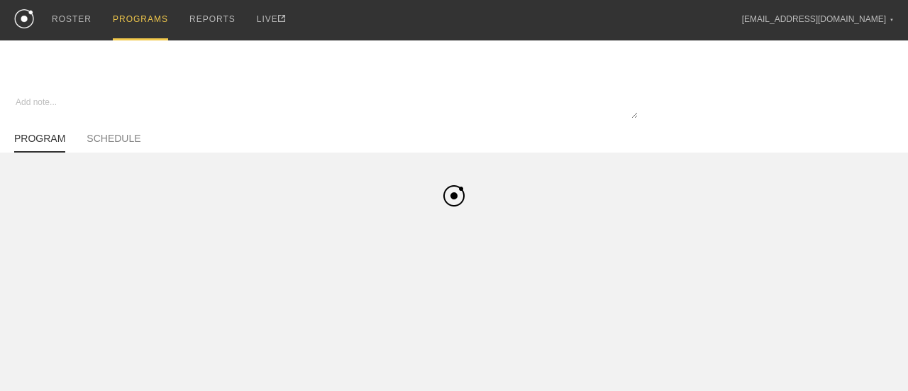
type textarea "x"
type input "East [PERSON_NAME] Strength Spring 2025 (Phase 3)5-5-3-3-1"
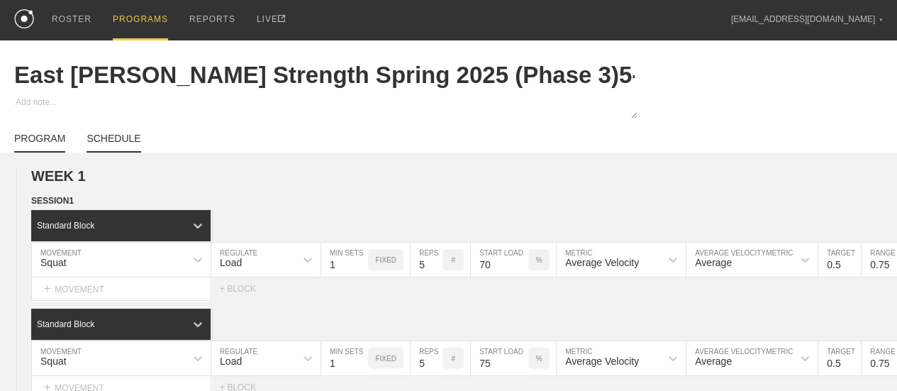
click at [121, 148] on link "SCHEDULE" at bounding box center [114, 143] width 54 height 20
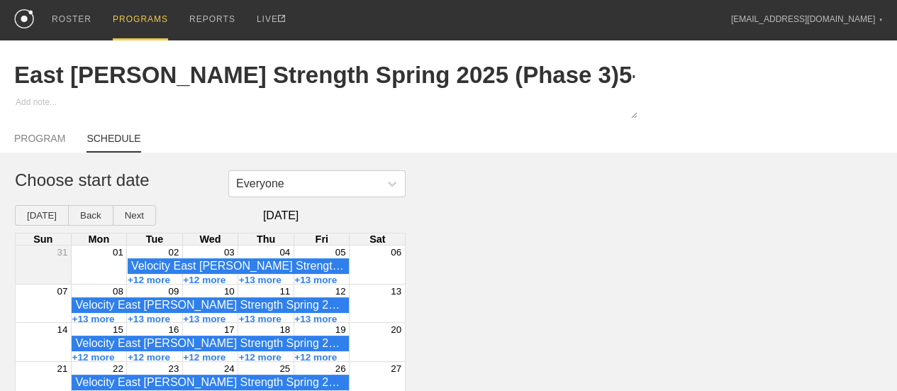
type textarea "x"
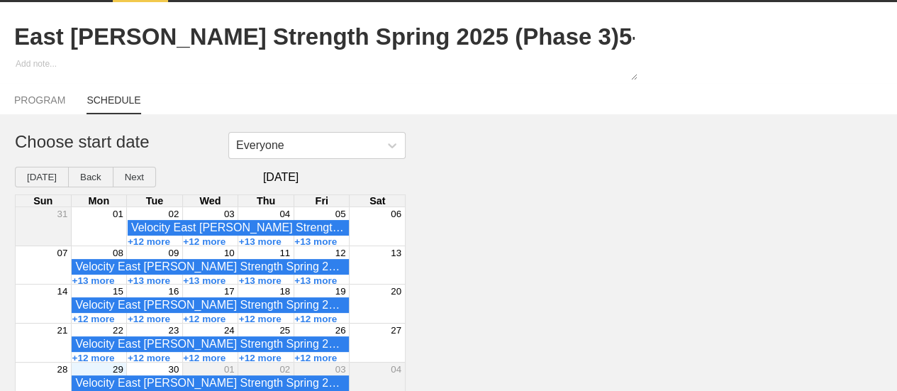
scroll to position [60, 0]
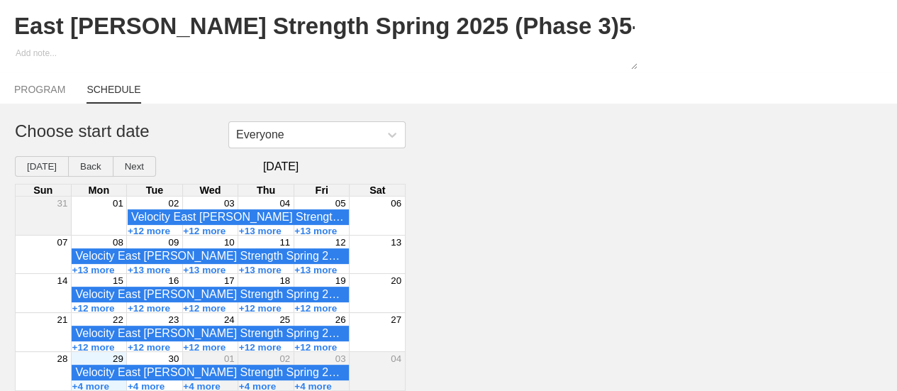
click at [102, 360] on div "29" at bounding box center [98, 358] width 55 height 13
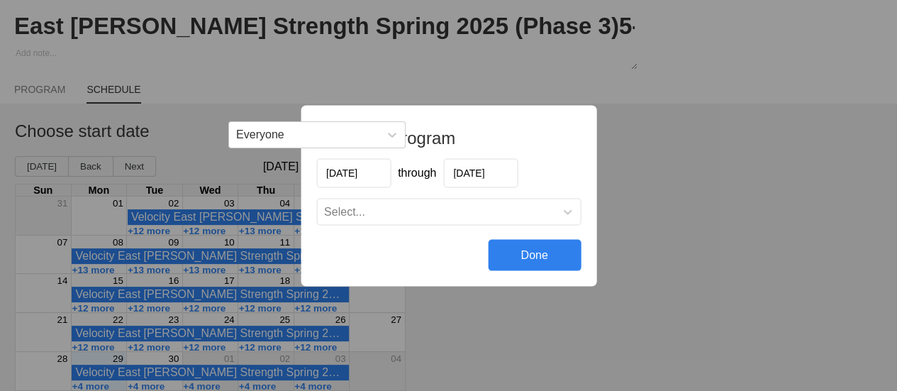
click at [496, 171] on input "[DATE]" at bounding box center [480, 172] width 74 height 29
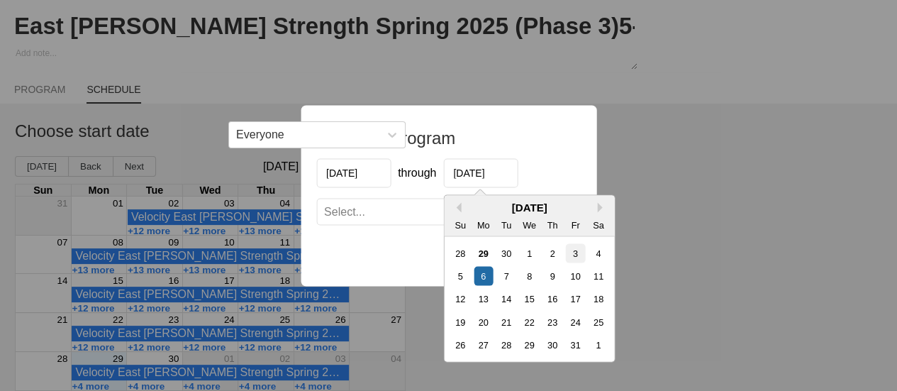
click at [580, 255] on div "3" at bounding box center [574, 252] width 19 height 19
type input "[DATE]"
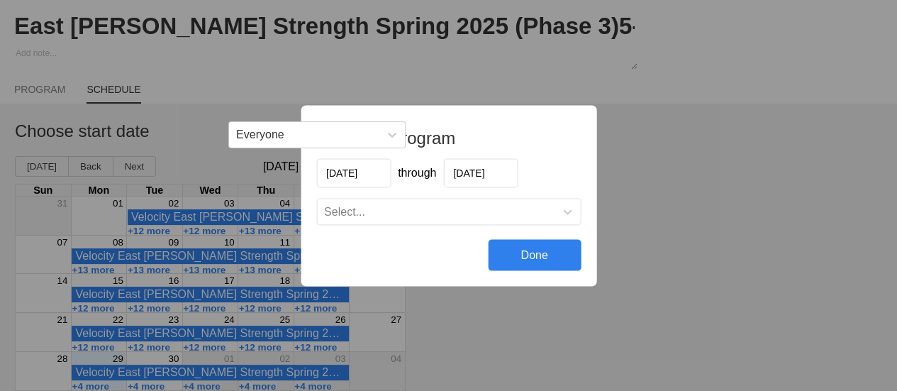
click at [442, 216] on div "Select..." at bounding box center [436, 211] width 238 height 14
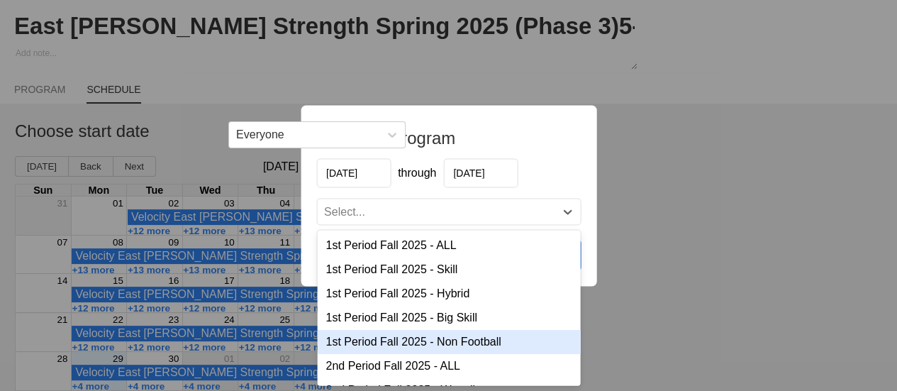
click at [467, 340] on div "1st Period Fall 2025 - Non Football" at bounding box center [448, 341] width 263 height 24
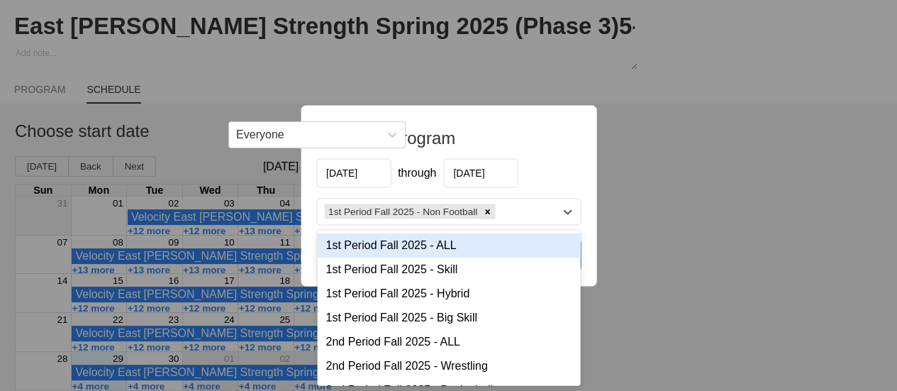
click at [511, 214] on div "1st Period Fall 2025 - Non Football" at bounding box center [436, 211] width 238 height 21
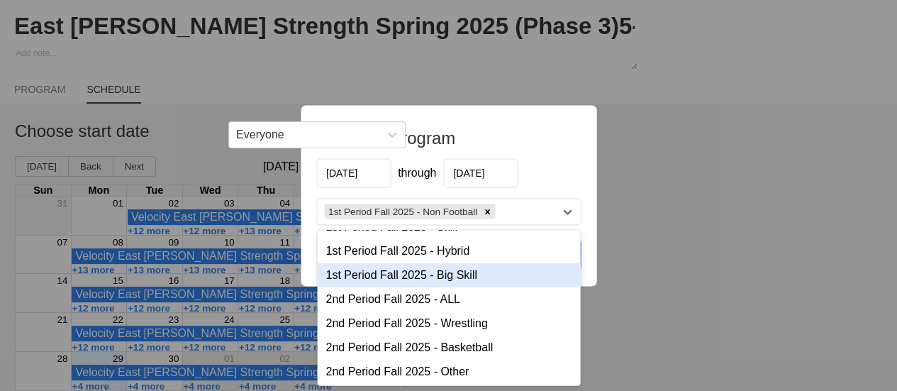
scroll to position [71, 0]
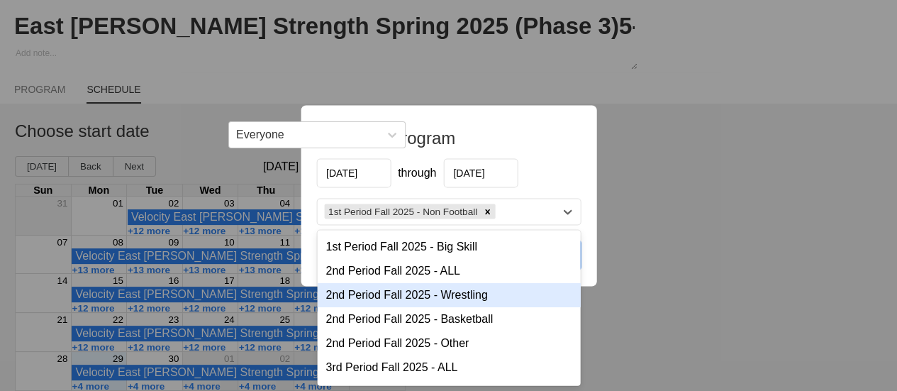
click at [451, 297] on div "2nd Period Fall 2025 - Wrestling" at bounding box center [448, 294] width 263 height 24
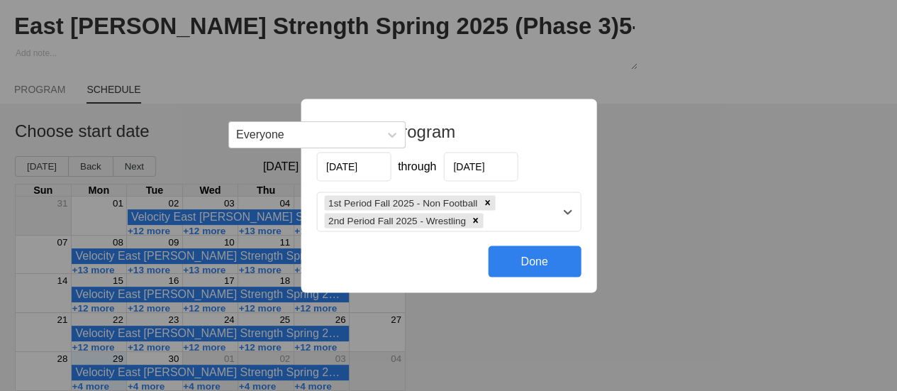
click at [510, 225] on div "1st Period Fall 2025 - Non Football 2nd Period Fall 2025 - Wrestling" at bounding box center [436, 211] width 238 height 38
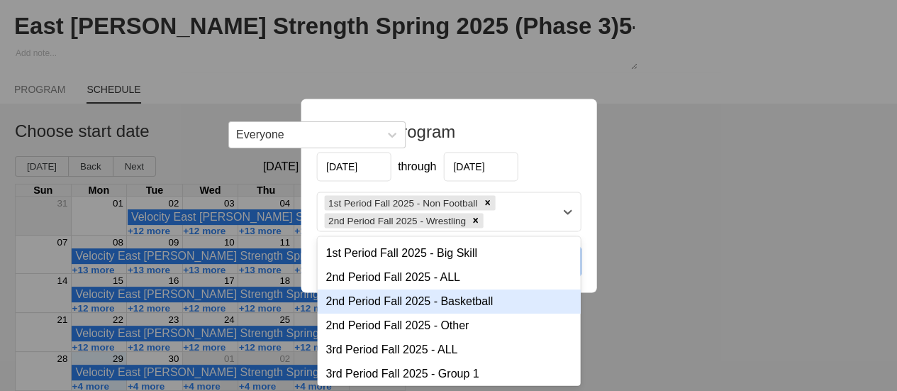
click at [450, 299] on div "2nd Period Fall 2025 - Basketball" at bounding box center [448, 301] width 263 height 24
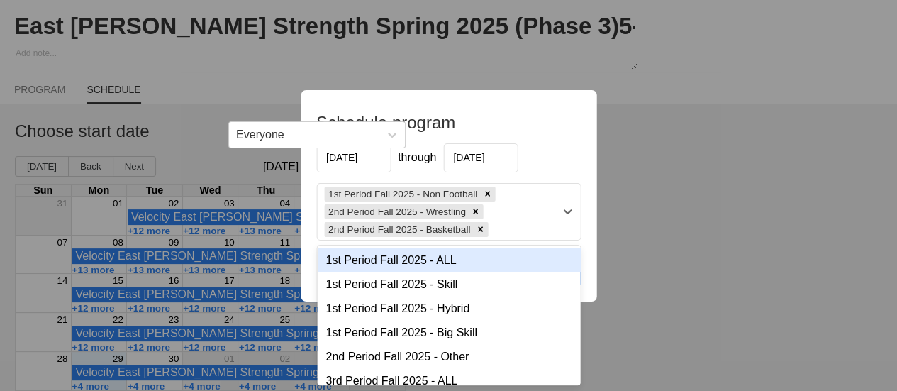
click at [504, 231] on div "1st Period Fall 2025 - Non Football 2nd Period Fall 2025 - Wrestling 2nd Period…" at bounding box center [436, 212] width 238 height 56
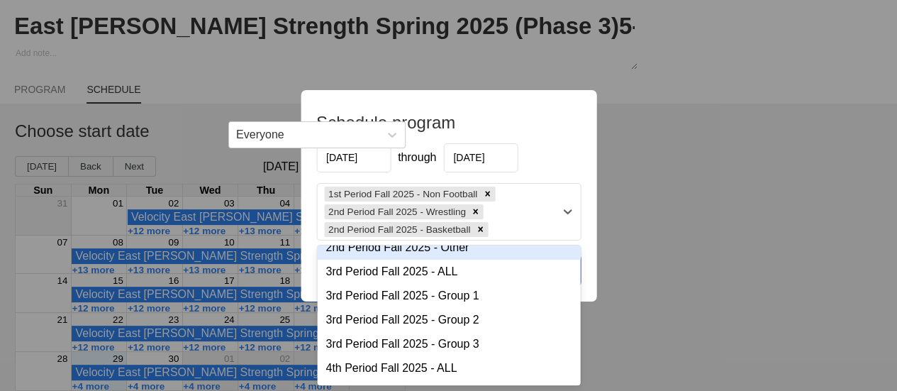
scroll to position [142, 0]
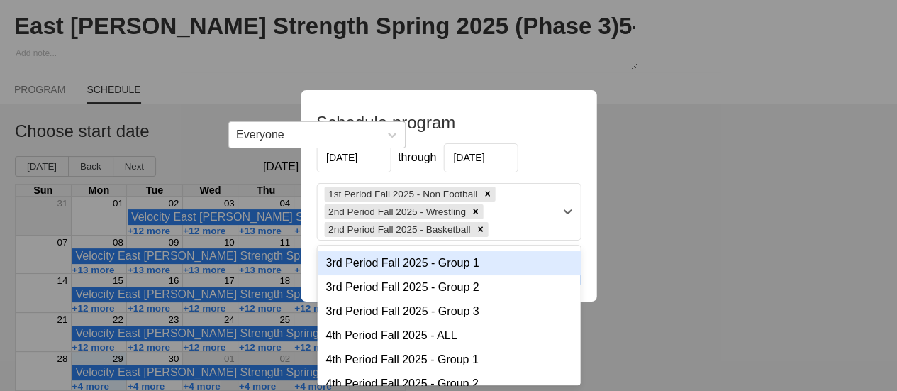
click at [438, 267] on div "3rd Period Fall 2025 - Group 1" at bounding box center [448, 263] width 263 height 24
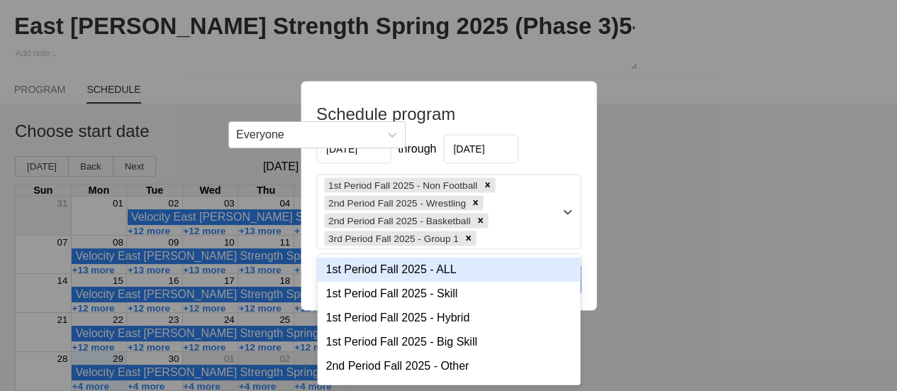
click at [497, 238] on div "1st Period Fall 2025 - Non Football 2nd Period Fall 2025 - Wrestling 2nd Period…" at bounding box center [436, 212] width 238 height 74
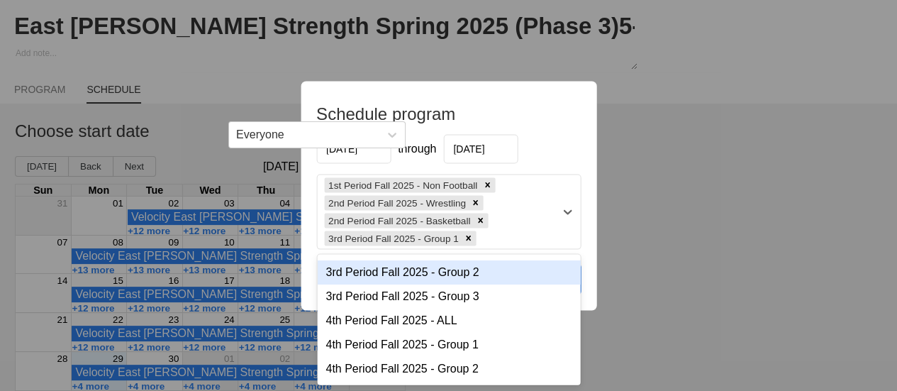
click at [424, 275] on div "3rd Period Fall 2025 - Group 2" at bounding box center [448, 272] width 263 height 24
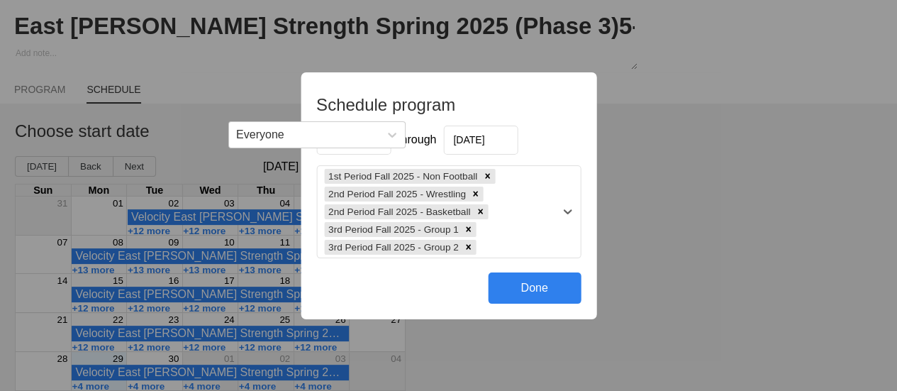
click at [494, 246] on div "1st Period Fall 2025 - Non Football 2nd Period Fall 2025 - Wrestling 2nd Period…" at bounding box center [436, 212] width 238 height 92
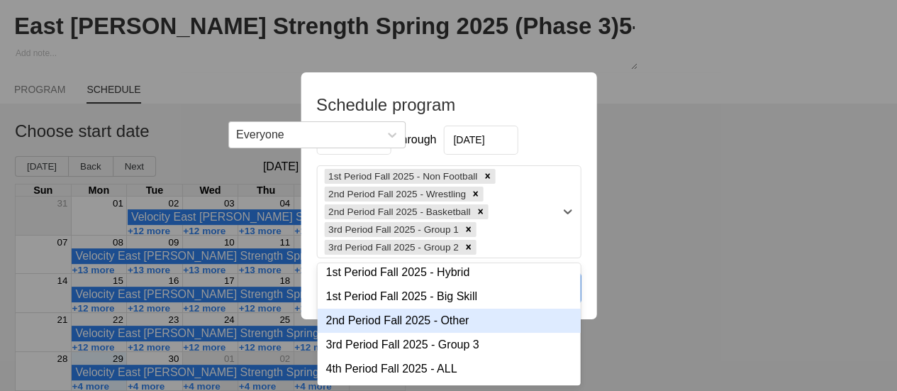
scroll to position [71, 0]
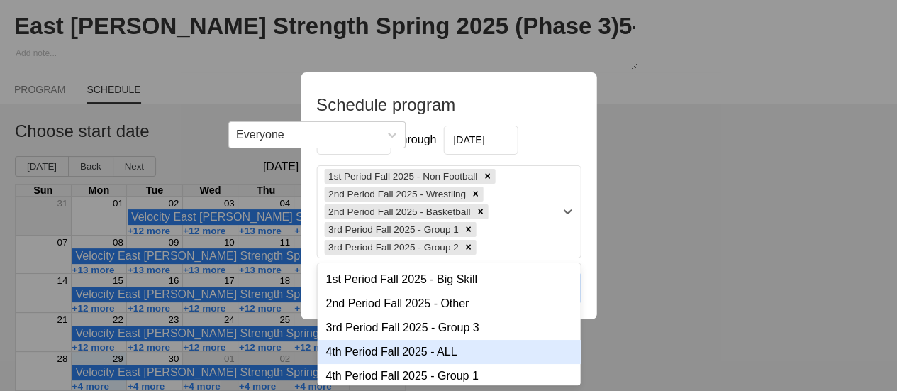
click at [427, 360] on div "4th Period Fall 2025 - ALL" at bounding box center [448, 352] width 263 height 24
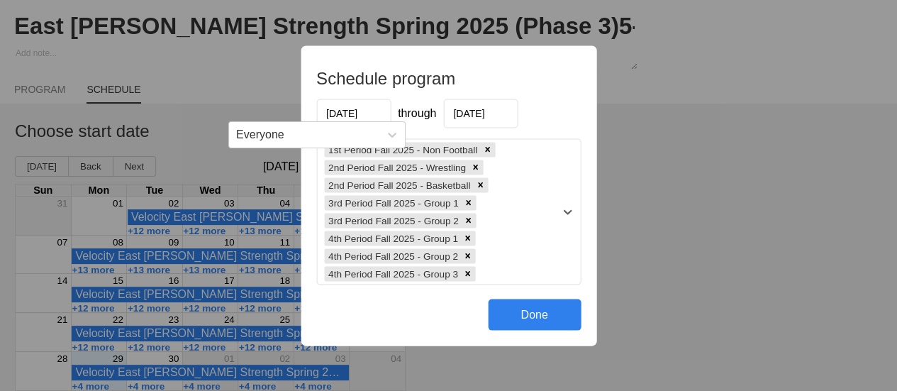
click at [515, 314] on div "Done" at bounding box center [534, 314] width 93 height 31
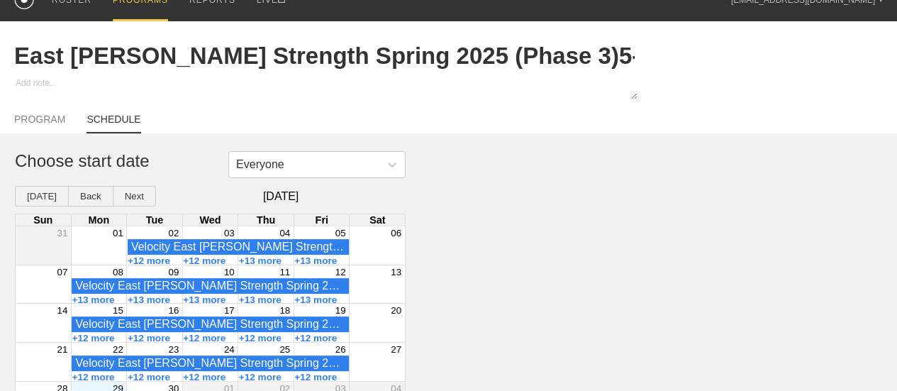
scroll to position [0, 0]
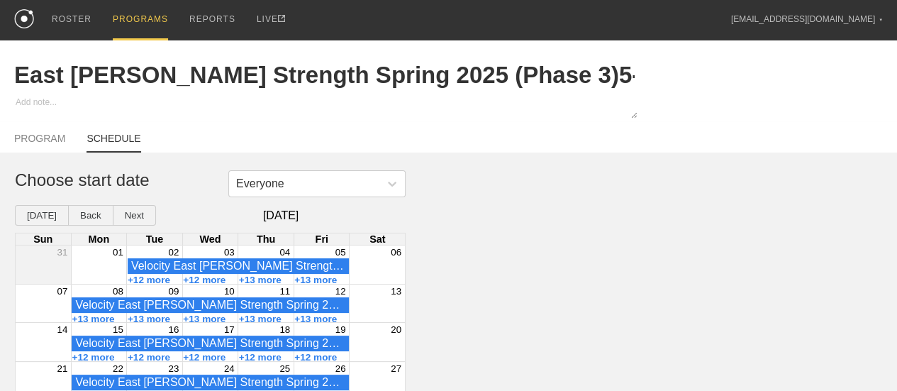
click at [139, 20] on div "PROGRAMS" at bounding box center [140, 20] width 55 height 40
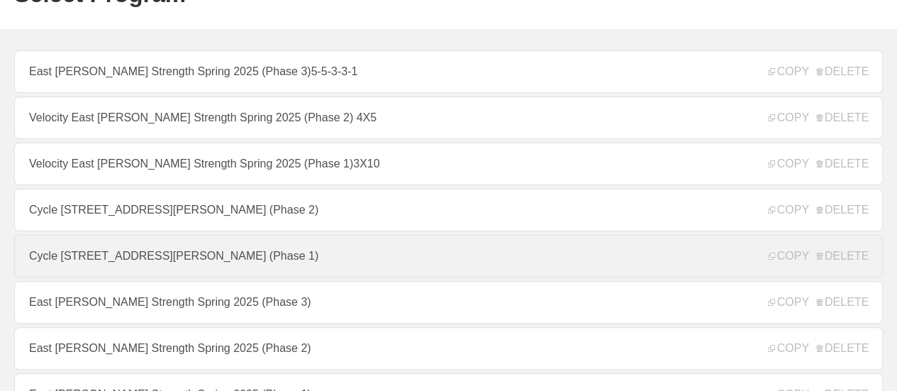
scroll to position [142, 0]
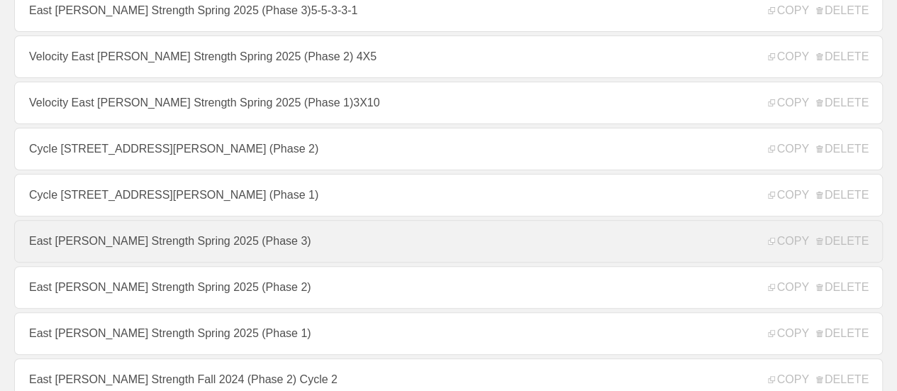
click at [311, 252] on link "East [PERSON_NAME] Strength Spring 2025 (Phase 3)" at bounding box center [448, 241] width 869 height 43
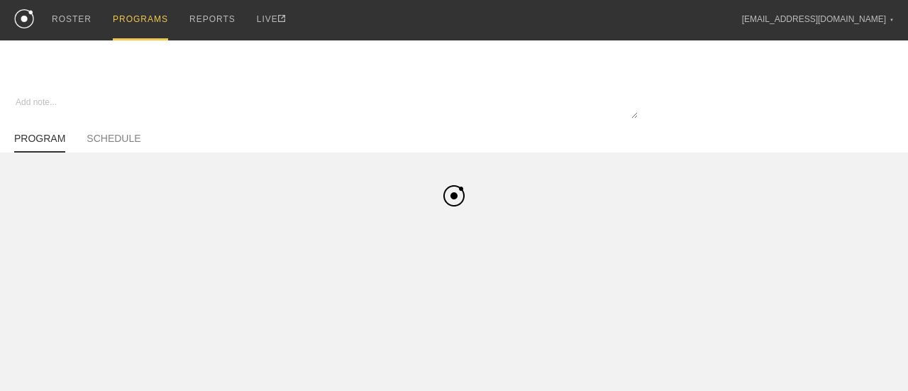
type textarea "x"
type input "East [PERSON_NAME] Strength Spring 2025 (Phase 3)"
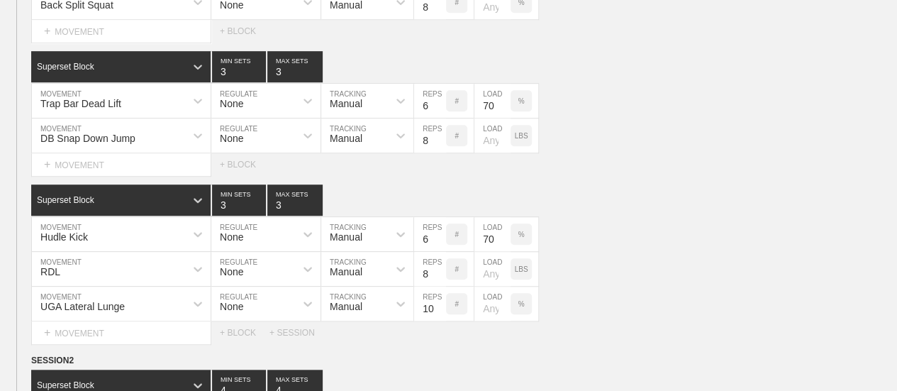
scroll to position [284, 0]
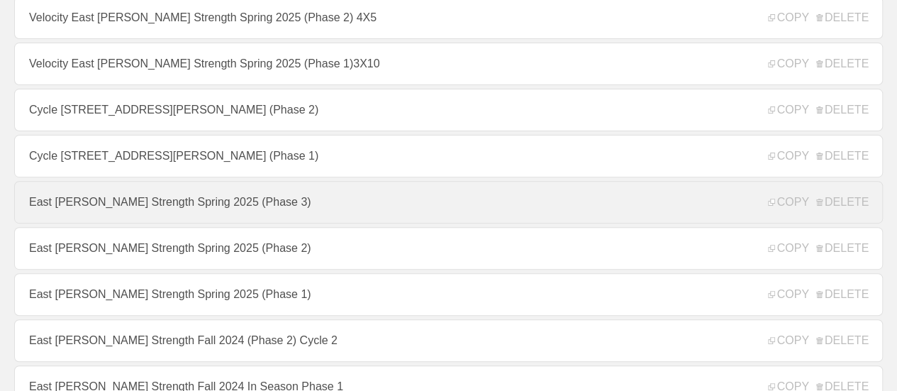
scroll to position [213, 0]
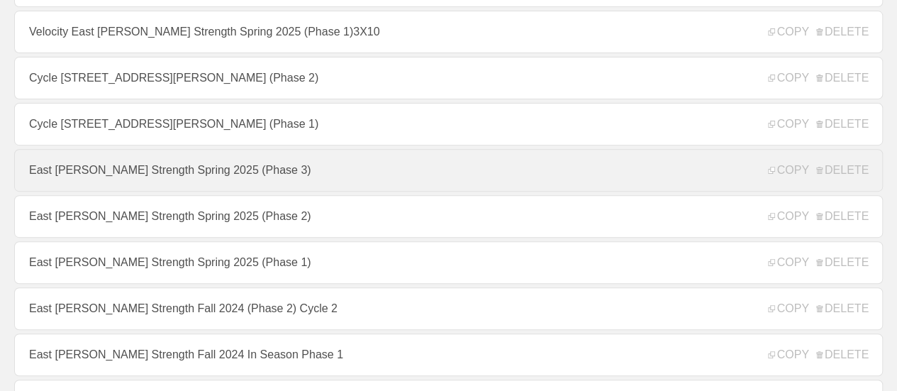
click at [289, 168] on link "East [PERSON_NAME] Strength Spring 2025 (Phase 3)" at bounding box center [448, 170] width 869 height 43
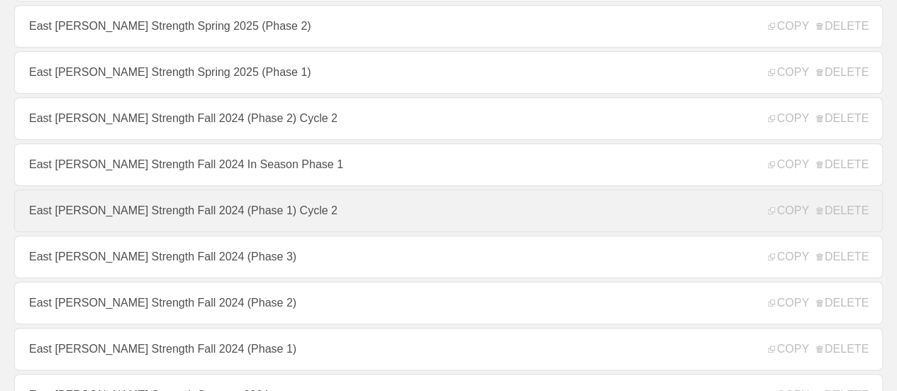
scroll to position [426, 0]
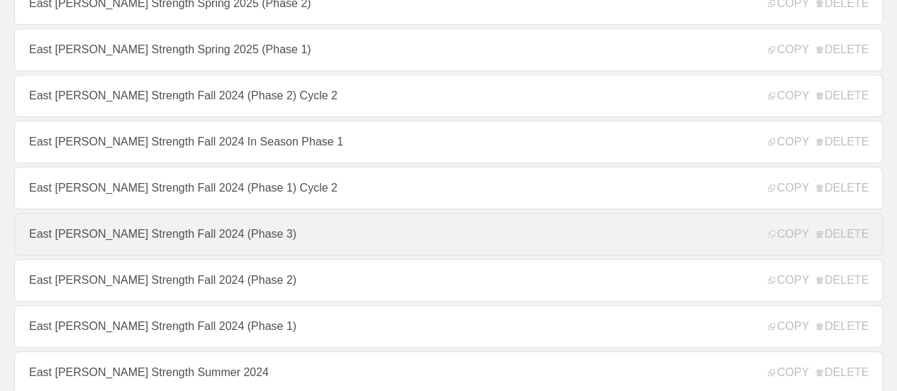
click at [299, 248] on link "East [PERSON_NAME] Strength Fall 2024 (Phase 3)" at bounding box center [448, 234] width 869 height 43
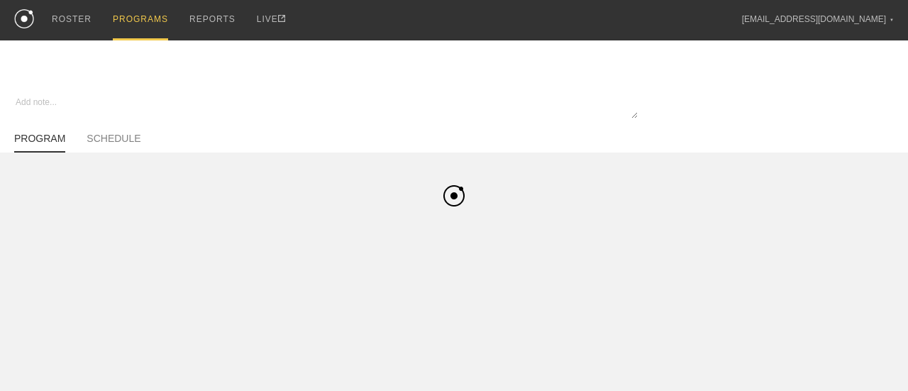
type textarea "x"
type input "East [PERSON_NAME] Strength Fall 2024 (Phase 3)"
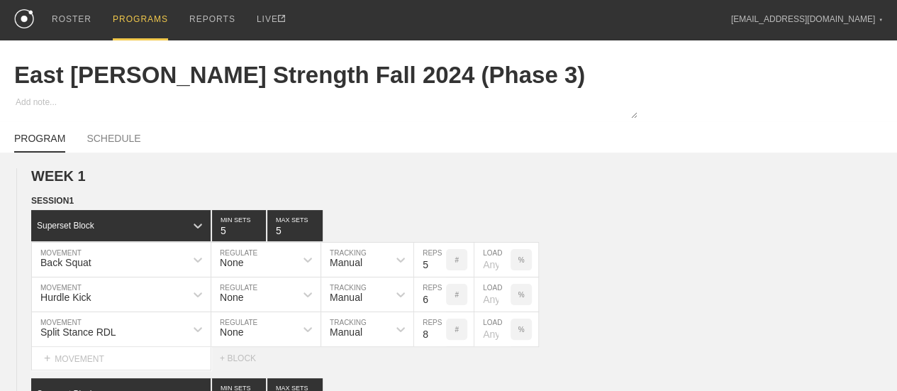
click at [142, 14] on div "PROGRAMS" at bounding box center [140, 20] width 55 height 40
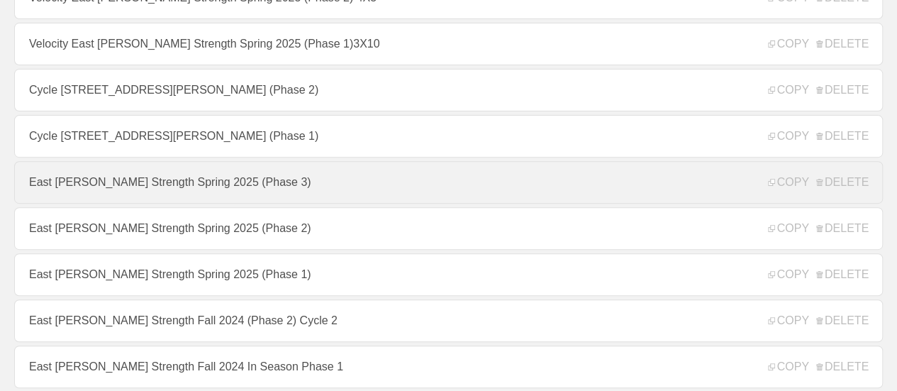
scroll to position [213, 0]
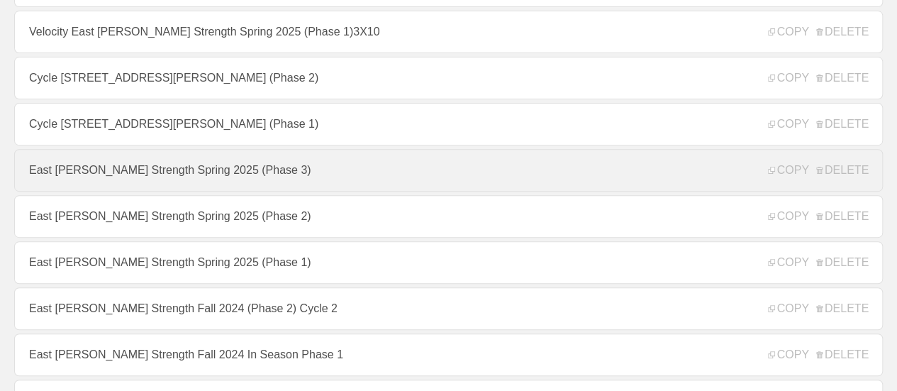
click at [322, 186] on link "East [PERSON_NAME] Strength Spring 2025 (Phase 3)" at bounding box center [448, 170] width 869 height 43
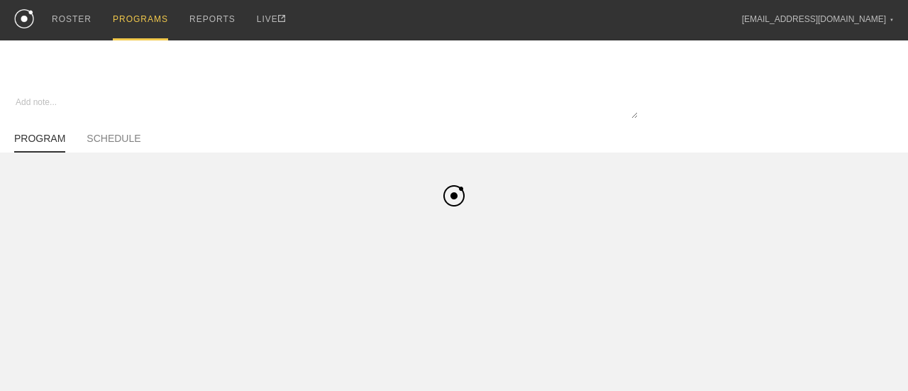
type textarea "x"
type input "East [PERSON_NAME] Strength Spring 2025 (Phase 3)"
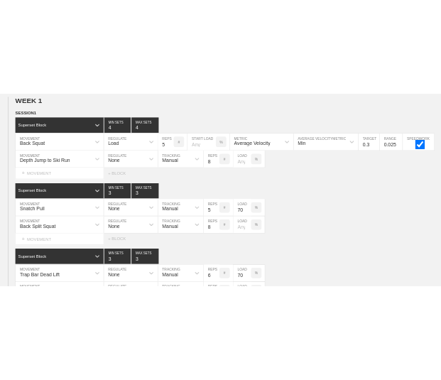
scroll to position [142, 0]
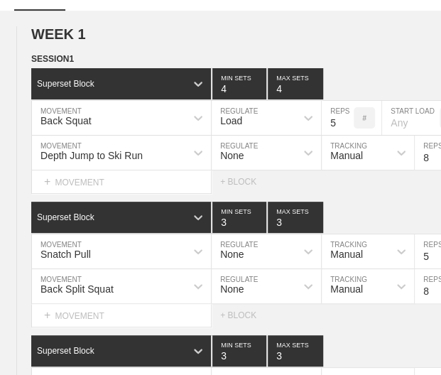
type textarea "x"
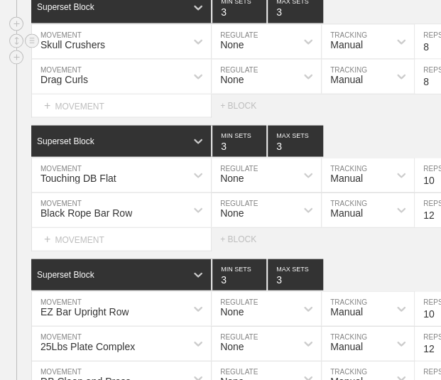
scroll to position [2128, 0]
